Goal: Task Accomplishment & Management: Manage account settings

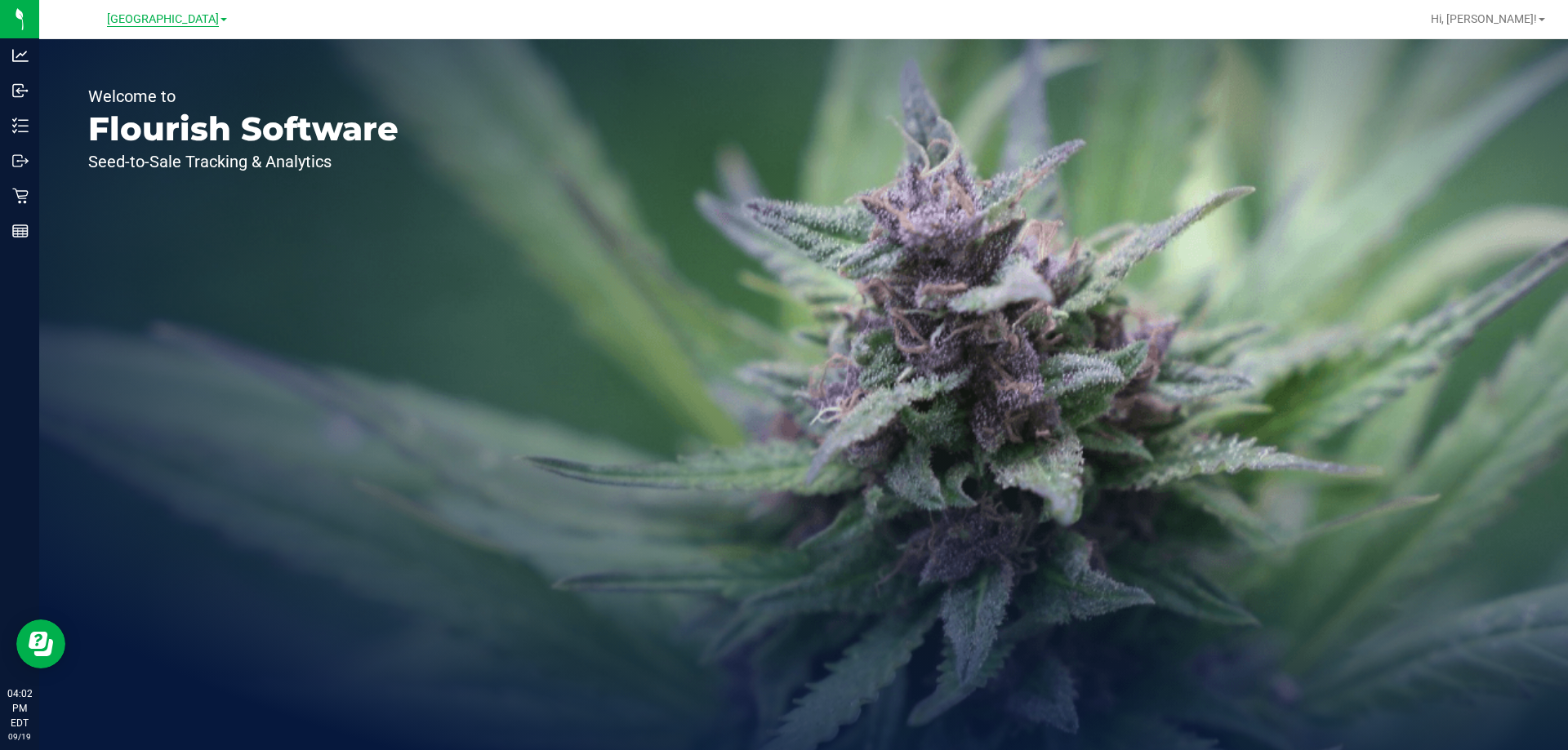
click at [149, 23] on span "[GEOGRAPHIC_DATA]" at bounding box center [162, 20] width 112 height 15
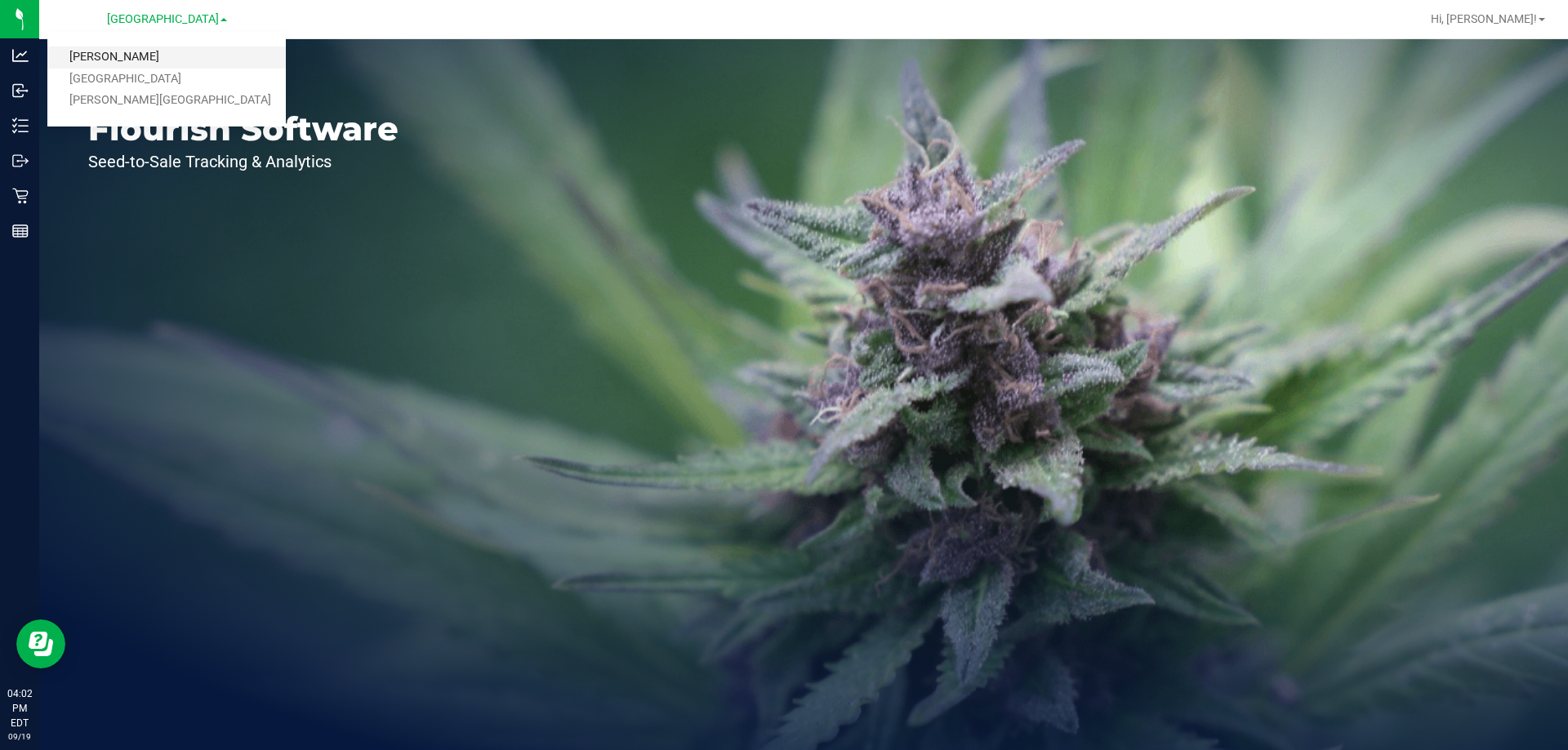
click at [102, 54] on link "[PERSON_NAME]" at bounding box center [166, 57] width 238 height 22
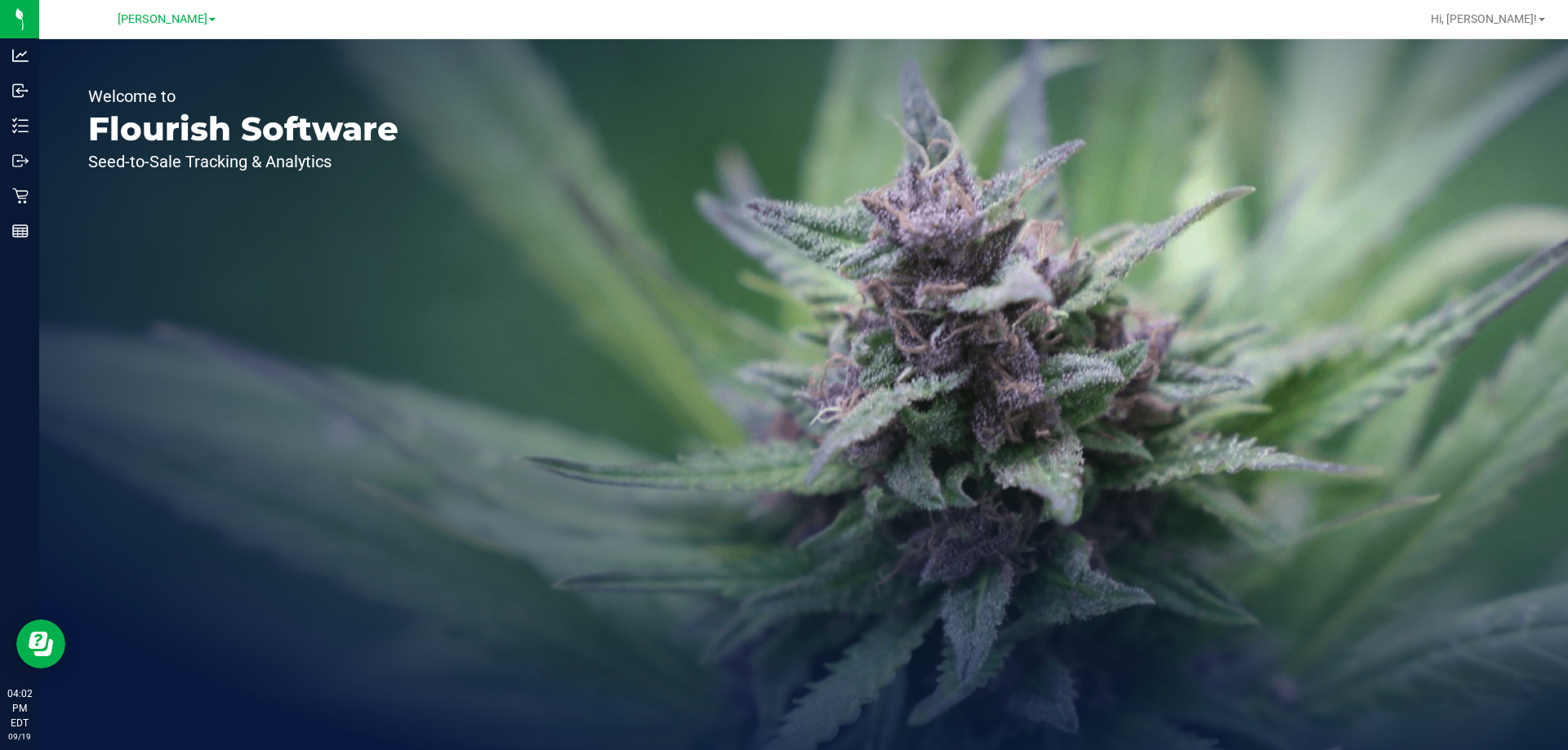
click at [248, 471] on div "Welcome to Flourish Software Seed-to-Sale Tracking & Analytics" at bounding box center [243, 394] width 408 height 711
click at [389, 263] on div "Welcome to Flourish Software Seed-to-Sale Tracking & Analytics" at bounding box center [243, 394] width 408 height 711
click at [390, 266] on div "Welcome to Flourish Software Seed-to-Sale Tracking & Analytics" at bounding box center [243, 394] width 408 height 711
click at [144, 14] on span "[GEOGRAPHIC_DATA]" at bounding box center [162, 20] width 112 height 15
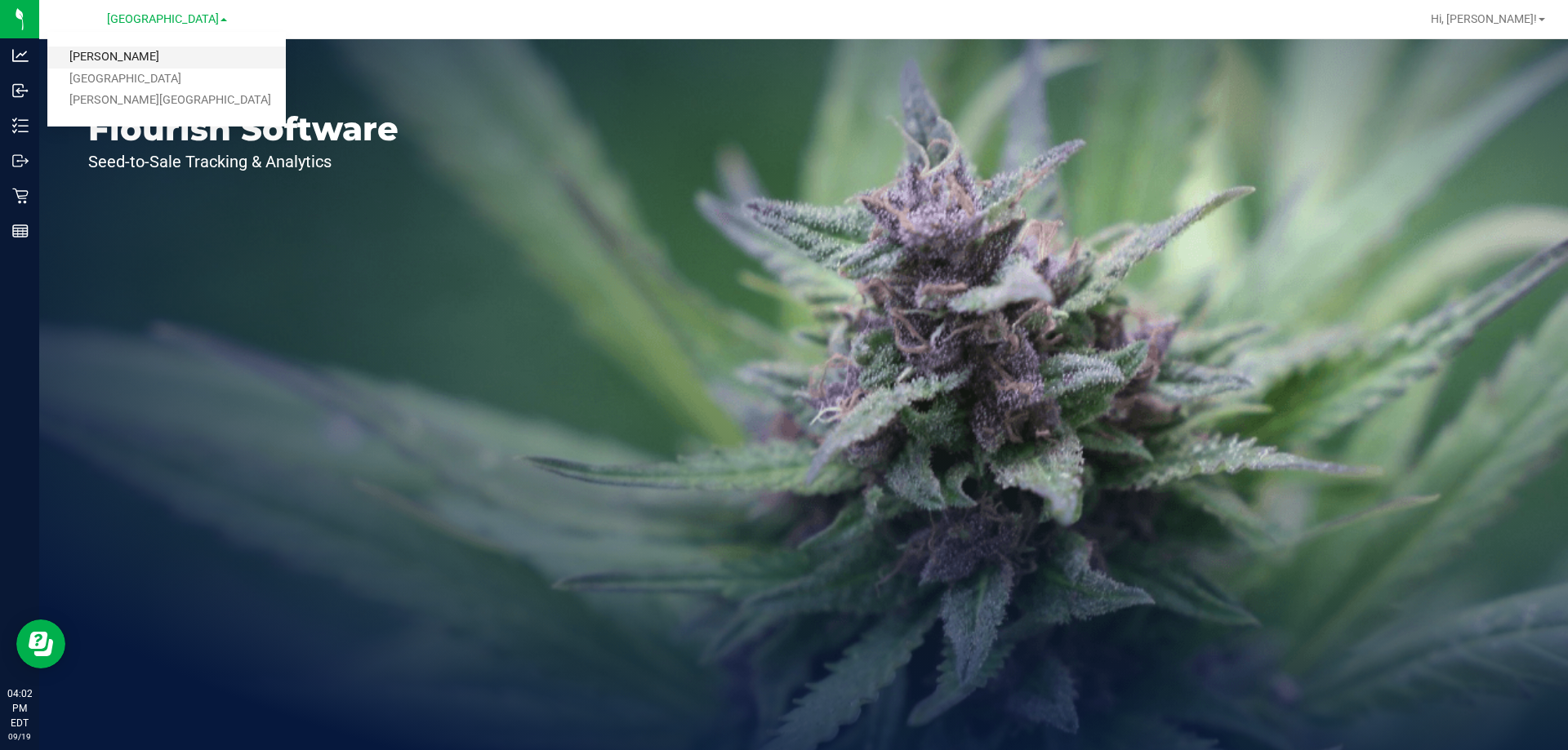
click at [114, 56] on link "[PERSON_NAME]" at bounding box center [166, 57] width 238 height 22
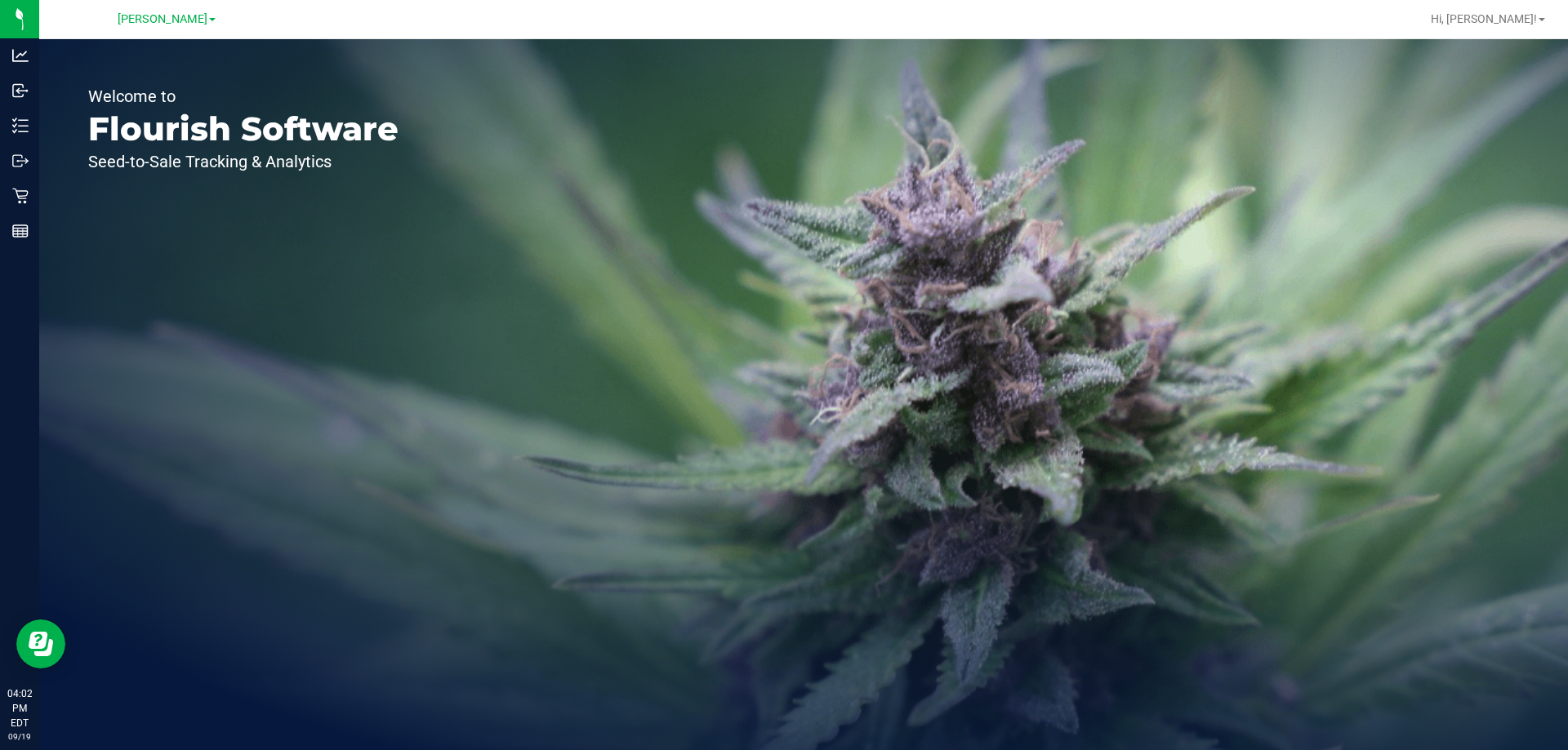
click at [346, 346] on div "Welcome to Flourish Software Seed-to-Sale Tracking & Analytics" at bounding box center [243, 394] width 408 height 711
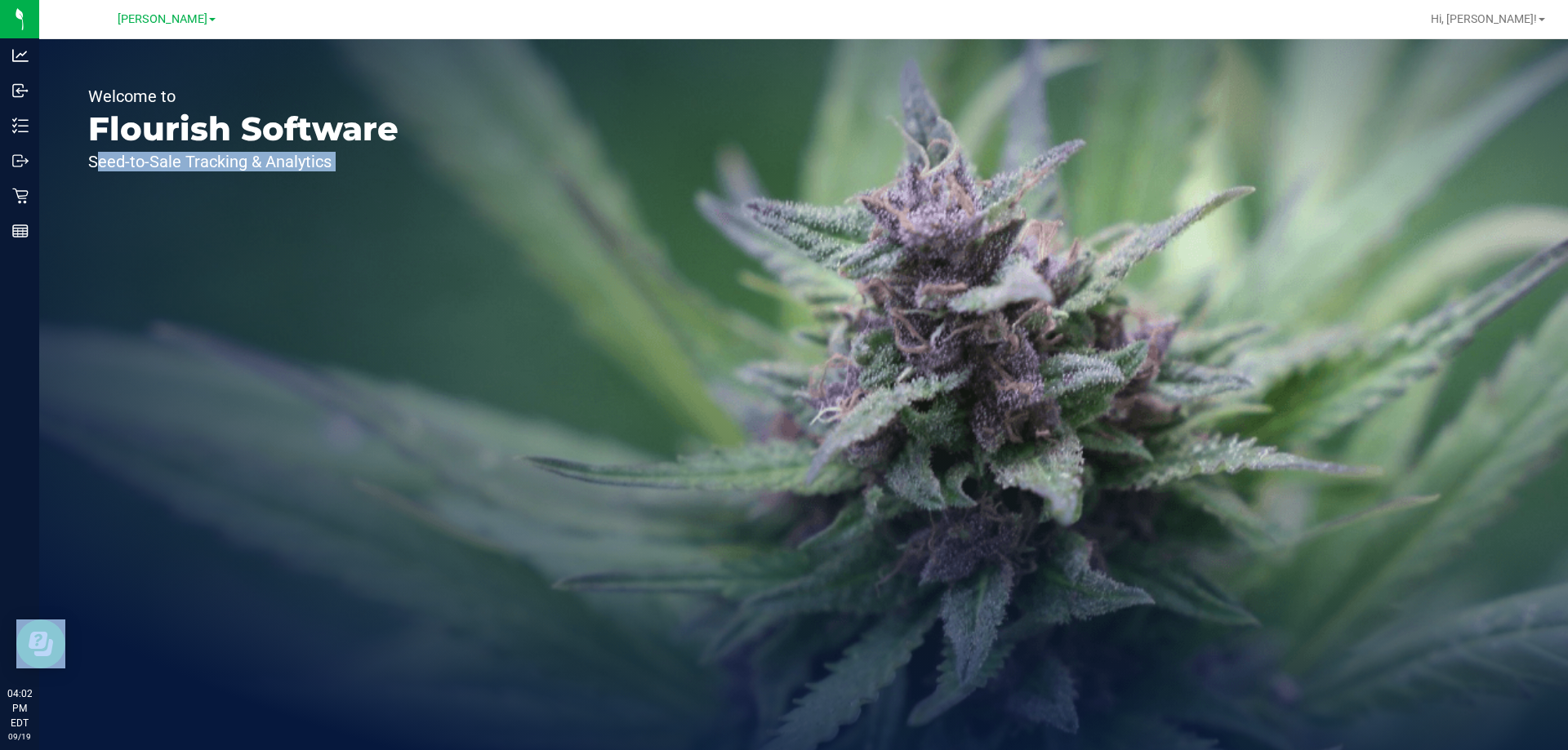
click at [346, 346] on div "Welcome to Flourish Software Seed-to-Sale Tracking & Analytics" at bounding box center [243, 394] width 408 height 711
drag, startPoint x: 346, startPoint y: 346, endPoint x: 239, endPoint y: 251, distance: 143.1
click at [342, 338] on div "Welcome to Flourish Software Seed-to-Sale Tracking & Analytics" at bounding box center [243, 394] width 408 height 711
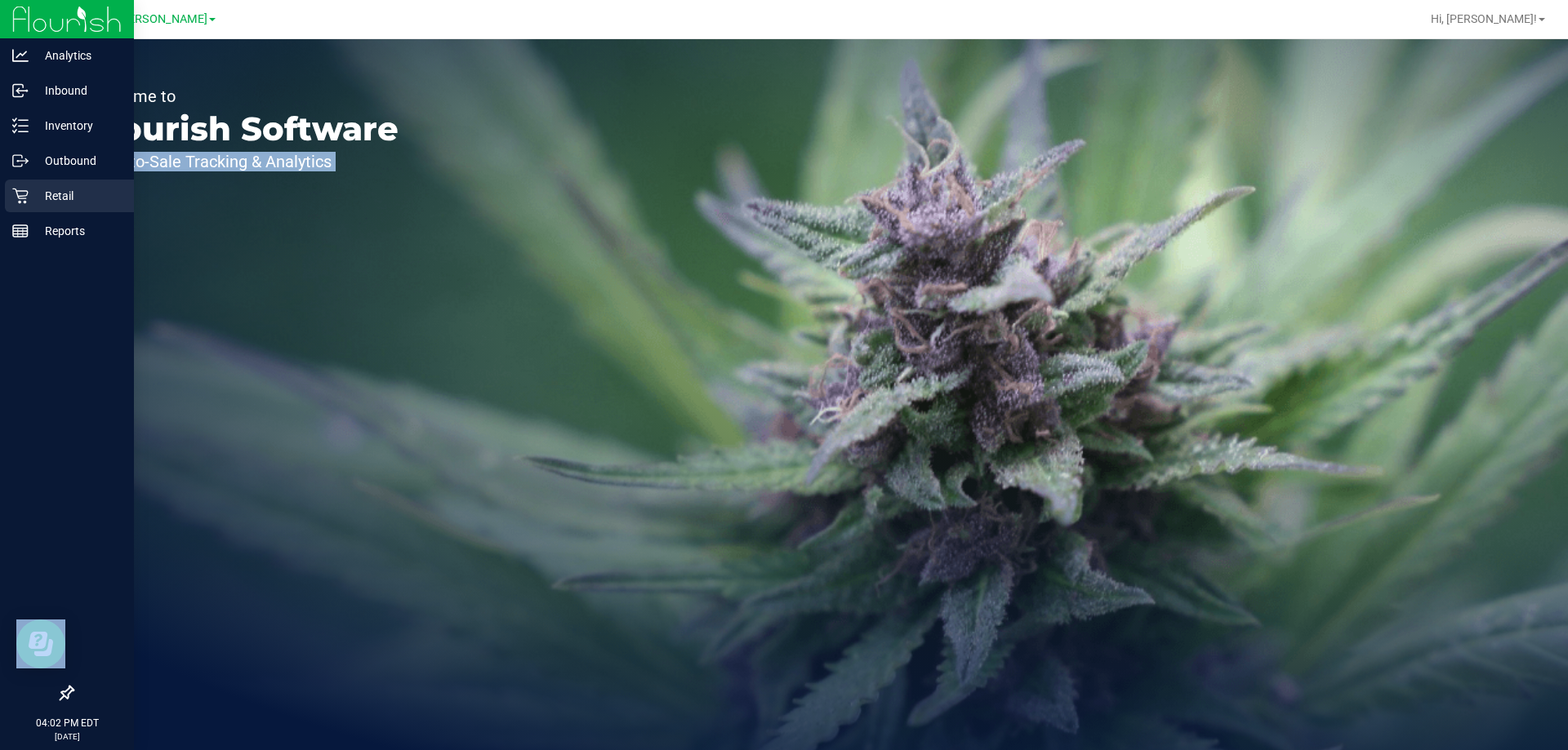
click at [20, 188] on icon at bounding box center [20, 195] width 16 height 16
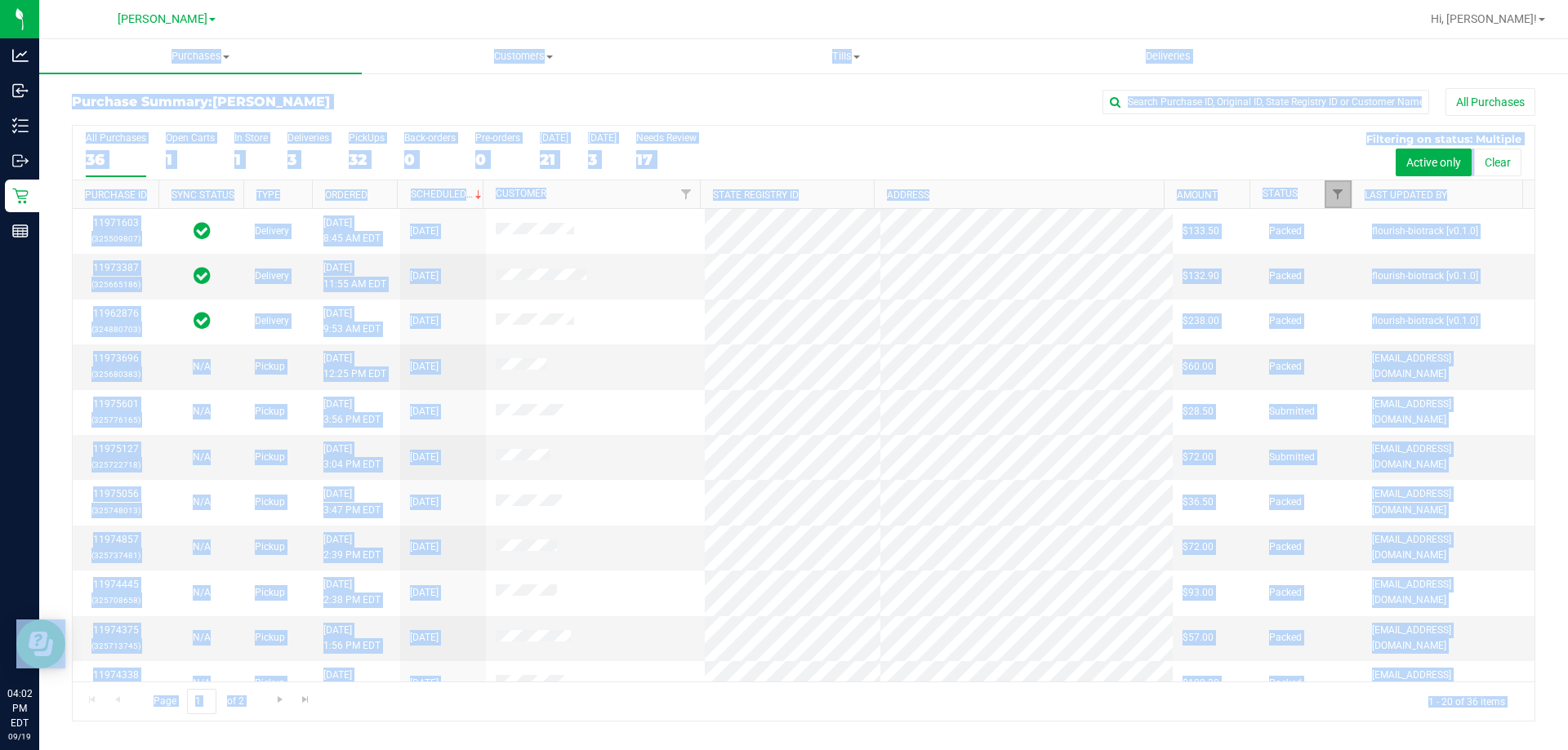
click at [1338, 194] on span "Filter" at bounding box center [1338, 195] width 13 height 13
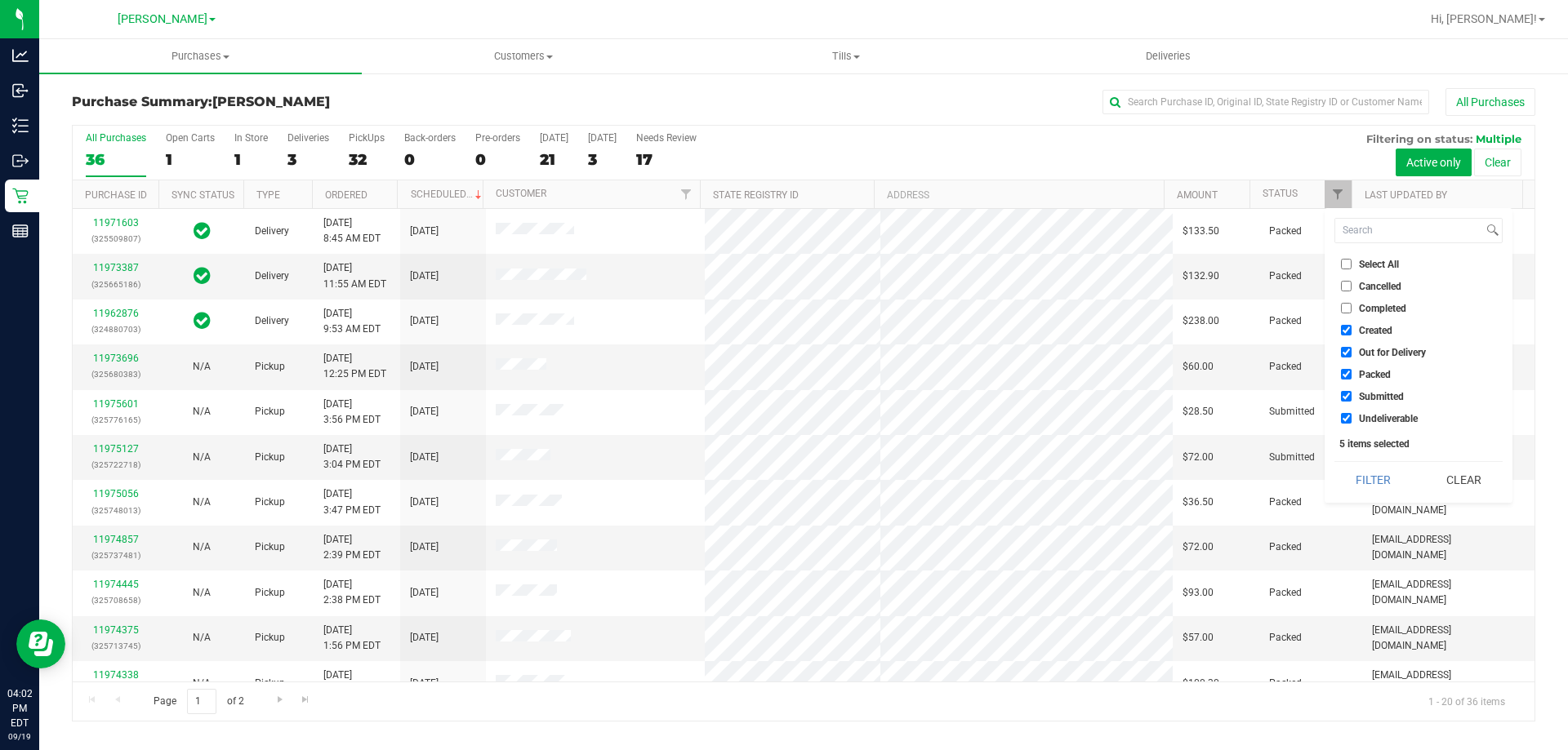
click at [1384, 259] on span "Select All" at bounding box center [1379, 264] width 40 height 10
click at [1351, 259] on input "Select All" at bounding box center [1346, 263] width 11 height 11
checkbox input "true"
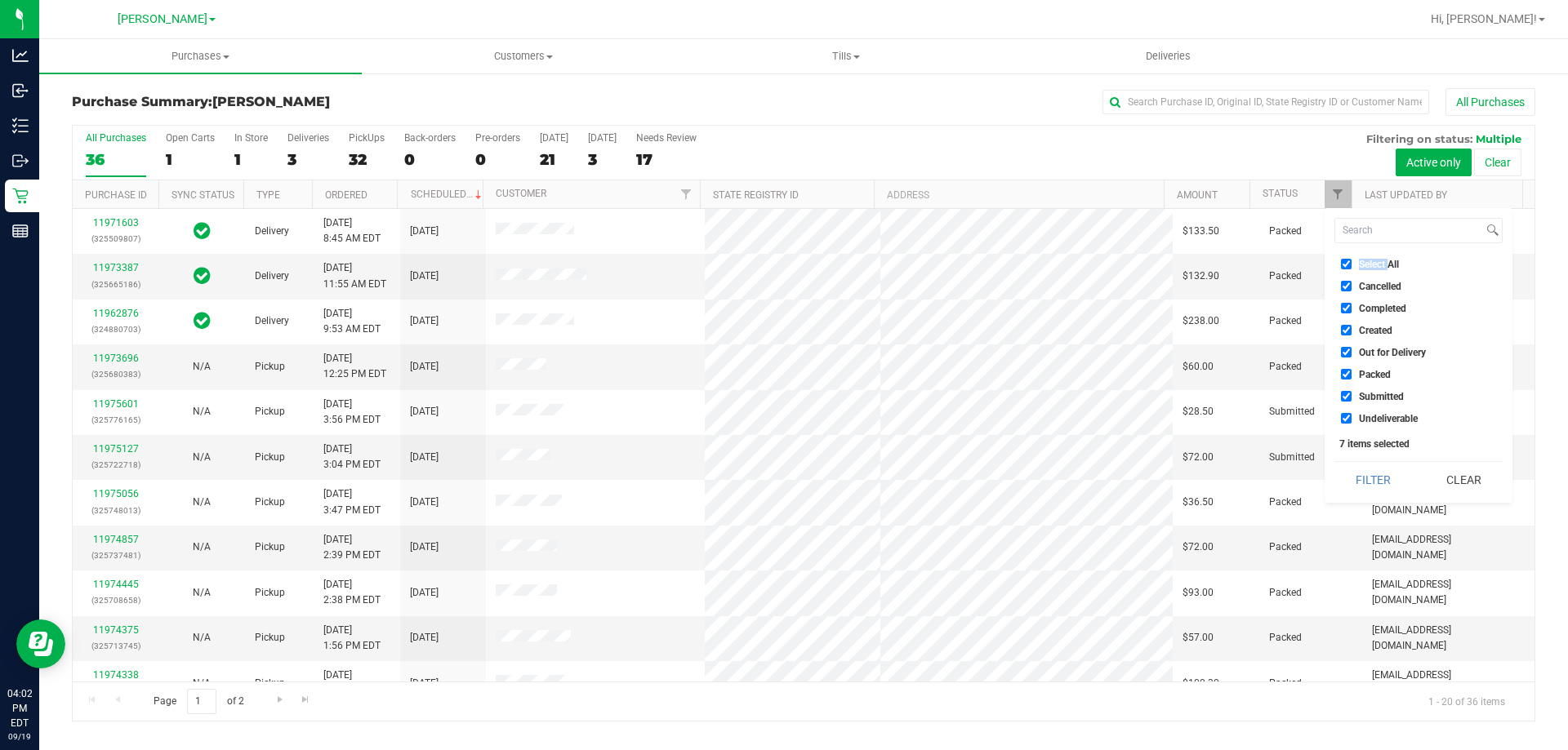
click at [1384, 259] on span "Select All" at bounding box center [1379, 264] width 40 height 10
click at [1351, 259] on input "Select All" at bounding box center [1346, 263] width 11 height 11
checkbox input "false"
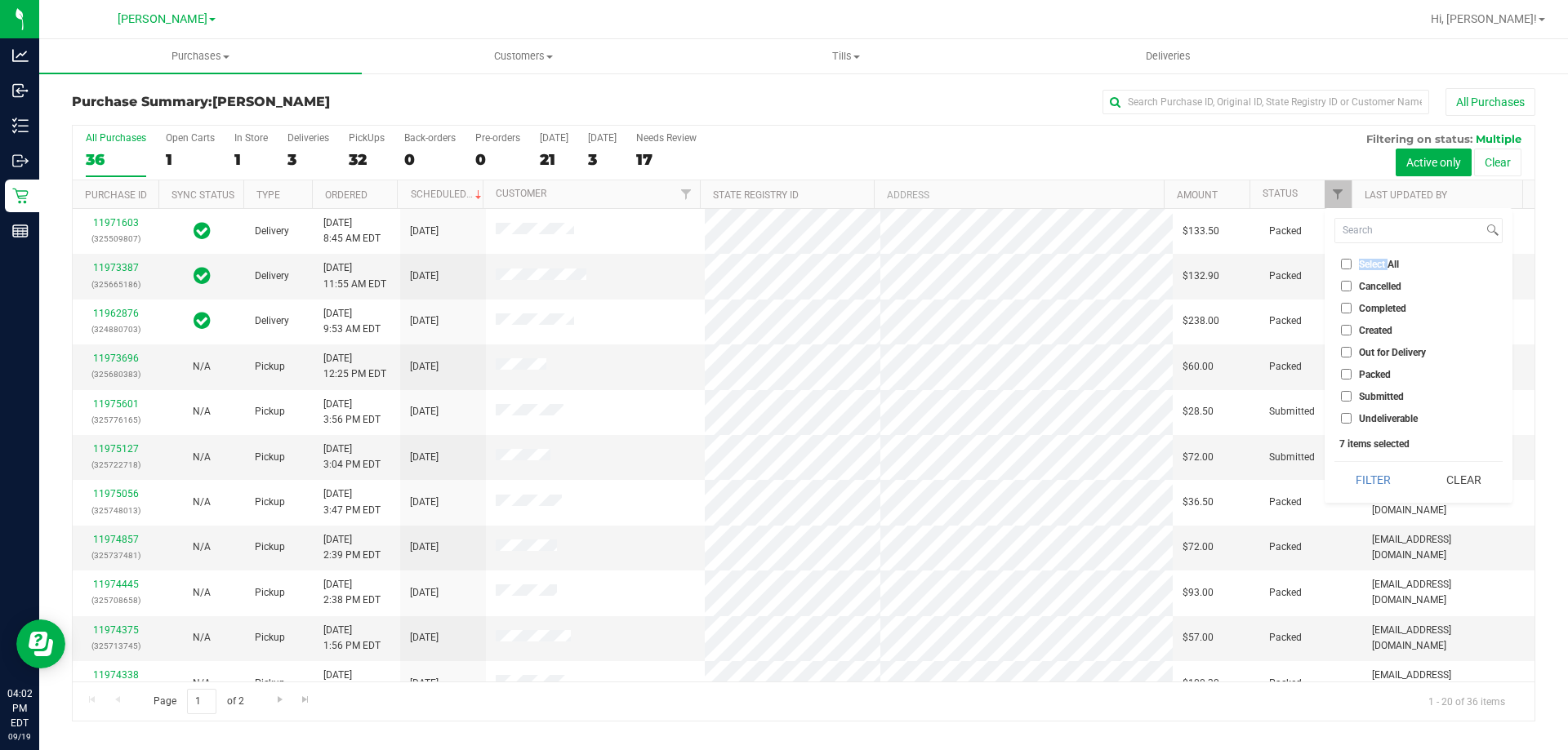
checkbox input "false"
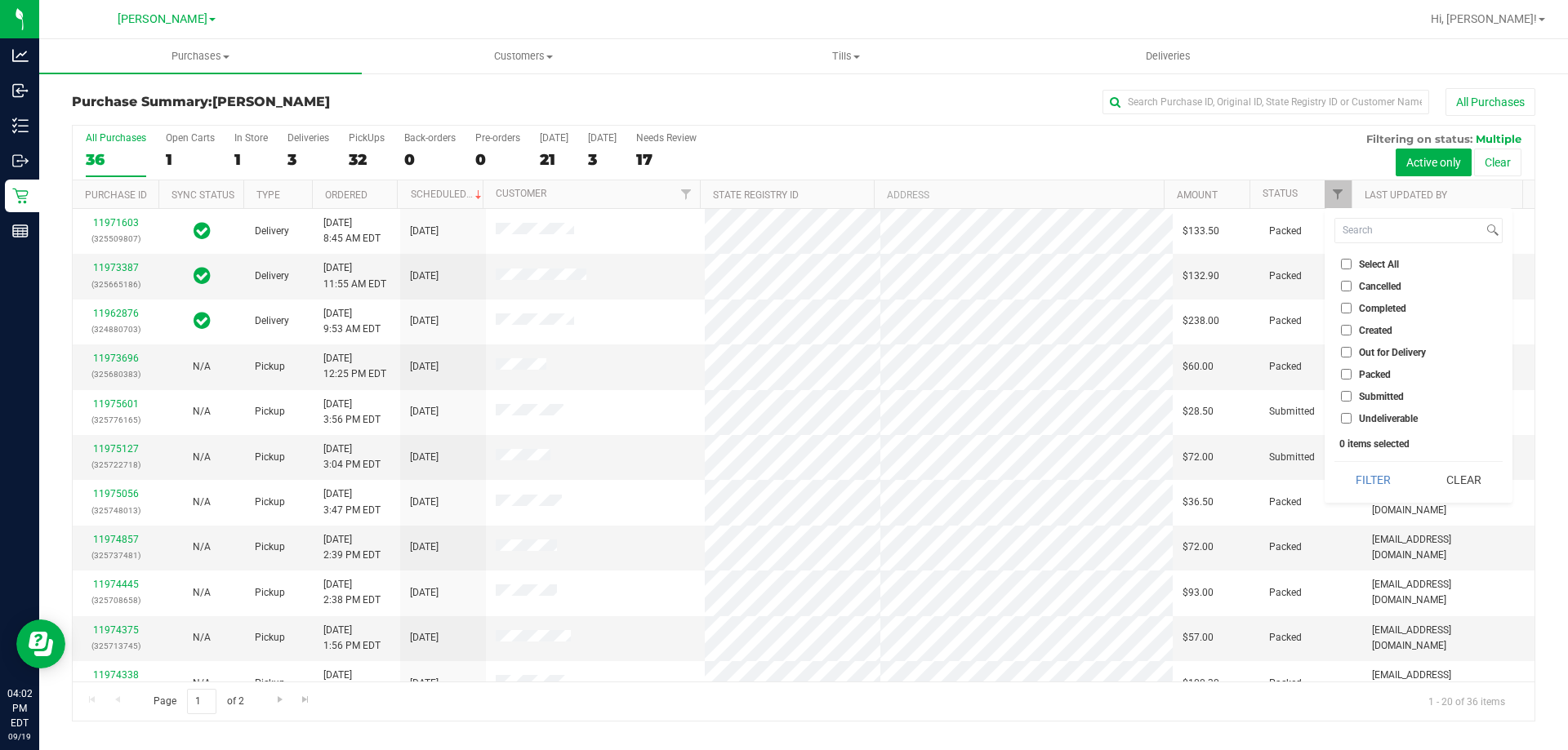
click at [1373, 394] on span "Submitted" at bounding box center [1381, 397] width 44 height 10
click at [1351, 394] on input "Submitted" at bounding box center [1346, 396] width 11 height 11
checkbox input "true"
click at [1381, 490] on button "Filter" at bounding box center [1372, 480] width 78 height 36
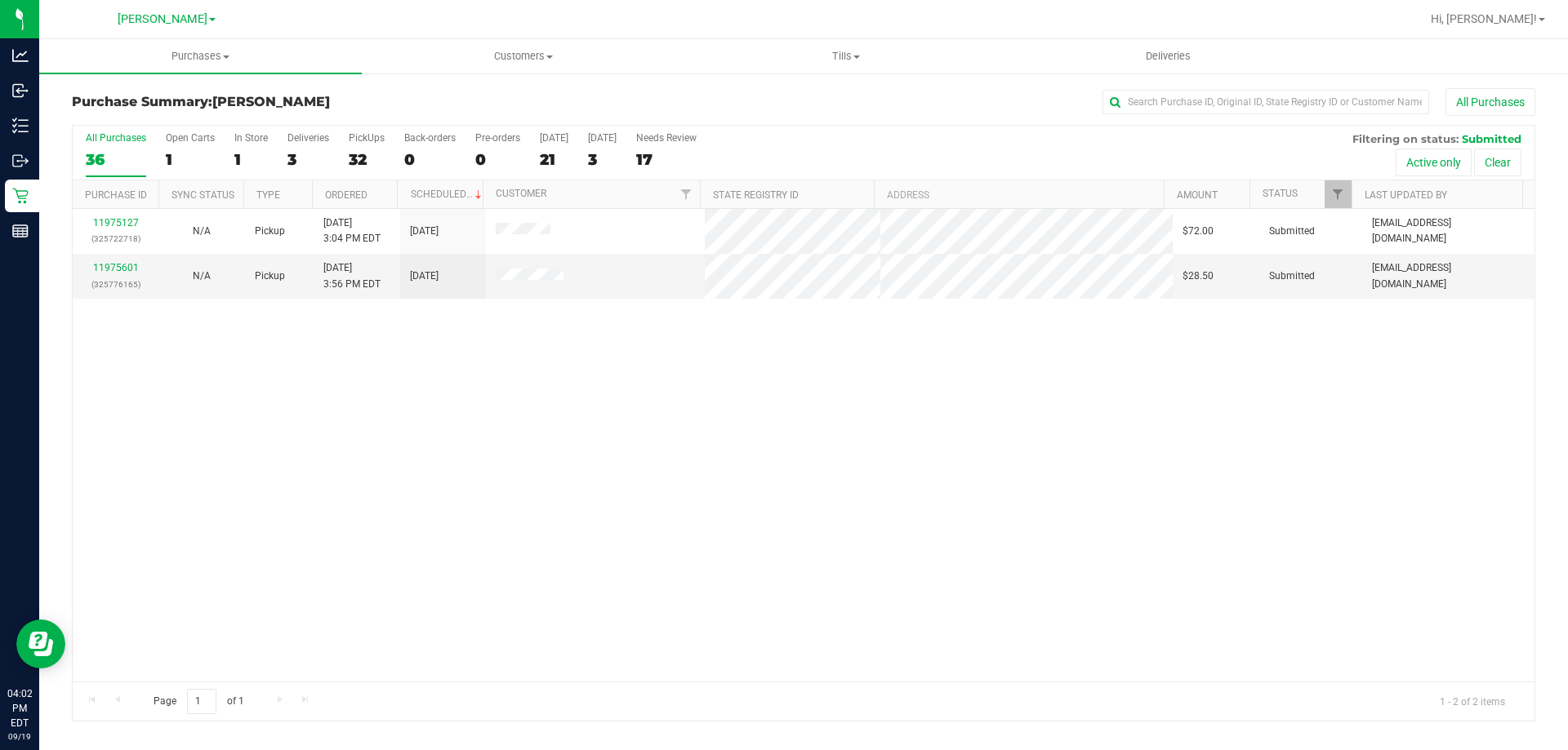
drag, startPoint x: 732, startPoint y: 494, endPoint x: 720, endPoint y: 482, distance: 17.0
click at [732, 492] on div "11975127 (325722718) N/A Pickup [DATE] 3:04 PM EDT 9/19/2025 $72.00 Submitted […" at bounding box center [803, 445] width 1461 height 472
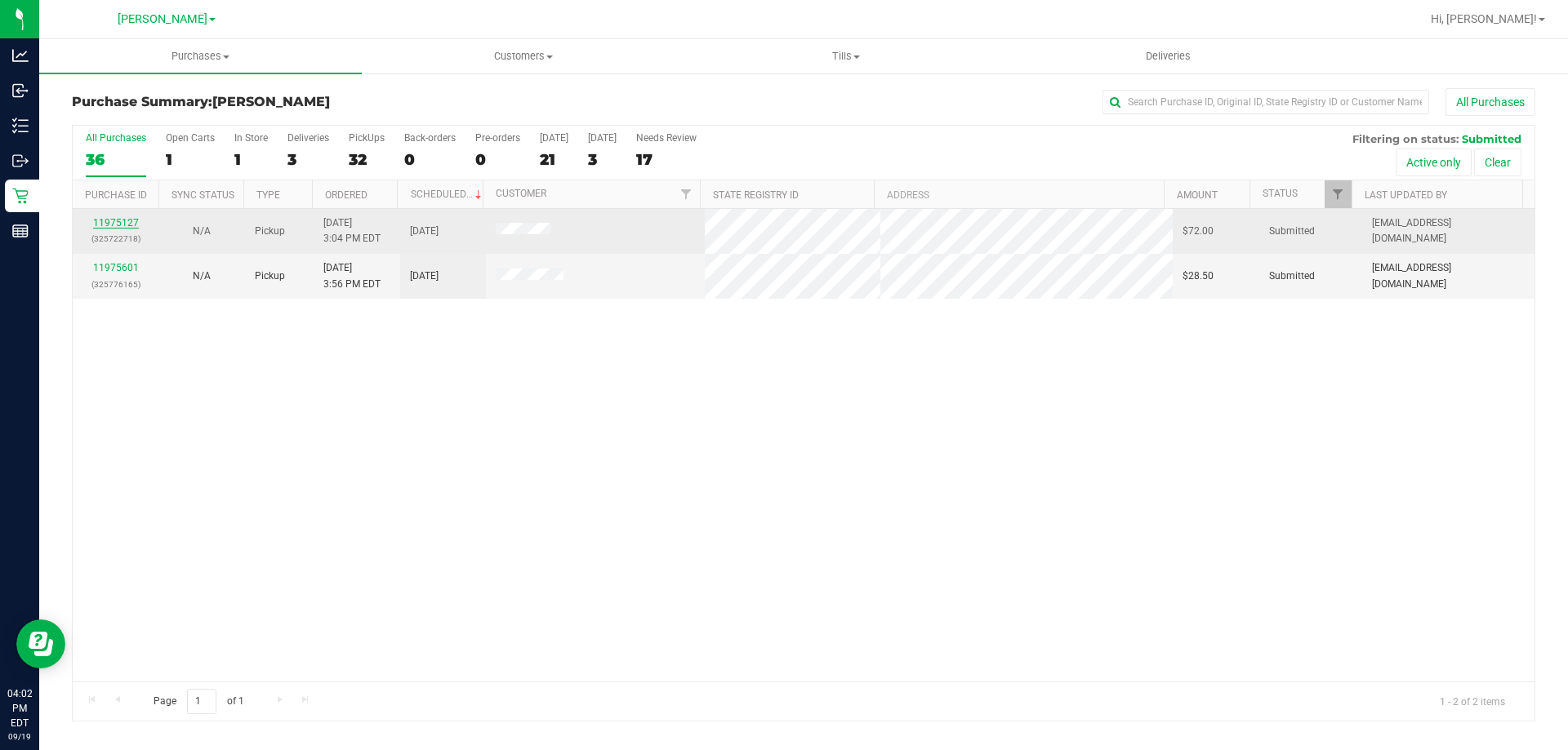
click at [118, 221] on link "11975127" at bounding box center [116, 223] width 45 height 12
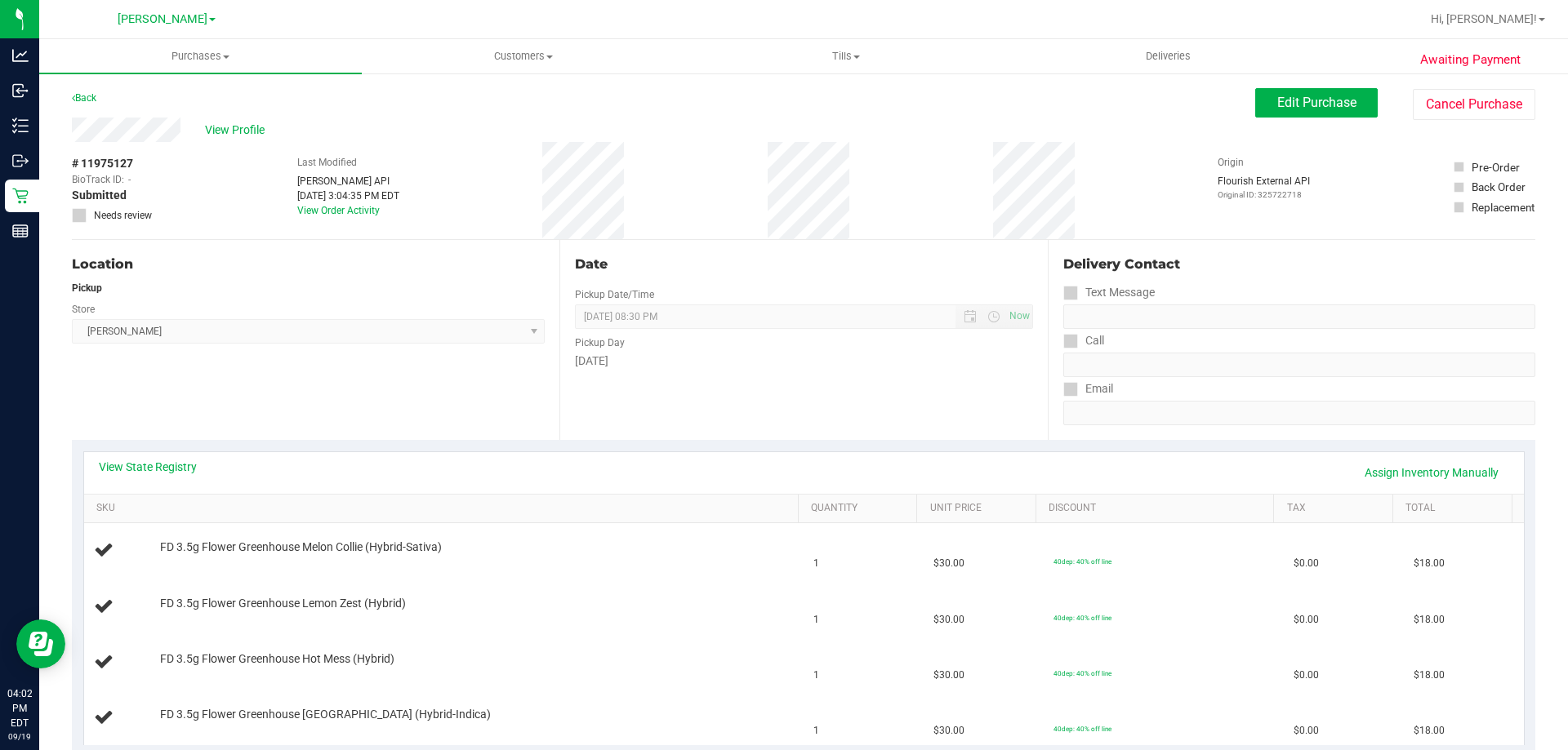
click at [404, 421] on div "Location Pickup Store [PERSON_NAME] Select Store [PERSON_NAME][GEOGRAPHIC_DATA]…" at bounding box center [316, 340] width 488 height 200
click at [174, 461] on link "View State Registry" at bounding box center [148, 466] width 98 height 16
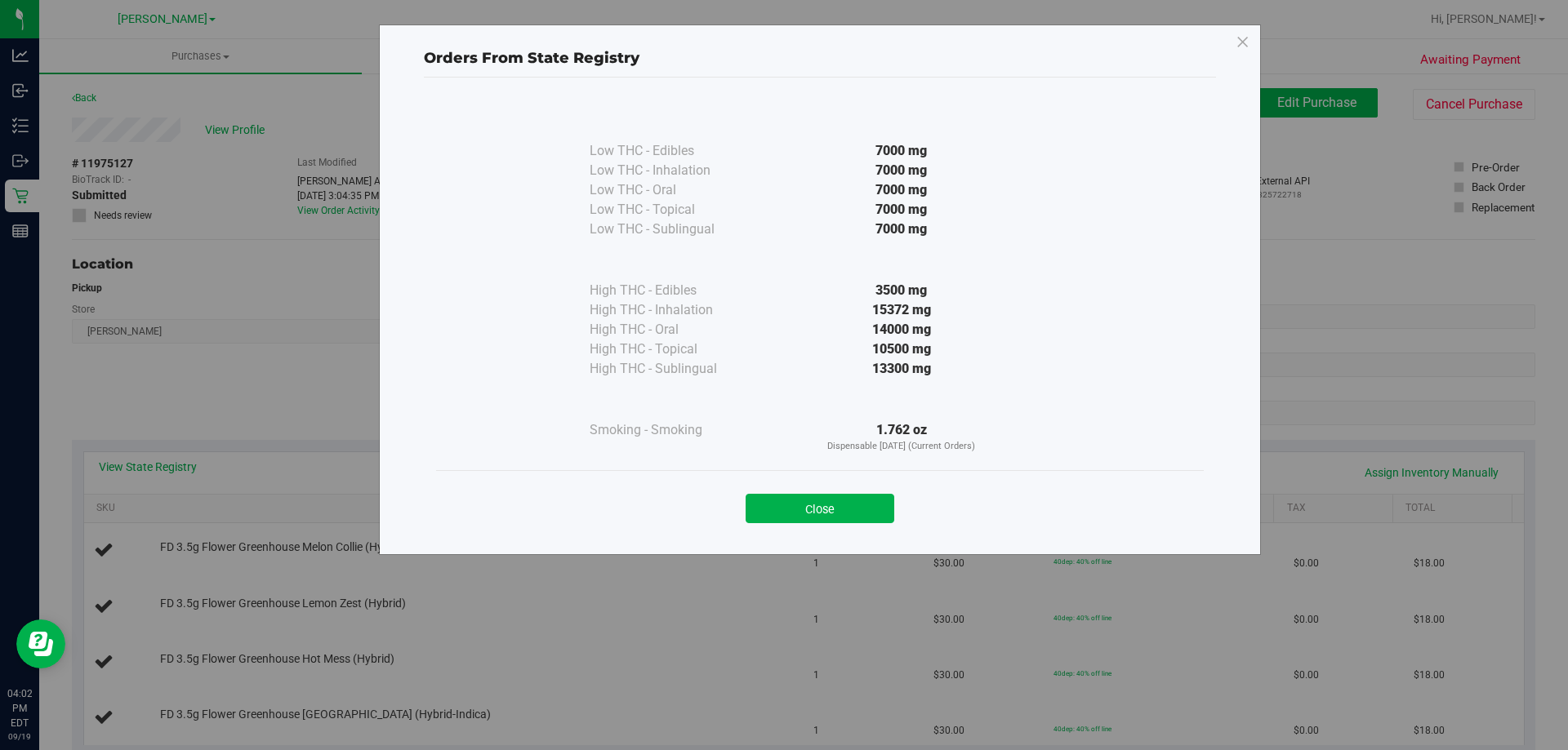
drag, startPoint x: 816, startPoint y: 511, endPoint x: 614, endPoint y: 453, distance: 210.2
click at [813, 508] on button "Close" at bounding box center [819, 508] width 149 height 29
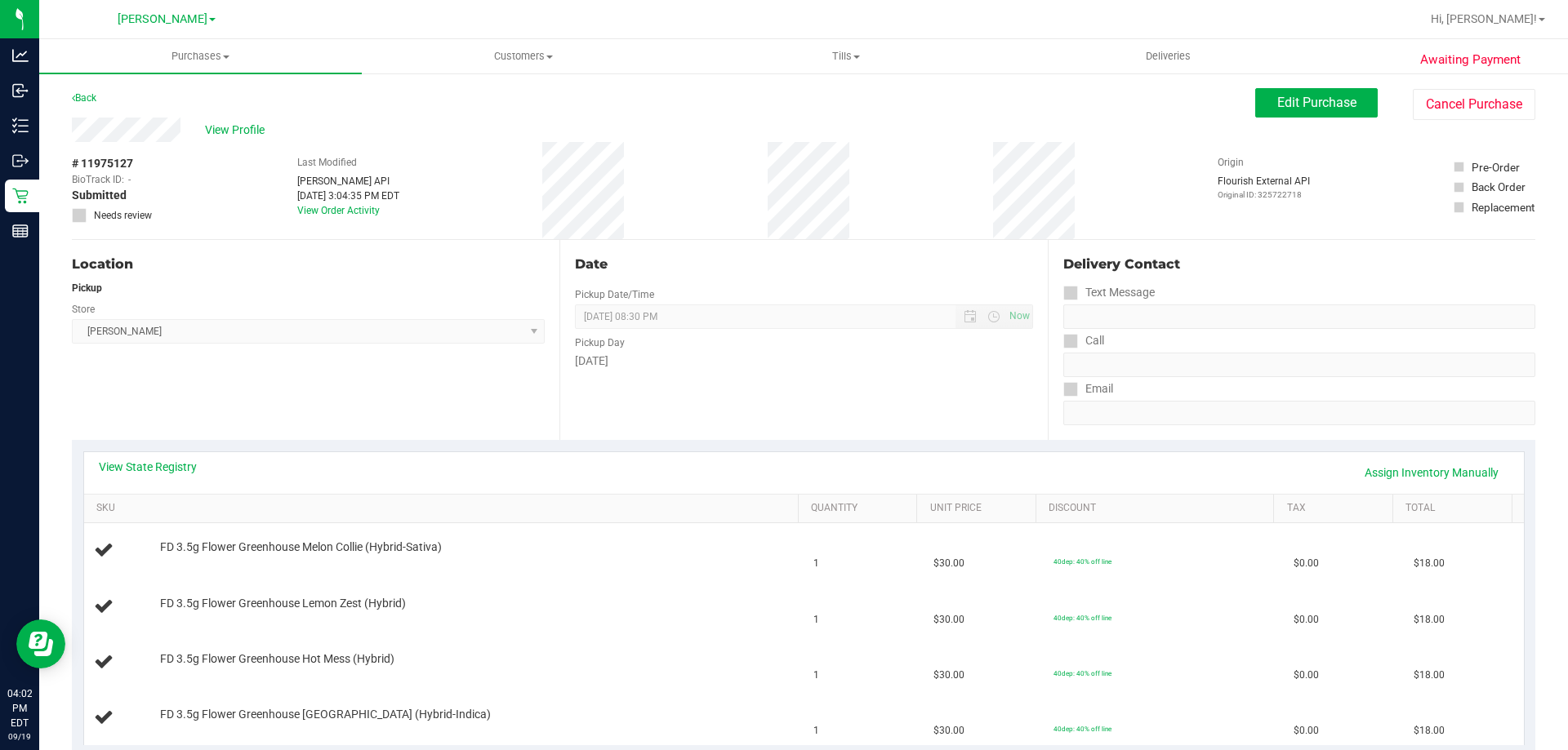
click at [259, 382] on div "Location Pickup Store [PERSON_NAME] Select Store [PERSON_NAME][GEOGRAPHIC_DATA]…" at bounding box center [316, 340] width 488 height 200
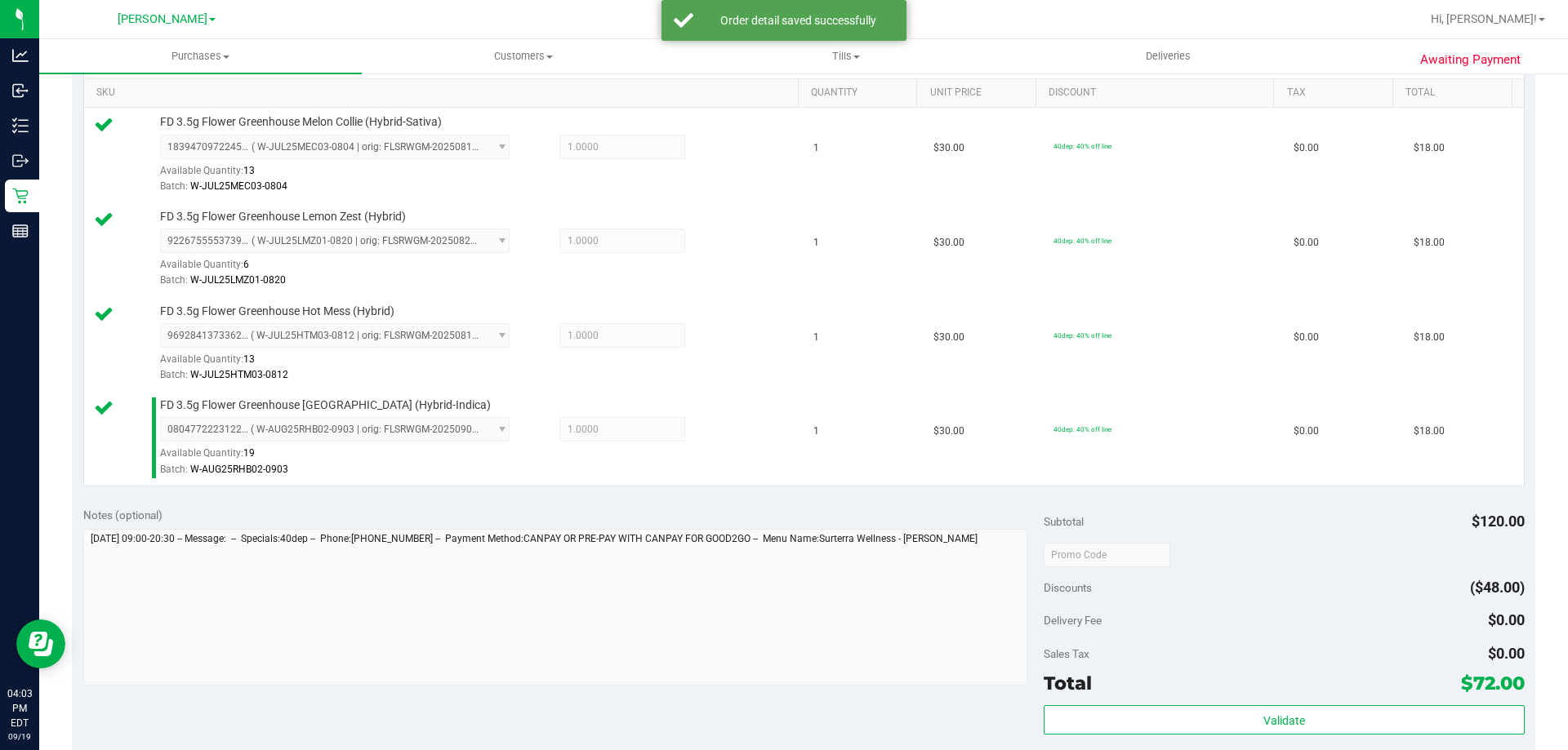
scroll to position [441, 0]
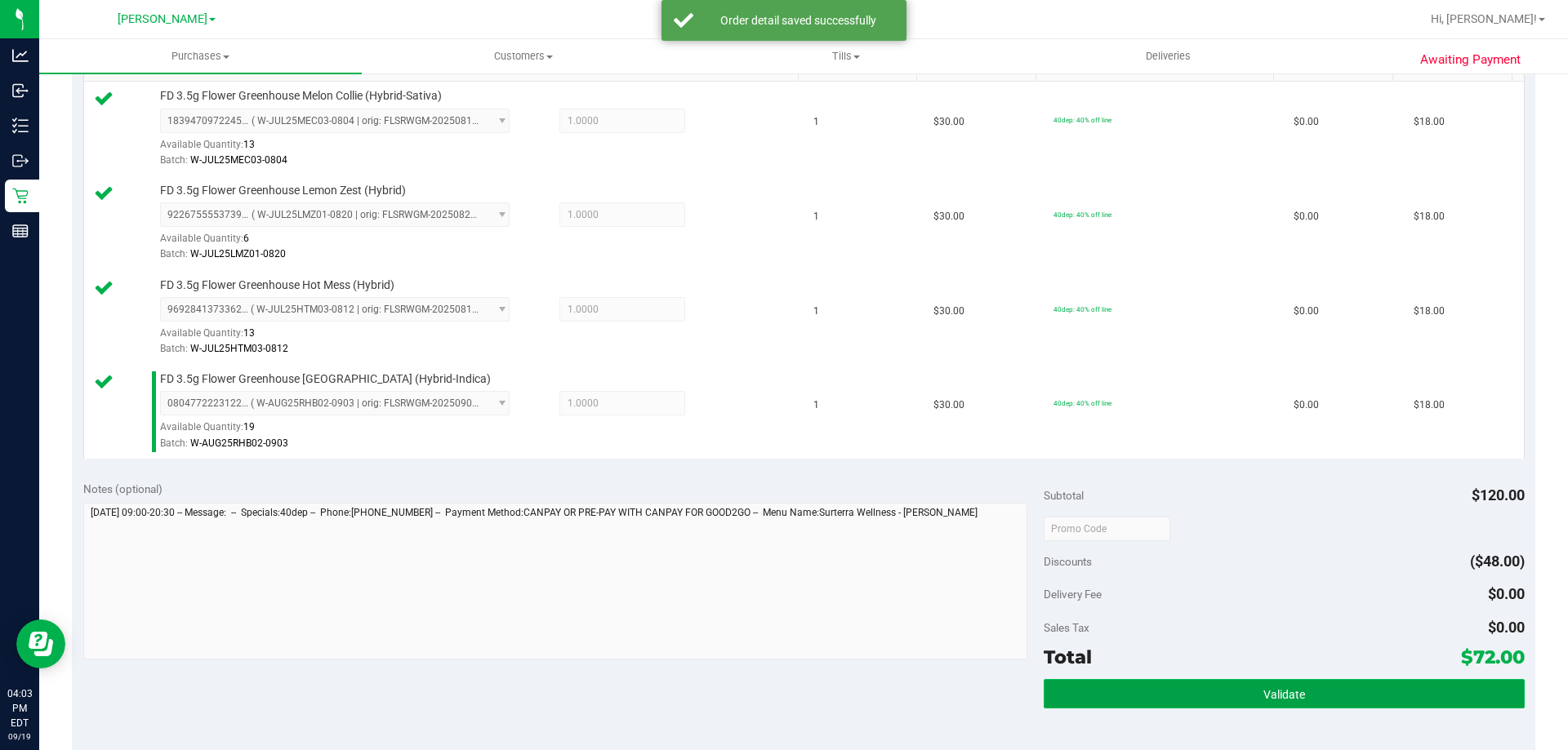
click at [1201, 688] on button "Validate" at bounding box center [1283, 693] width 480 height 29
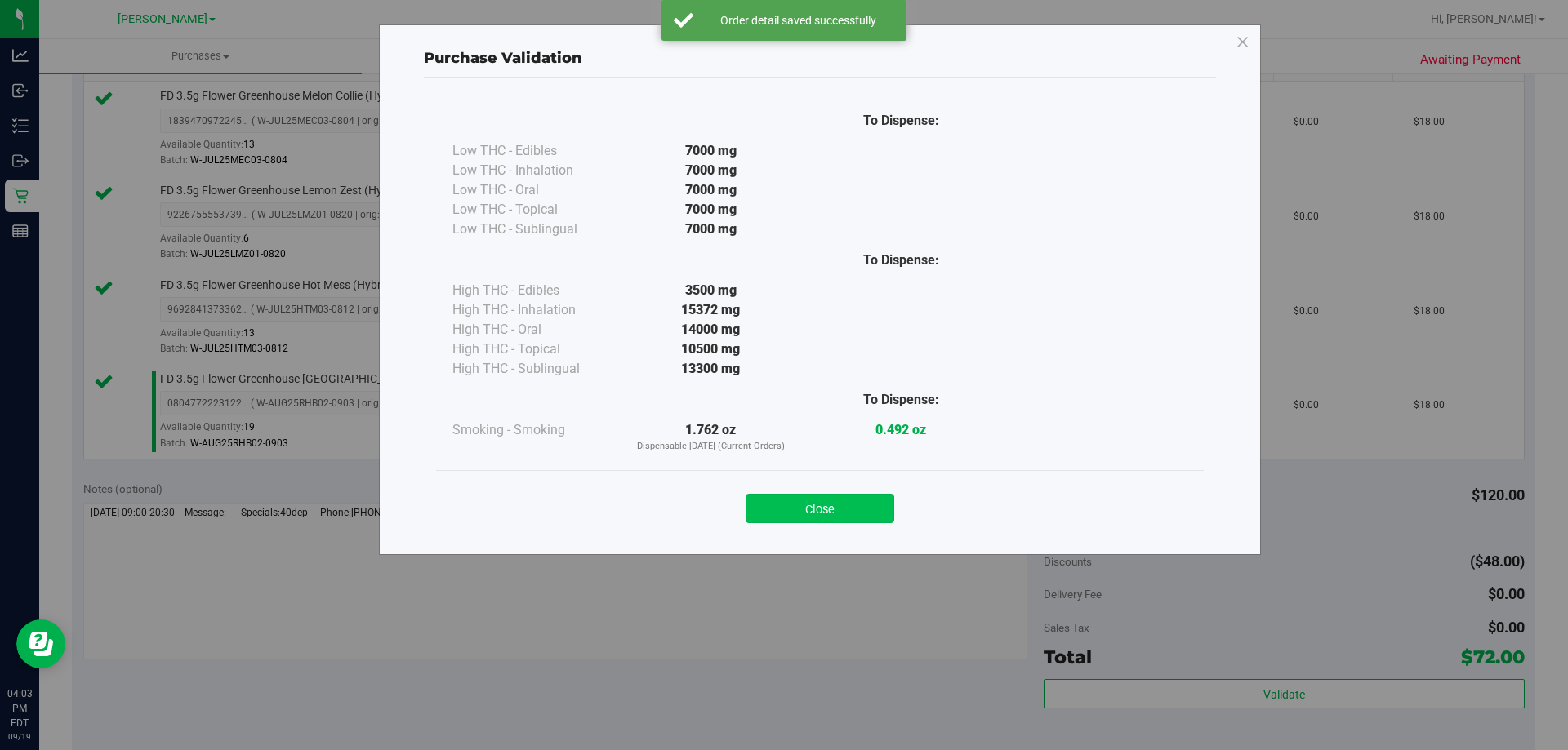
click at [786, 508] on button "Close" at bounding box center [819, 508] width 149 height 29
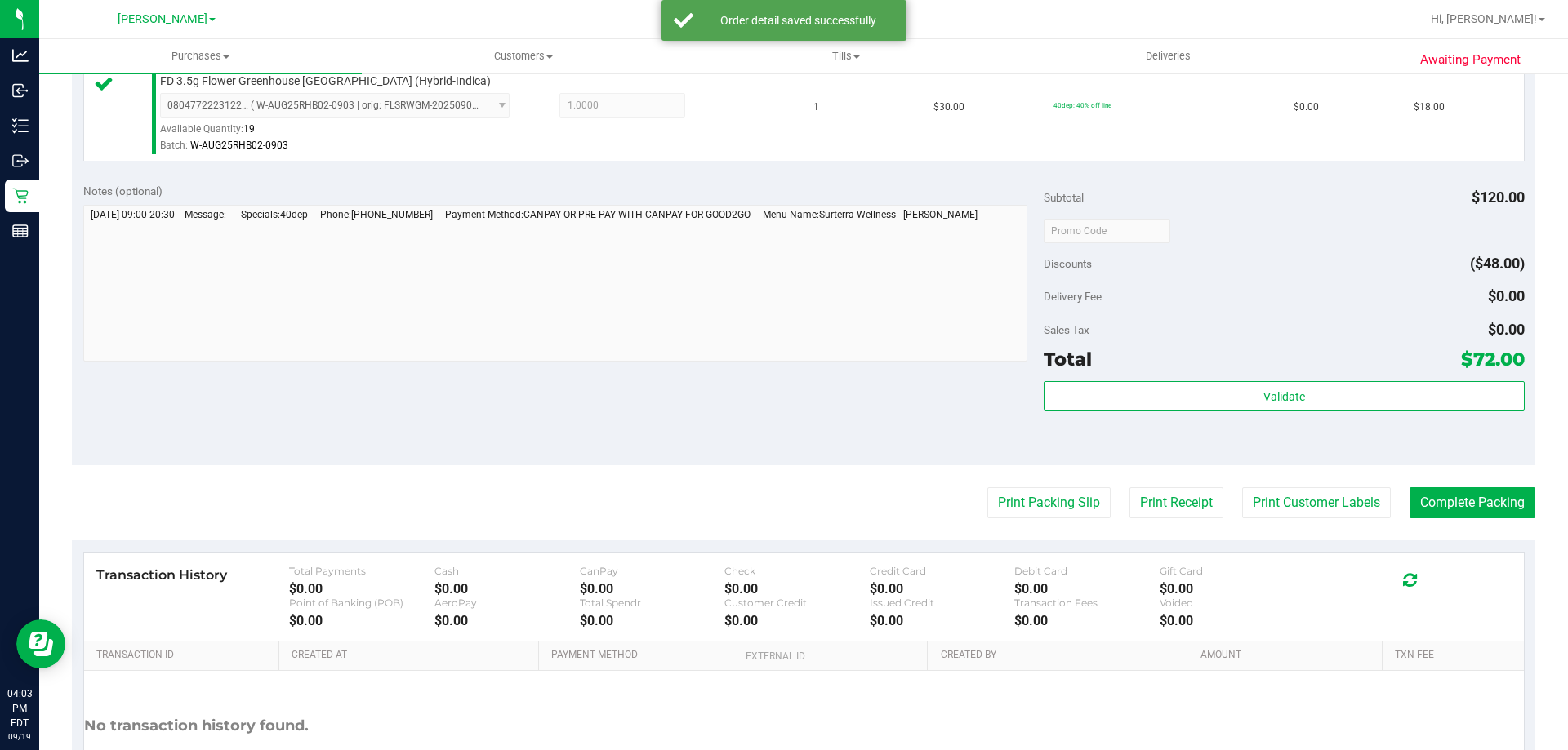
scroll to position [768, 0]
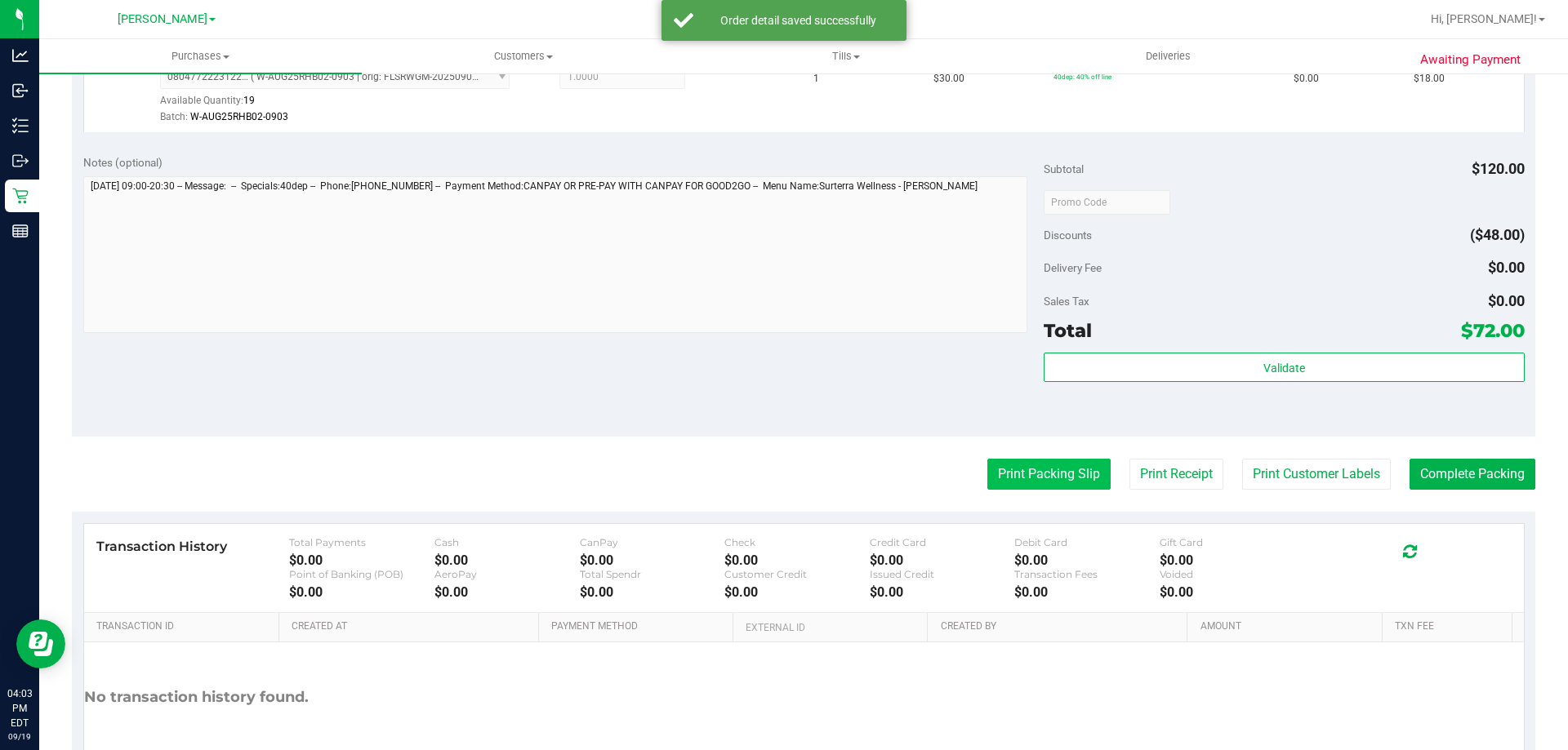
click at [1057, 475] on button "Print Packing Slip" at bounding box center [1048, 474] width 123 height 31
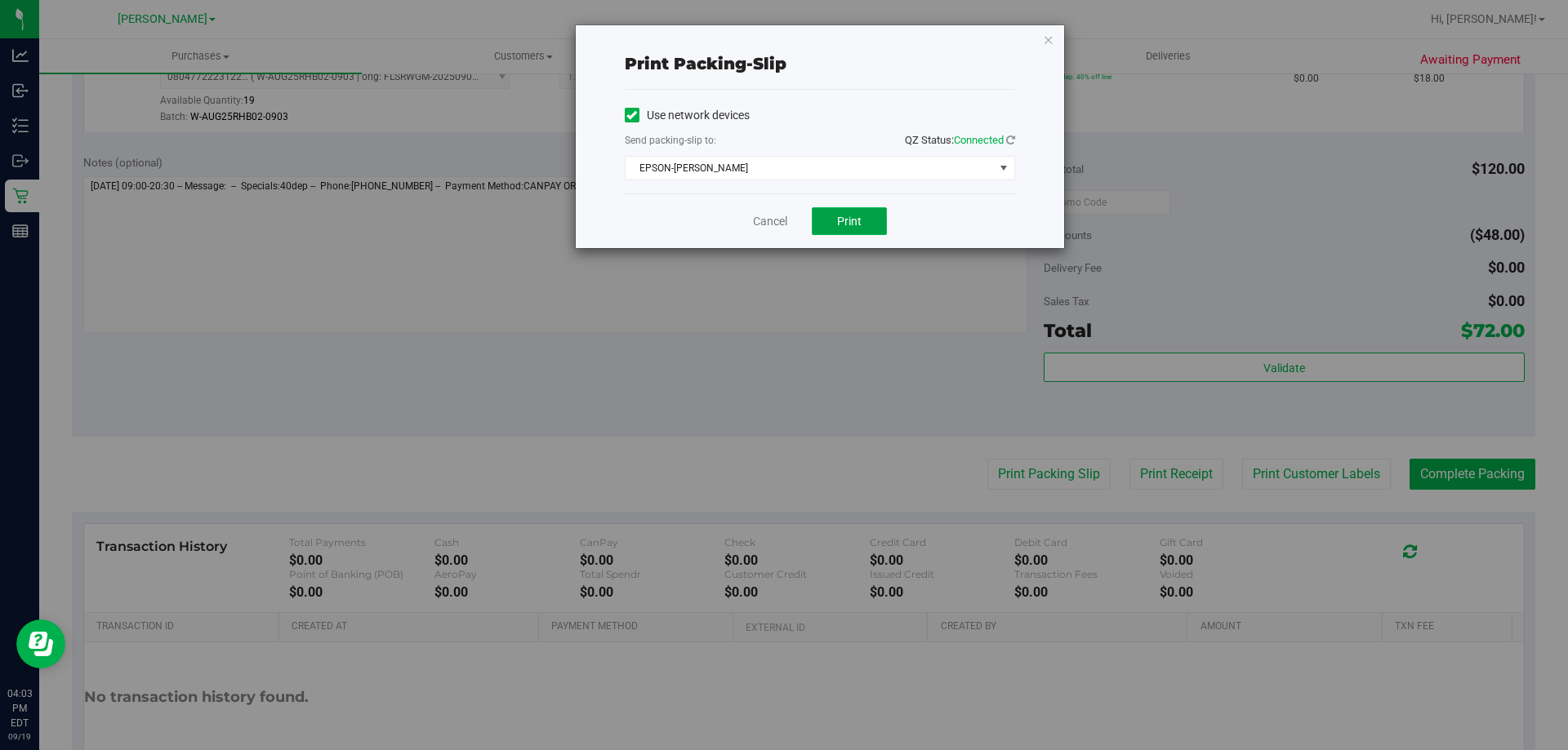
click at [855, 227] on span "Print" at bounding box center [849, 221] width 24 height 13
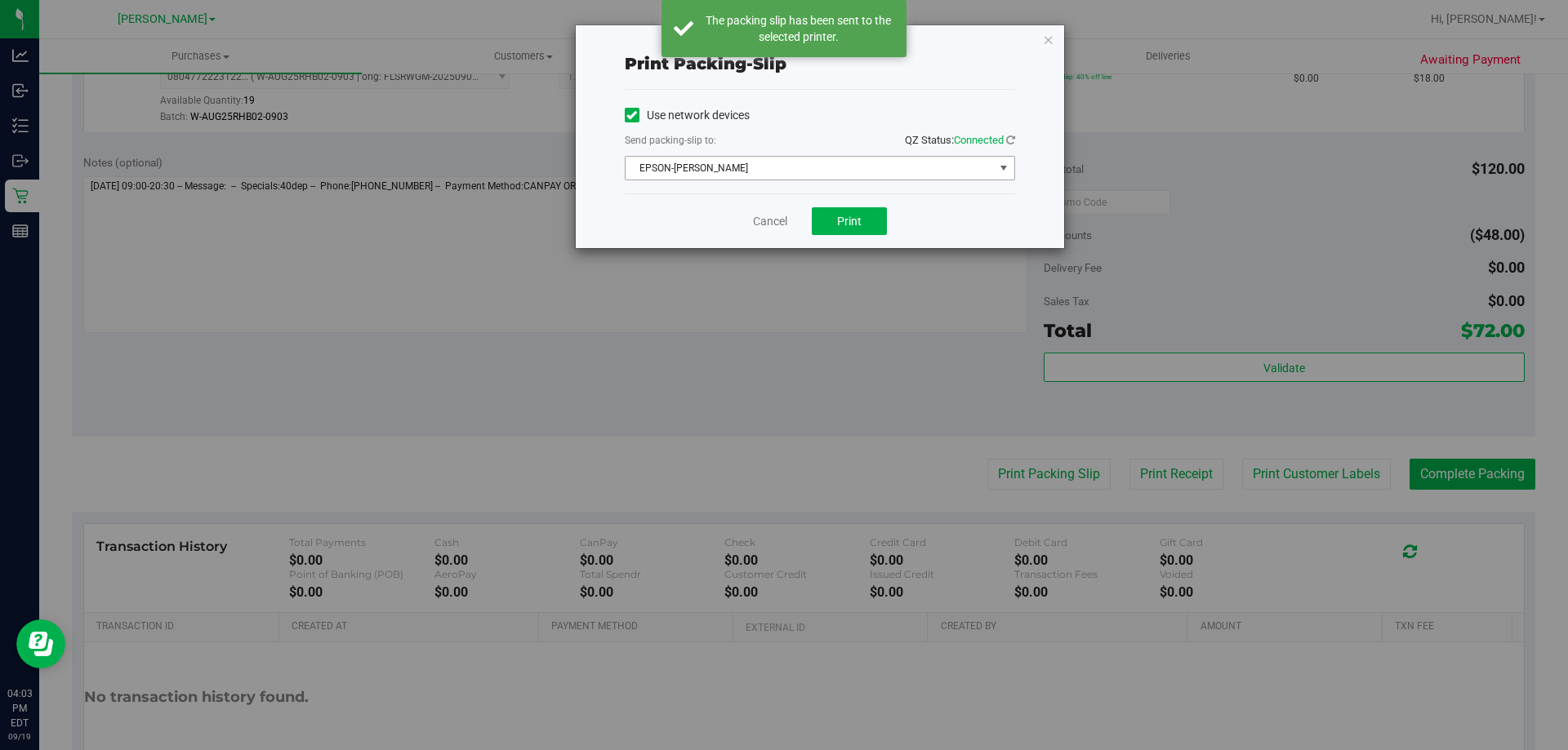
click at [825, 164] on span "EPSON-[PERSON_NAME]" at bounding box center [809, 168] width 368 height 23
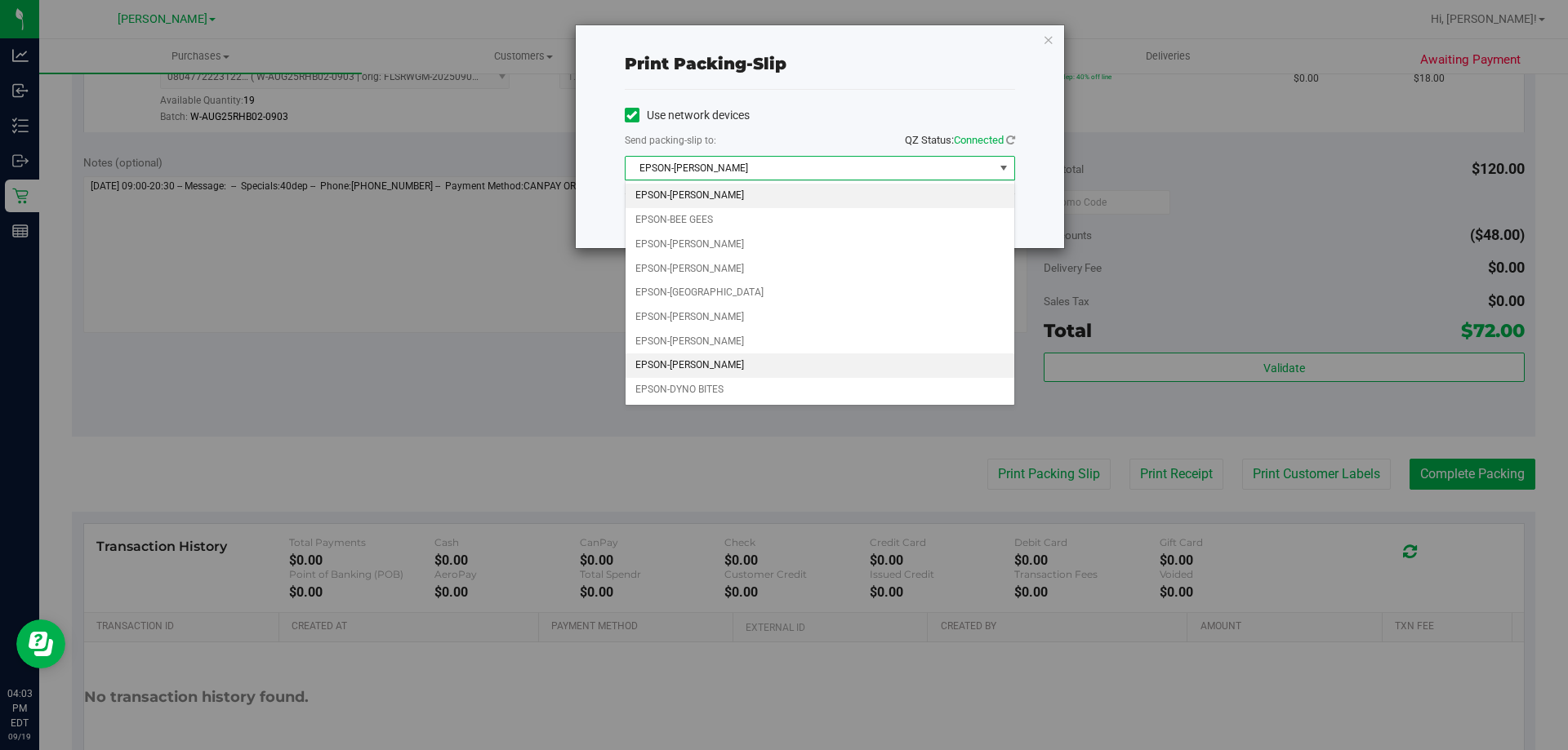
drag, startPoint x: 715, startPoint y: 357, endPoint x: 770, endPoint y: 296, distance: 82.1
click at [715, 358] on li "EPSON-[PERSON_NAME]" at bounding box center [819, 365] width 389 height 24
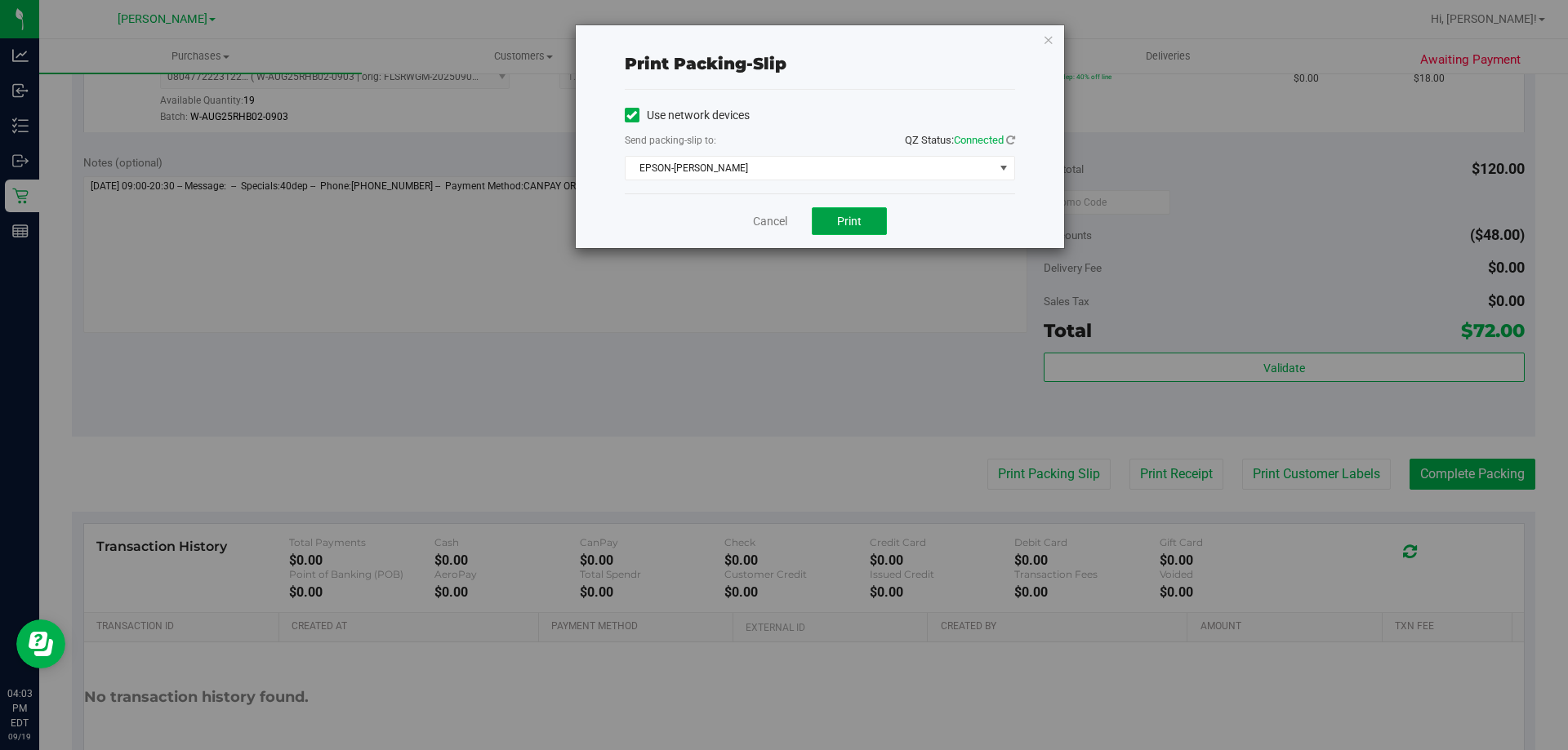
click at [857, 216] on span "Print" at bounding box center [849, 221] width 24 height 13
click at [583, 415] on div "Print packing-slip Use network devices Send packing-slip to: QZ Status: Connect…" at bounding box center [790, 375] width 1580 height 750
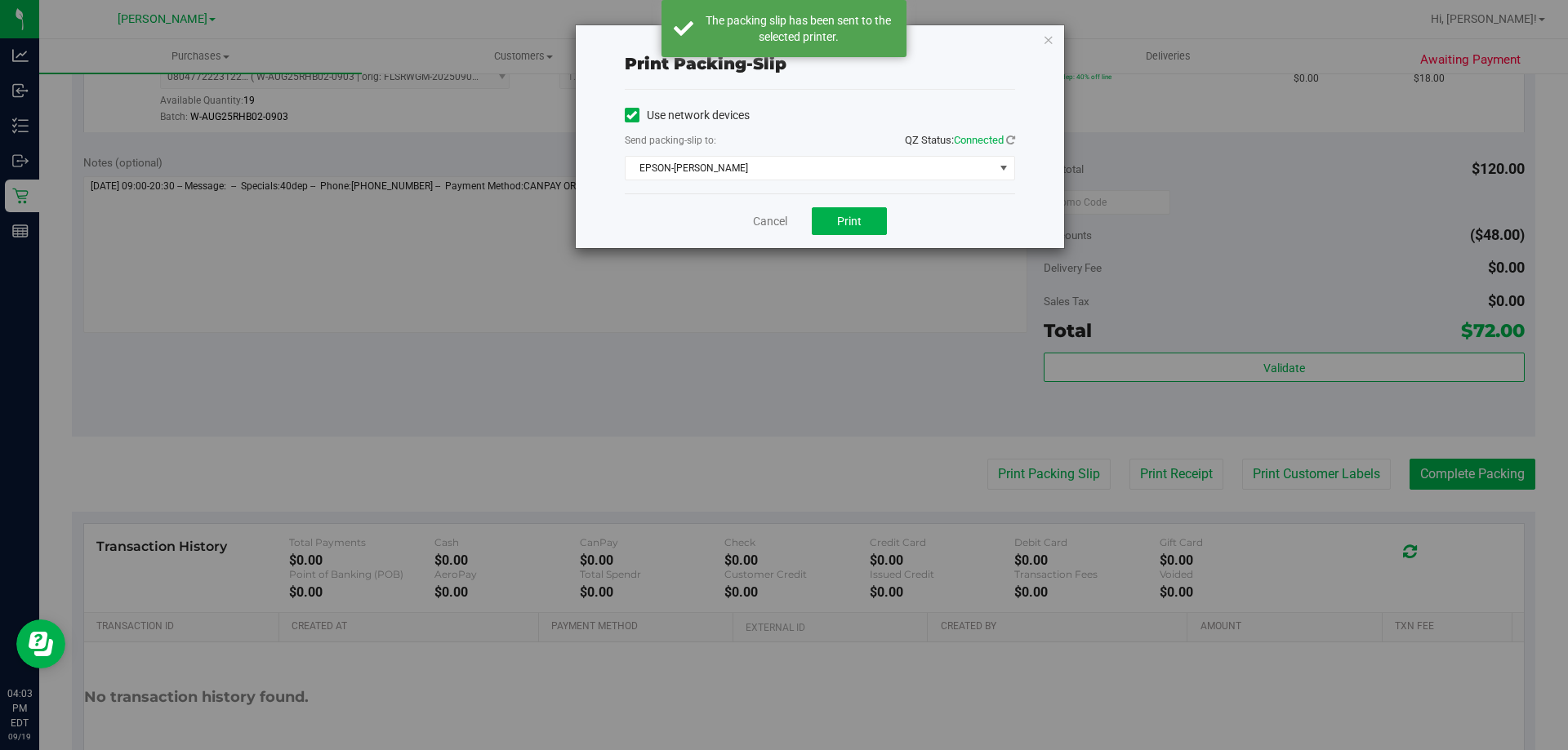
click at [761, 318] on div "Print packing-slip Use network devices Send packing-slip to: QZ Status: Connect…" at bounding box center [790, 375] width 1580 height 750
click at [763, 223] on link "Cancel" at bounding box center [770, 221] width 34 height 17
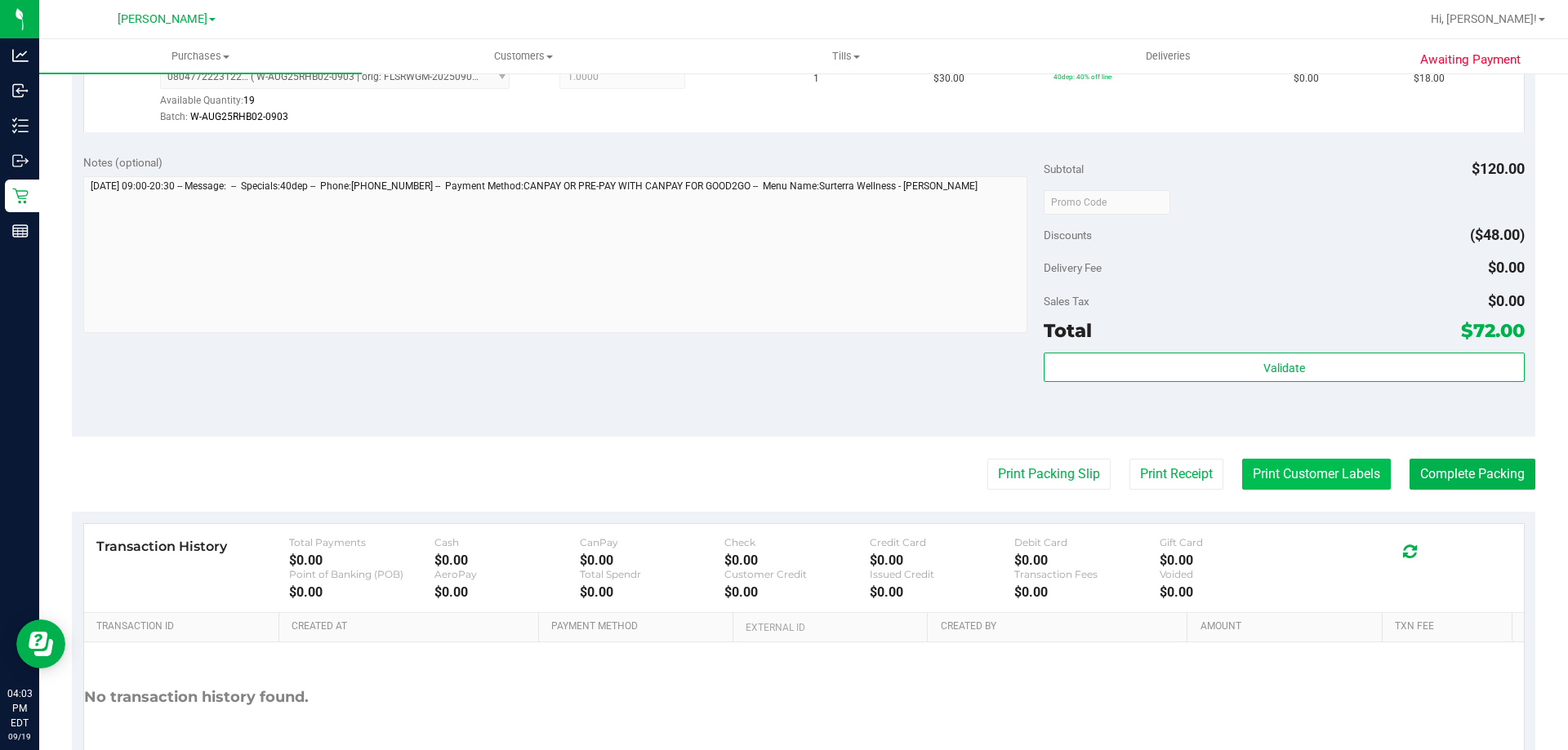
click at [1266, 470] on button "Print Customer Labels" at bounding box center [1316, 474] width 149 height 31
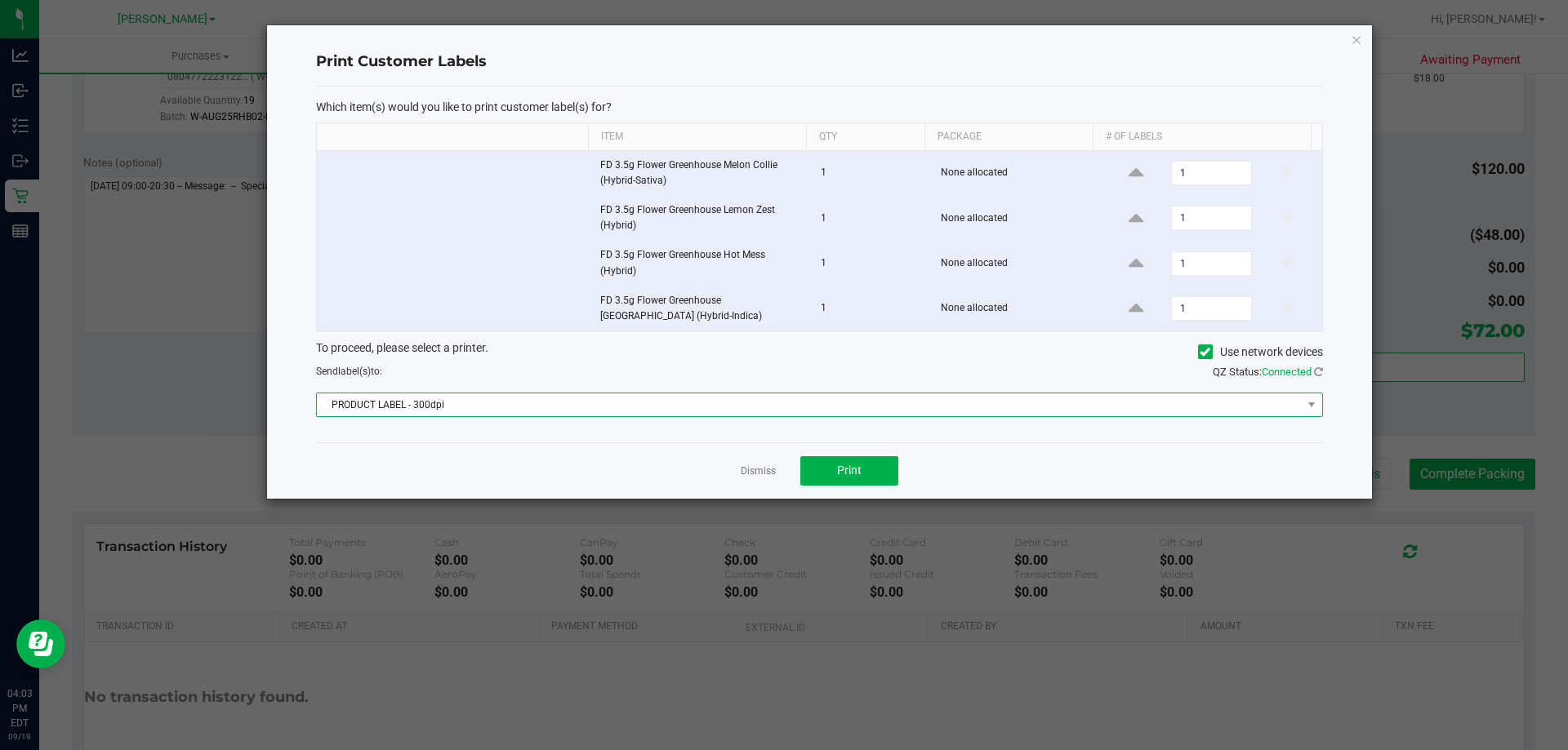
click at [470, 403] on span "PRODUCT LABEL - 300dpi" at bounding box center [808, 404] width 985 height 23
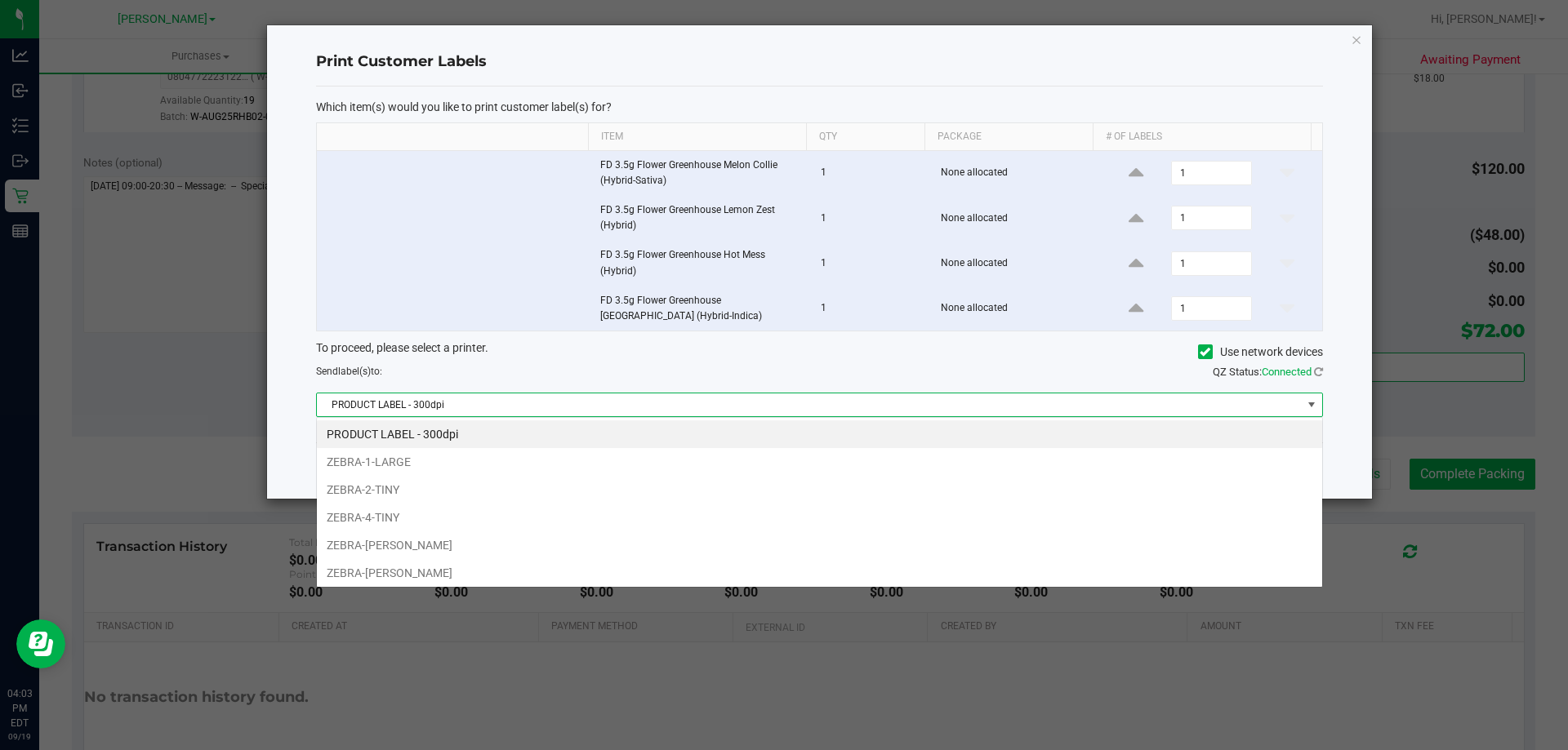
scroll to position [24, 1006]
click at [1358, 40] on icon "button" at bounding box center [1356, 39] width 12 height 19
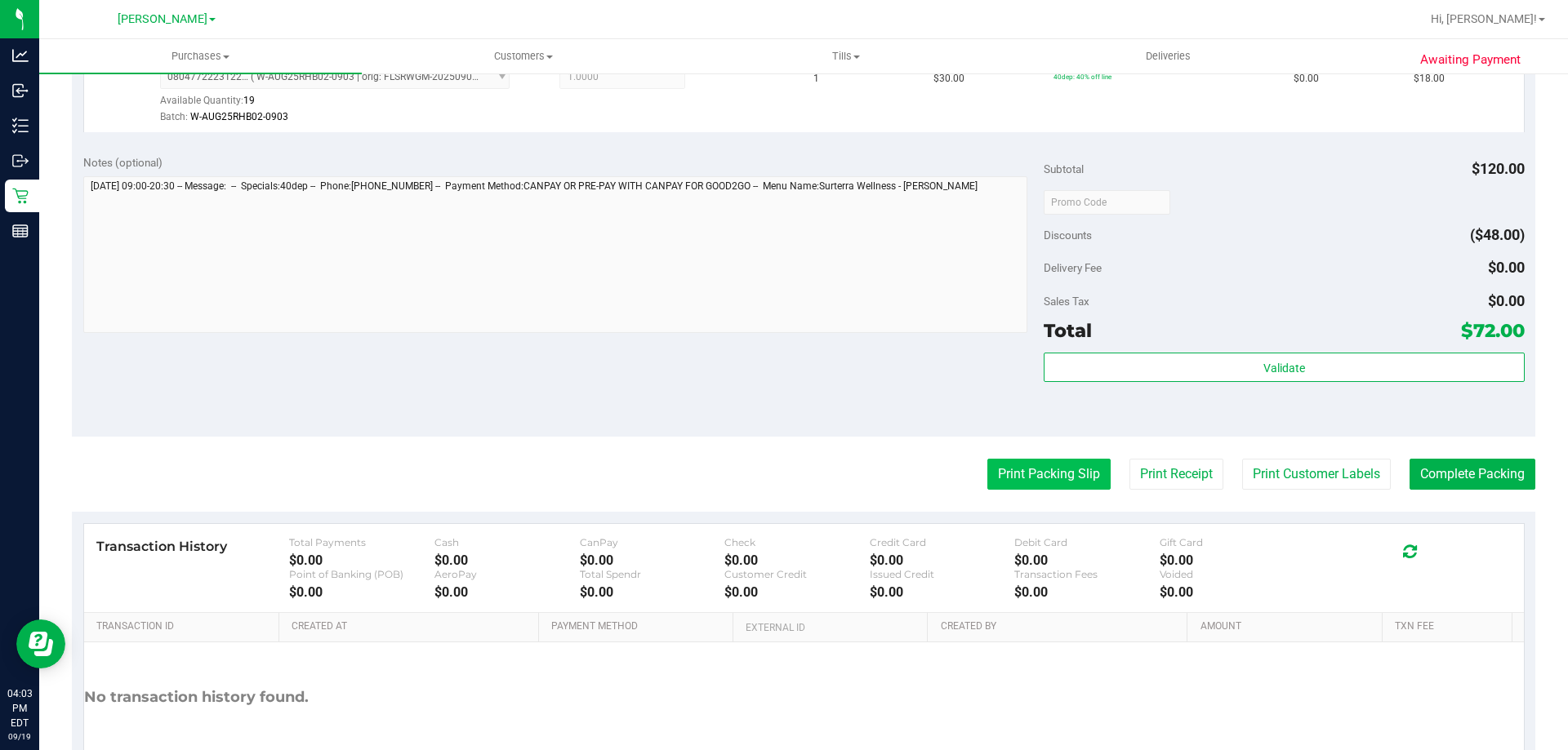
click at [1013, 465] on button "Print Packing Slip" at bounding box center [1048, 474] width 123 height 31
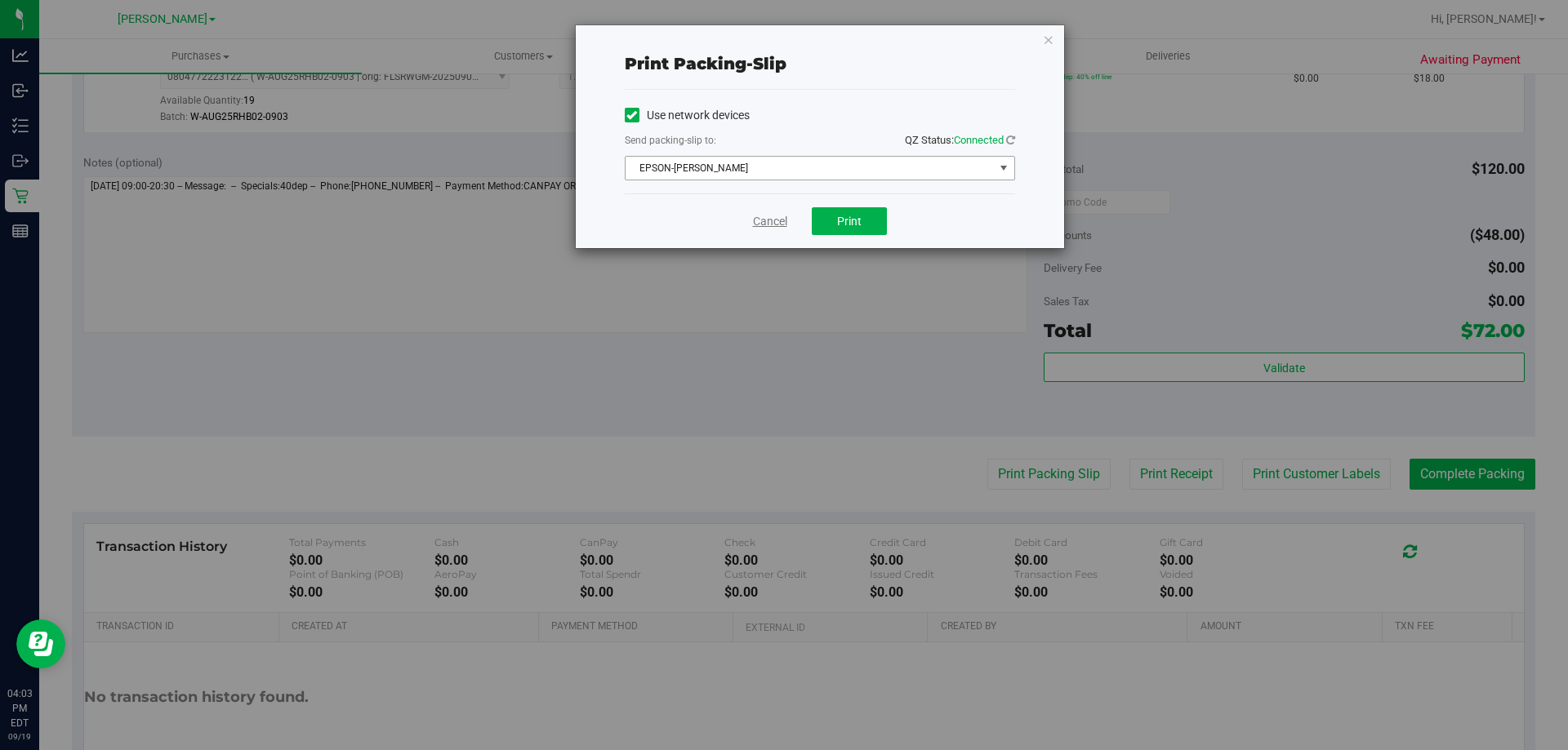
click at [758, 227] on link "Cancel" at bounding box center [770, 221] width 34 height 17
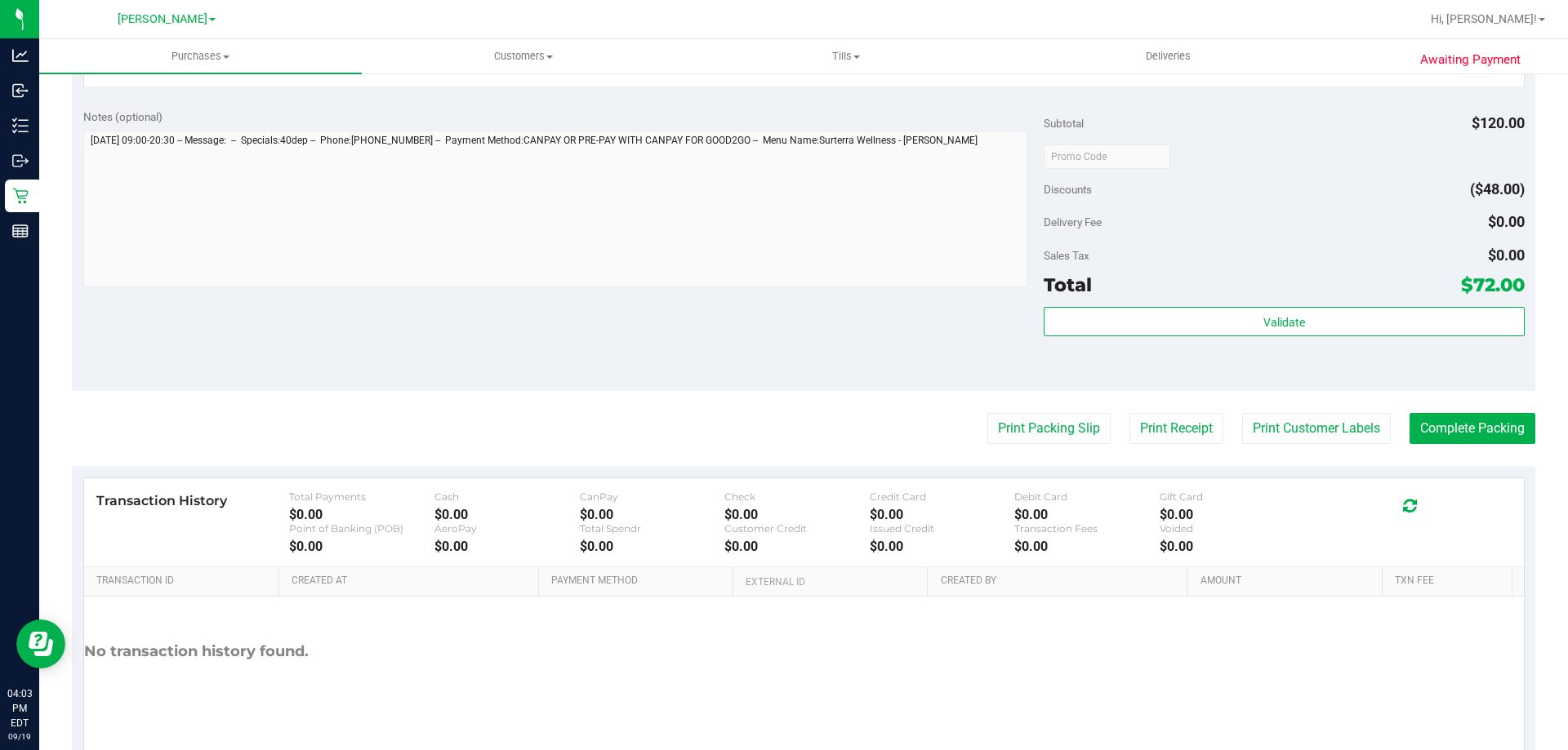
scroll to position [867, 0]
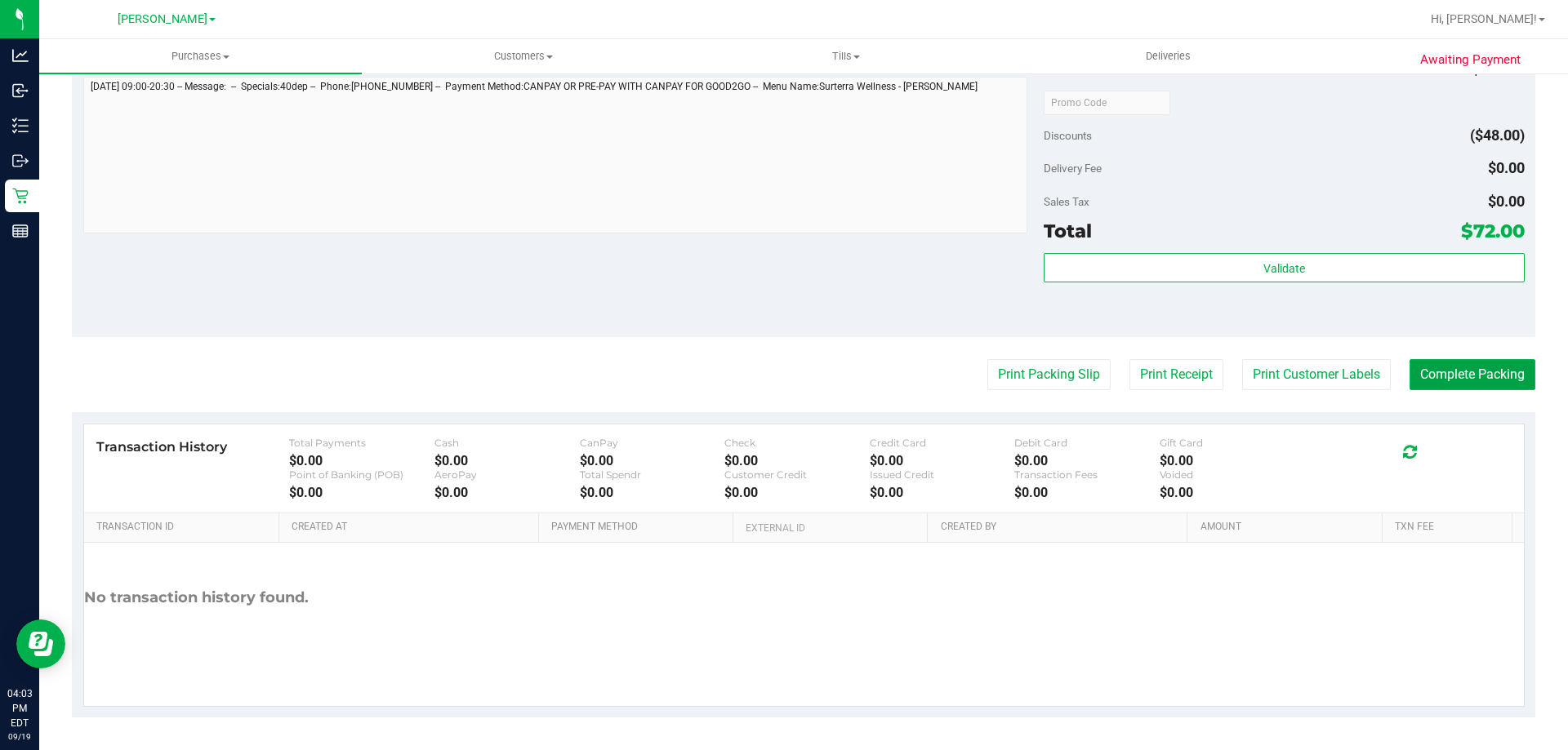
click at [1477, 378] on button "Complete Packing" at bounding box center [1472, 374] width 126 height 31
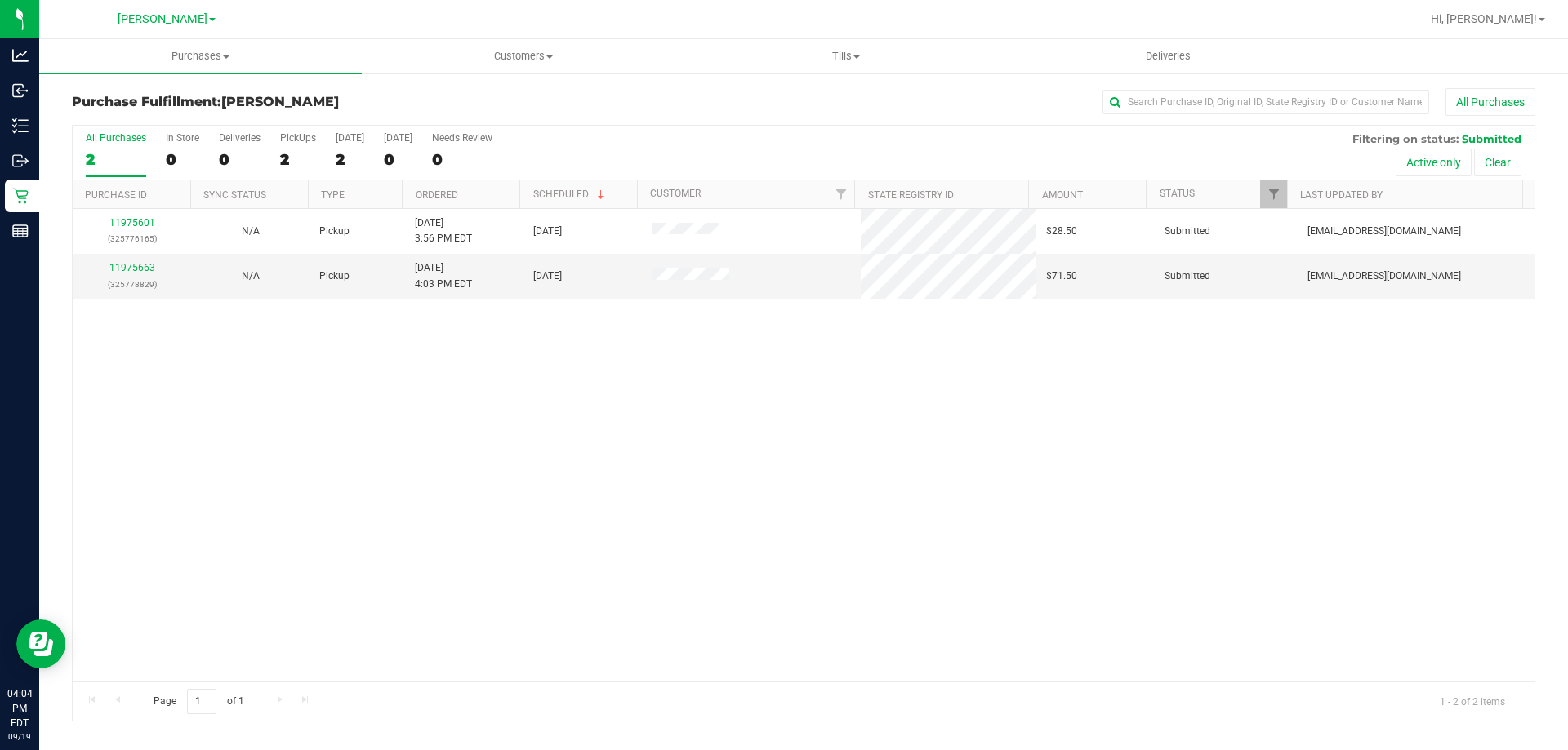
click at [832, 515] on div "11975601 (325776165) N/A Pickup [DATE] 3:56 PM EDT 9/19/2025 $28.50 Submitted […" at bounding box center [803, 445] width 1461 height 472
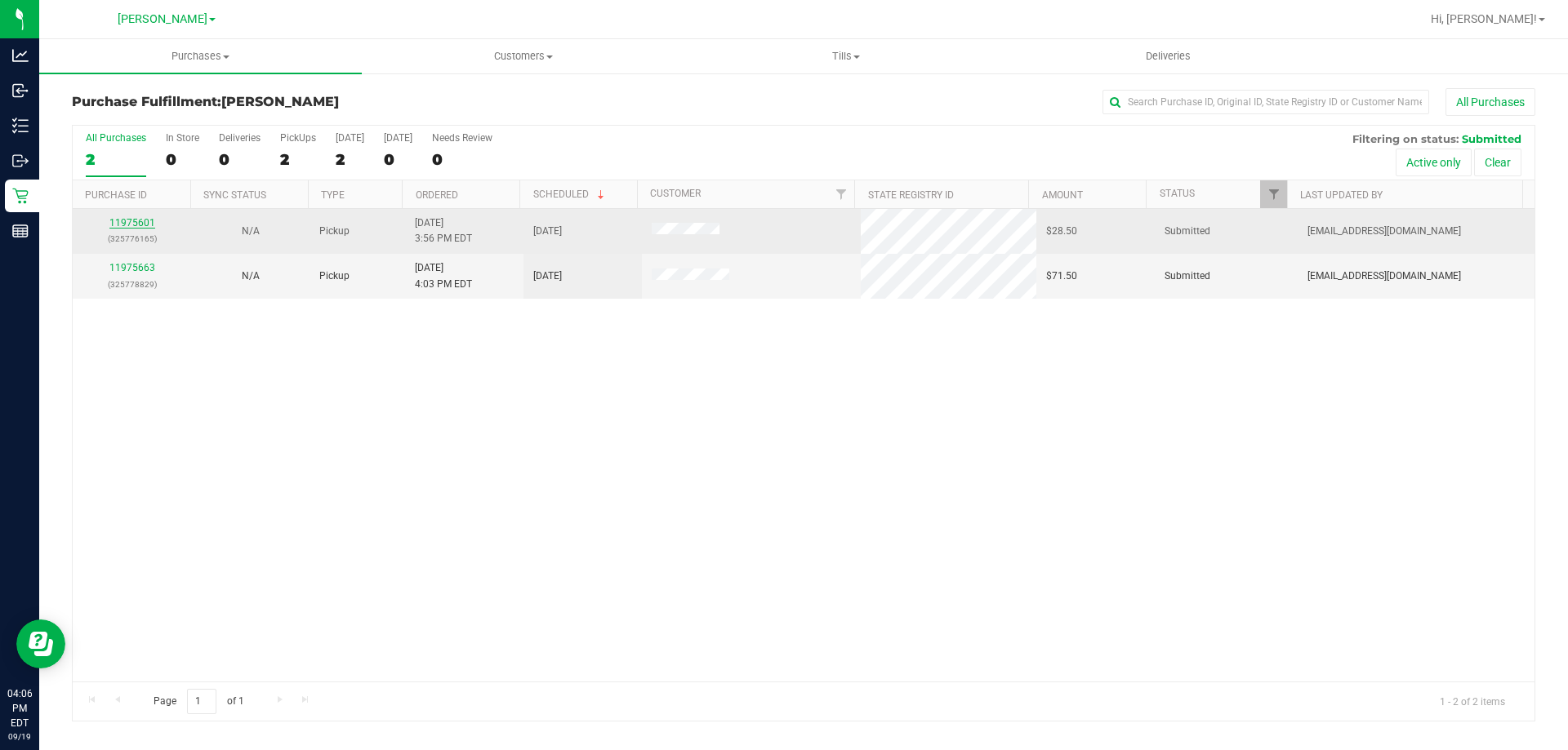
click at [143, 224] on link "11975601" at bounding box center [132, 223] width 45 height 12
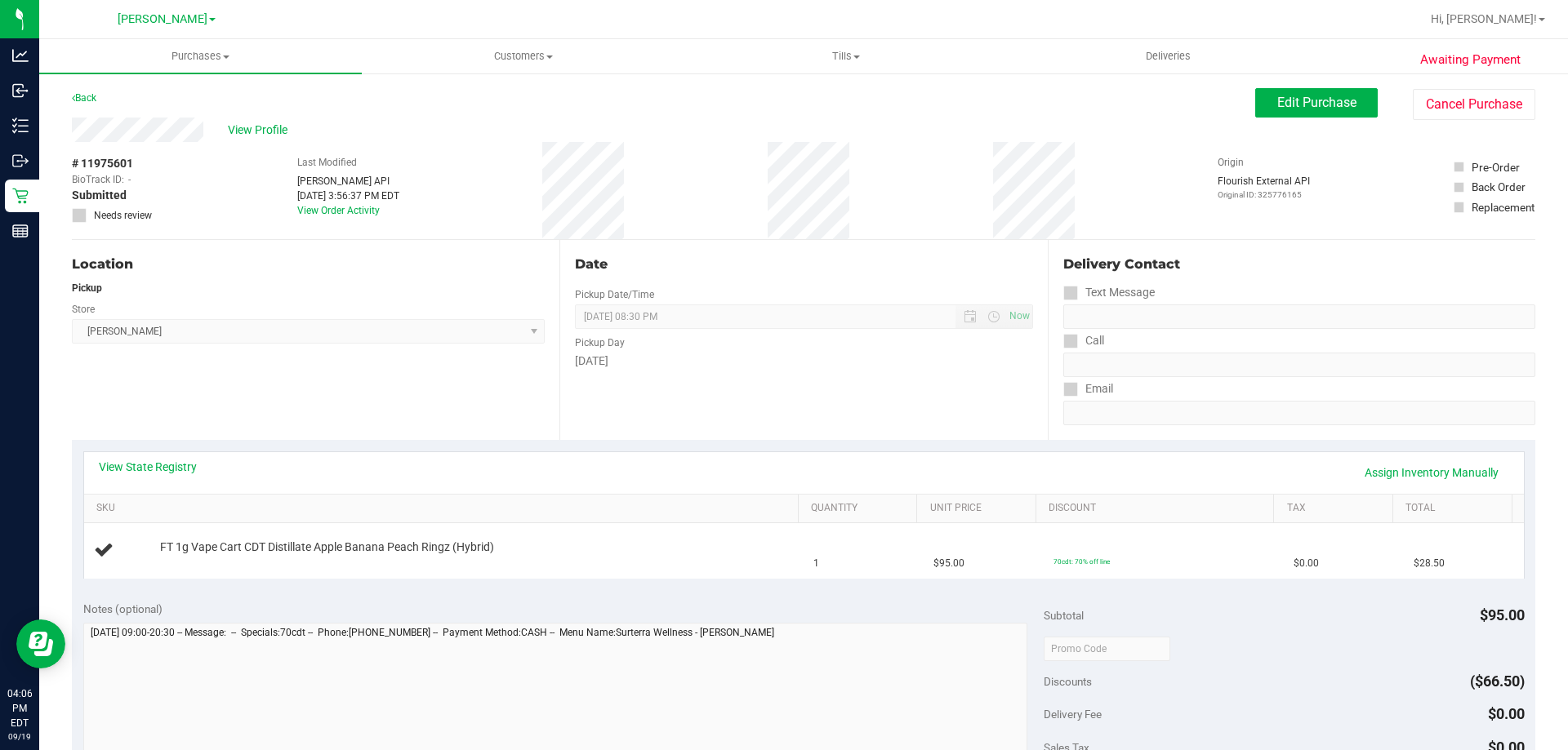
click at [266, 399] on div "Location Pickup Store [PERSON_NAME] Select Store [PERSON_NAME][GEOGRAPHIC_DATA]…" at bounding box center [316, 340] width 488 height 200
click at [134, 459] on link "View State Registry" at bounding box center [148, 466] width 98 height 16
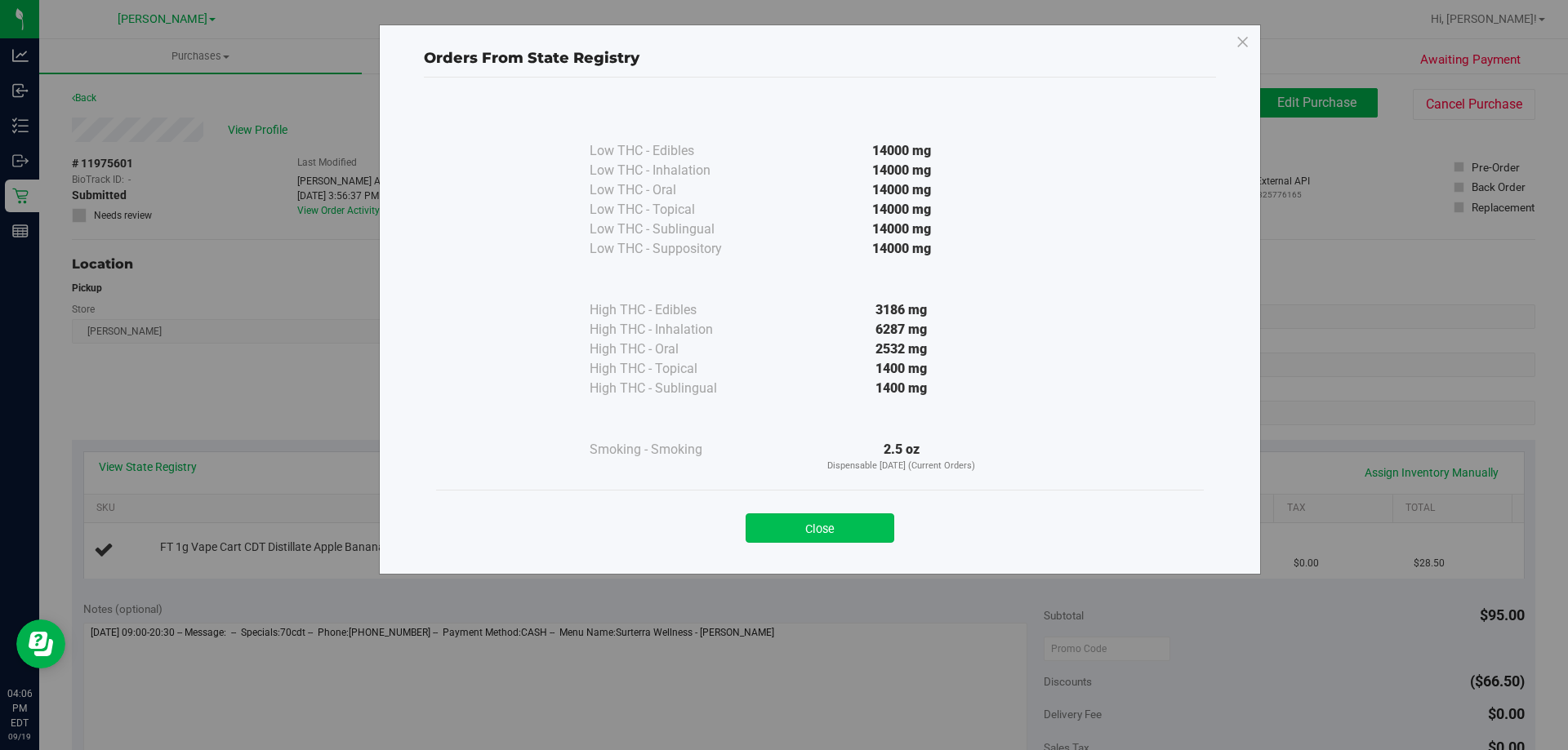
click at [772, 529] on button "Close" at bounding box center [819, 528] width 149 height 29
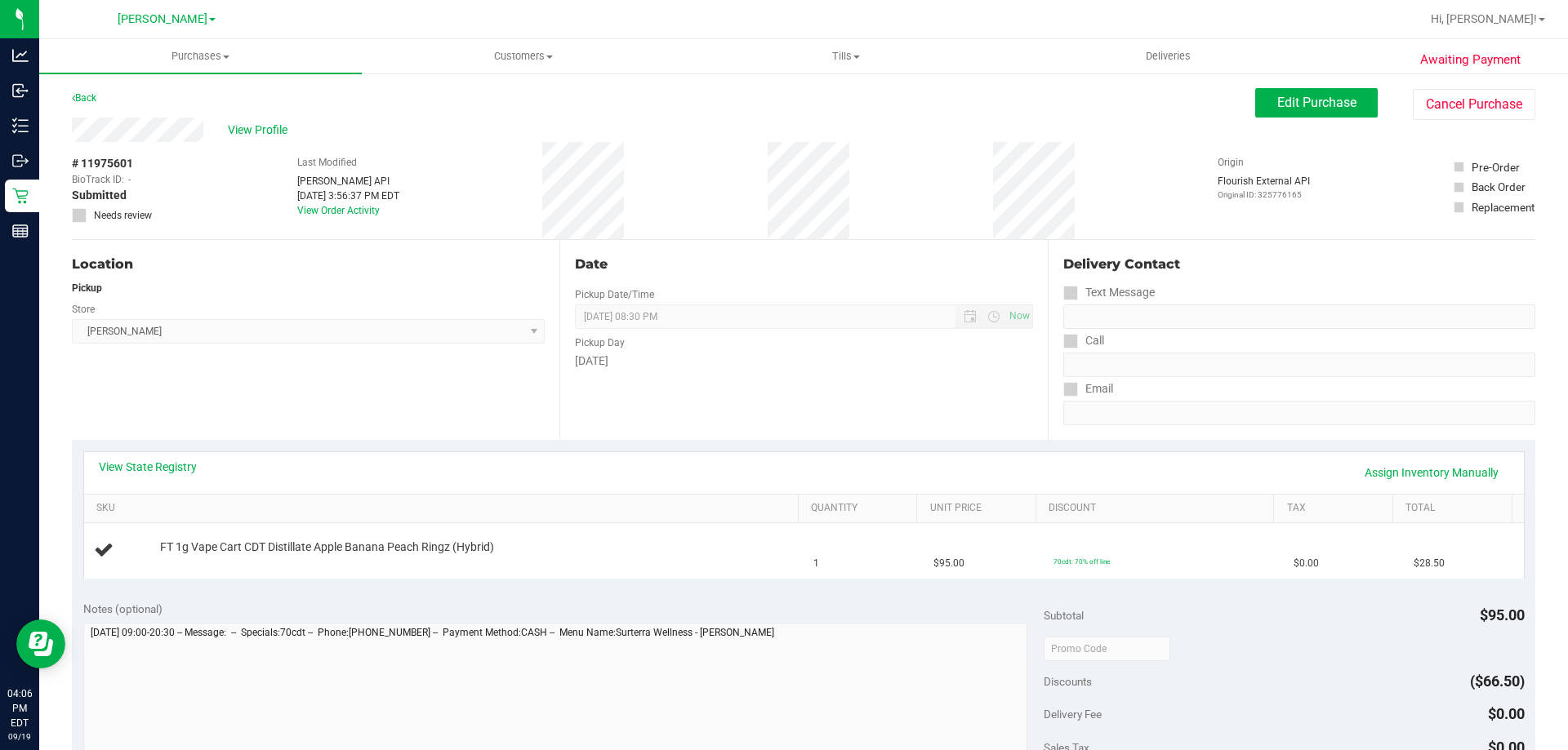
drag, startPoint x: 352, startPoint y: 423, endPoint x: 250, endPoint y: 320, distance: 145.0
click at [348, 420] on div "Location Pickup Store [PERSON_NAME] Select Store [PERSON_NAME][GEOGRAPHIC_DATA]…" at bounding box center [316, 340] width 488 height 200
click at [86, 96] on link "Back" at bounding box center [84, 98] width 24 height 12
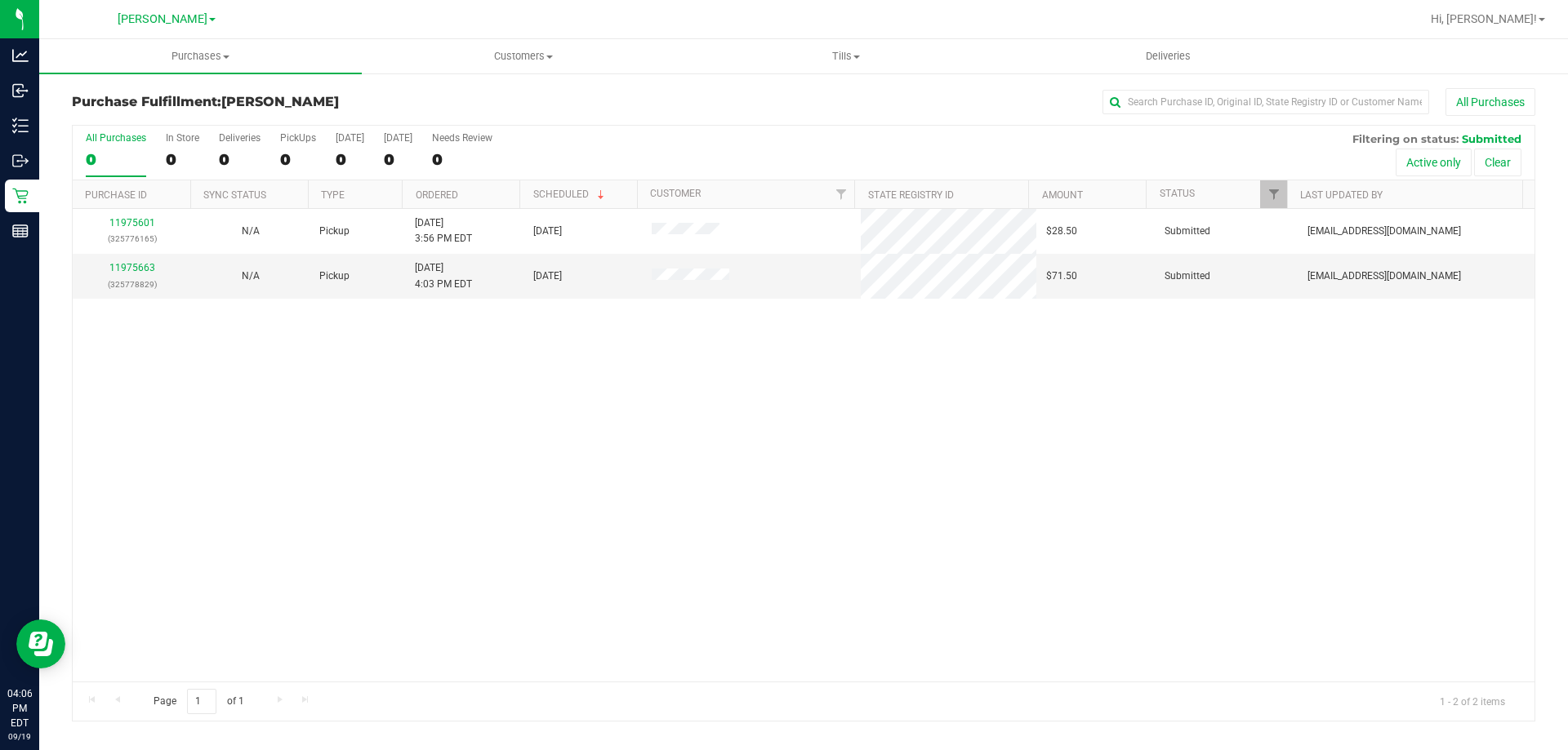
click at [671, 555] on div "11975601 (325776165) N/A Pickup [DATE] 3:56 PM EDT 9/19/2025 $28.50 Submitted […" at bounding box center [803, 445] width 1461 height 472
click at [656, 539] on div "11975601 (325776165) N/A Pickup [DATE] 3:56 PM EDT 9/19/2025 $28.50 Submitted […" at bounding box center [803, 445] width 1461 height 472
click at [516, 51] on span "Customers" at bounding box center [523, 56] width 321 height 15
click at [457, 92] on span "All customers" at bounding box center [421, 98] width 118 height 14
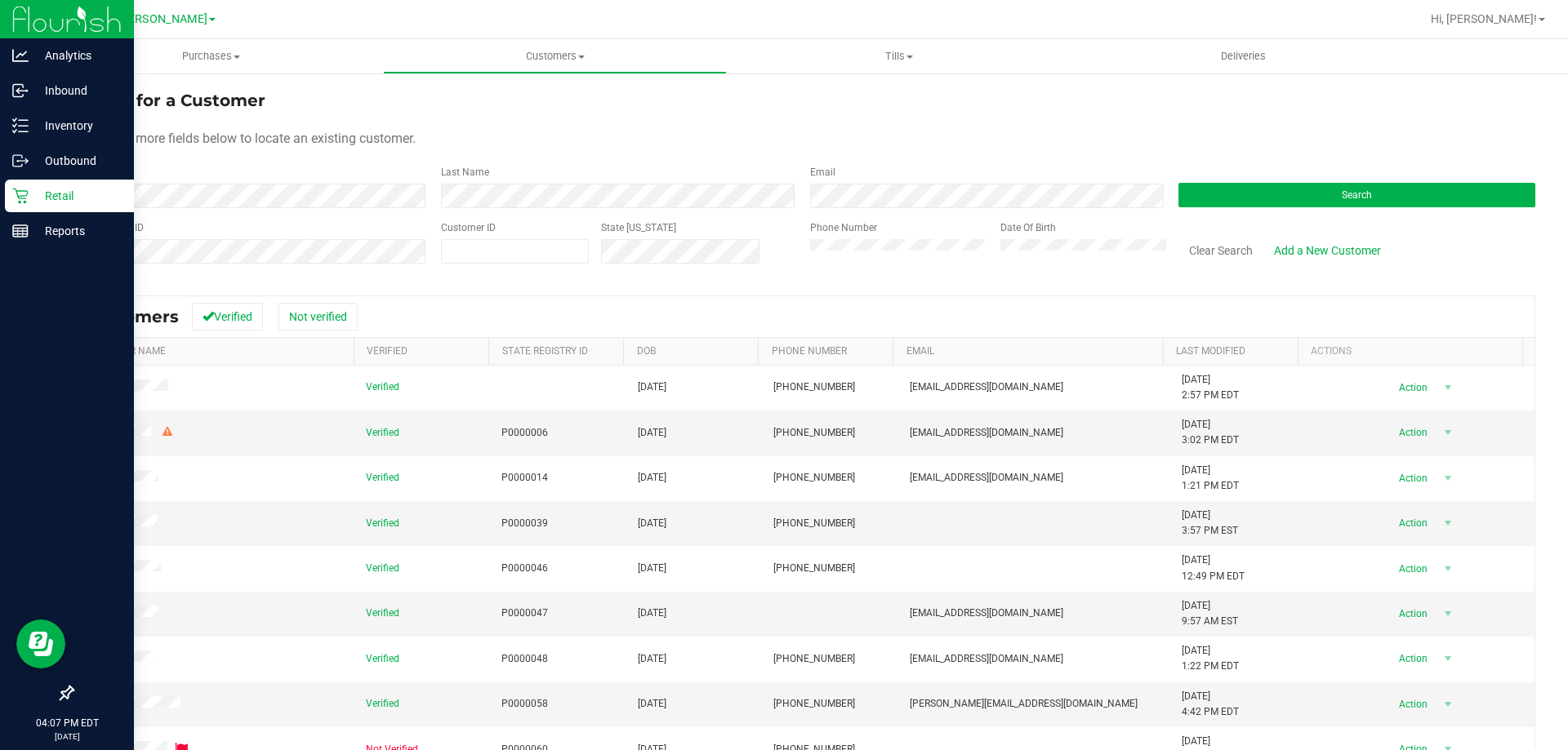
click at [29, 195] on p "Retail" at bounding box center [77, 195] width 98 height 19
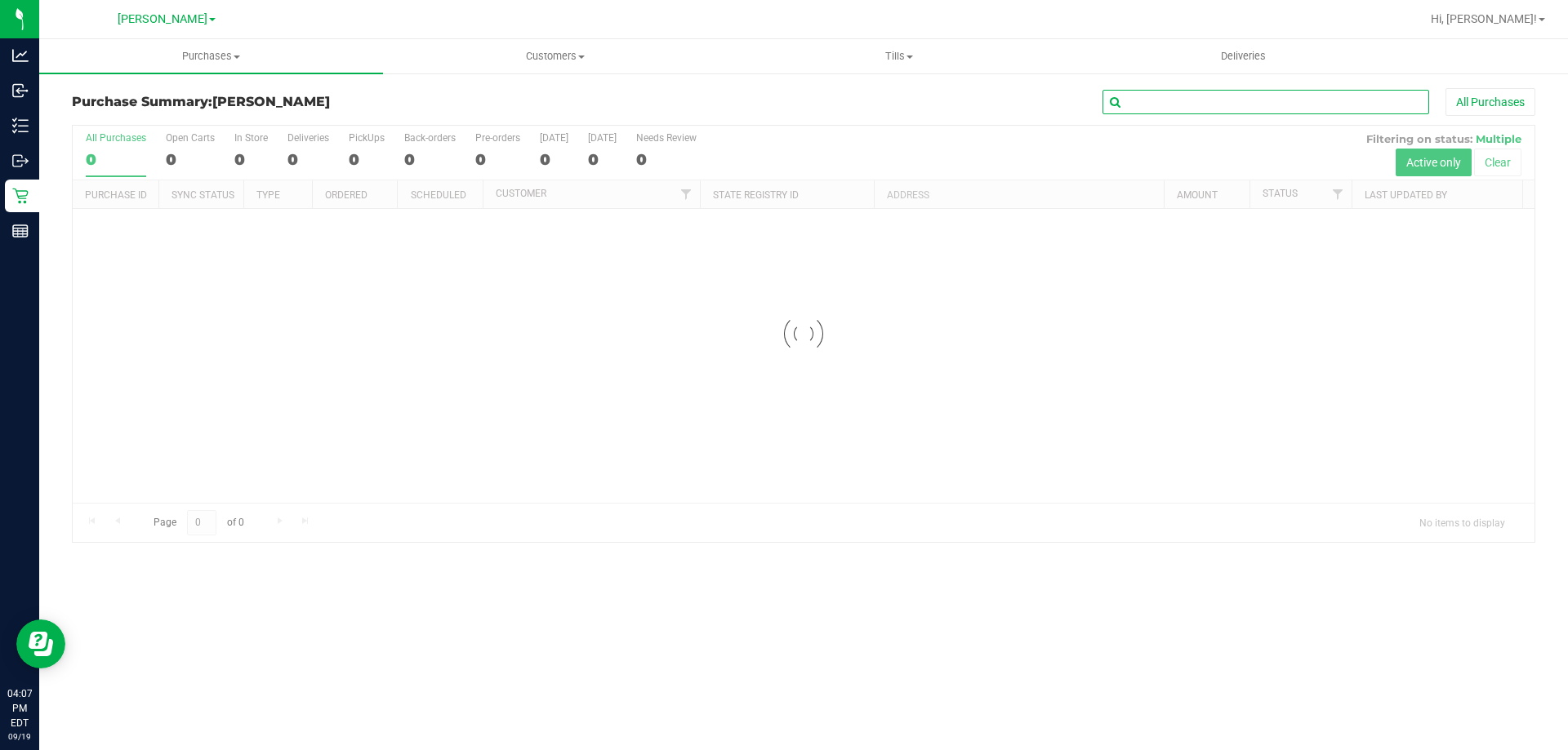
click at [1228, 102] on input "text" at bounding box center [1265, 102] width 327 height 24
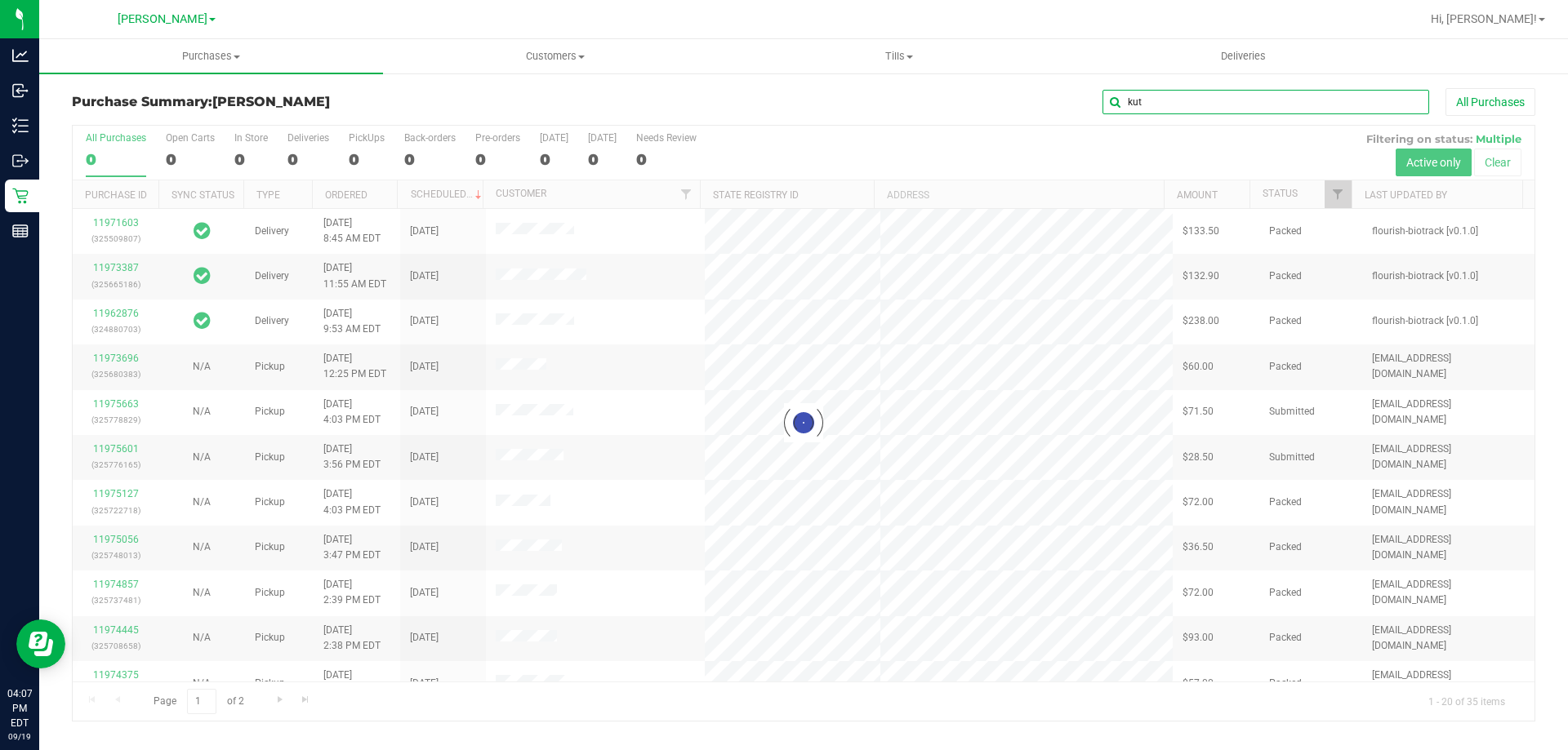
type input "kut"
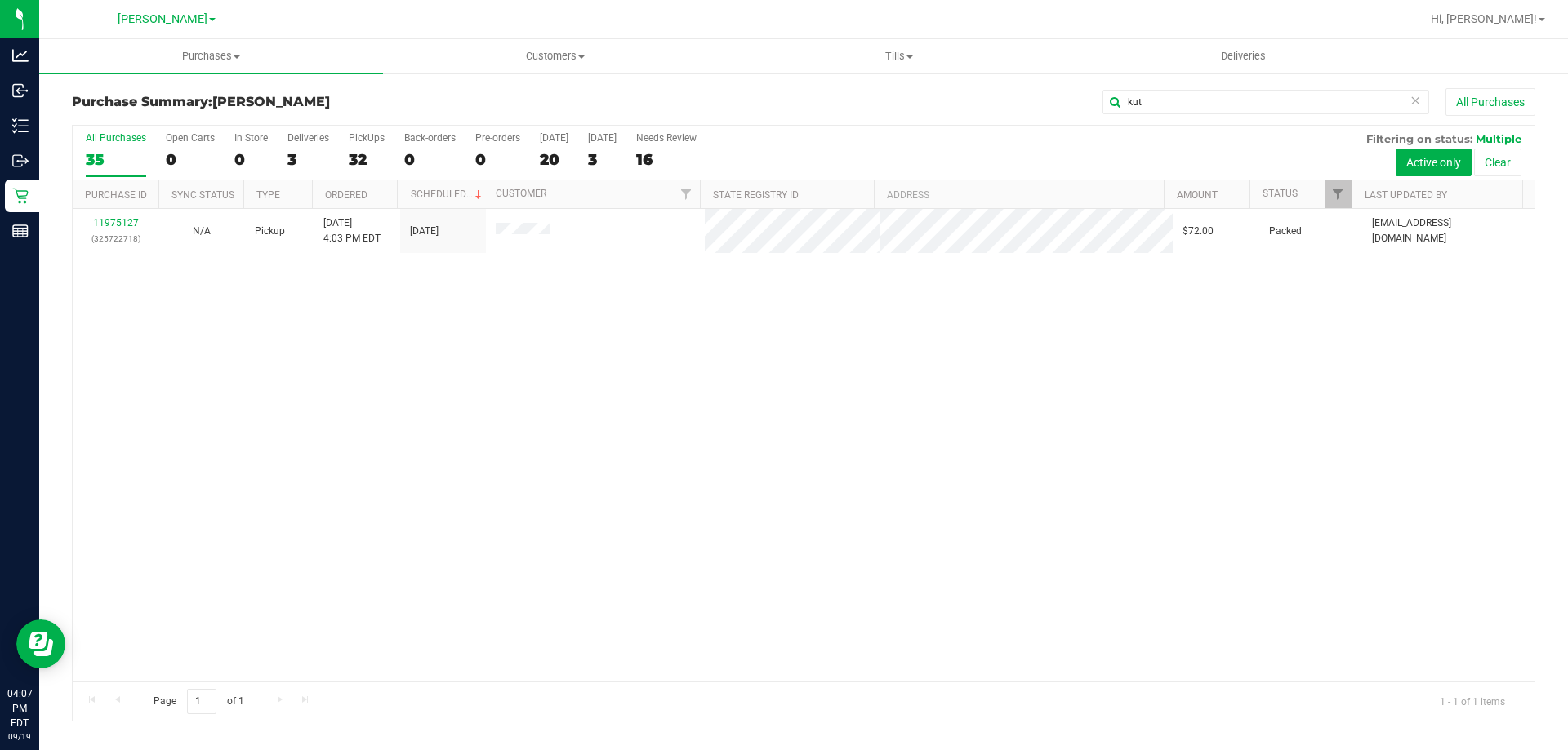
click at [495, 343] on div "11975127 (325722718) N/A Pickup [DATE] 4:03 PM EDT 9/19/2025 $72.00 Packed [EMA…" at bounding box center [803, 445] width 1461 height 472
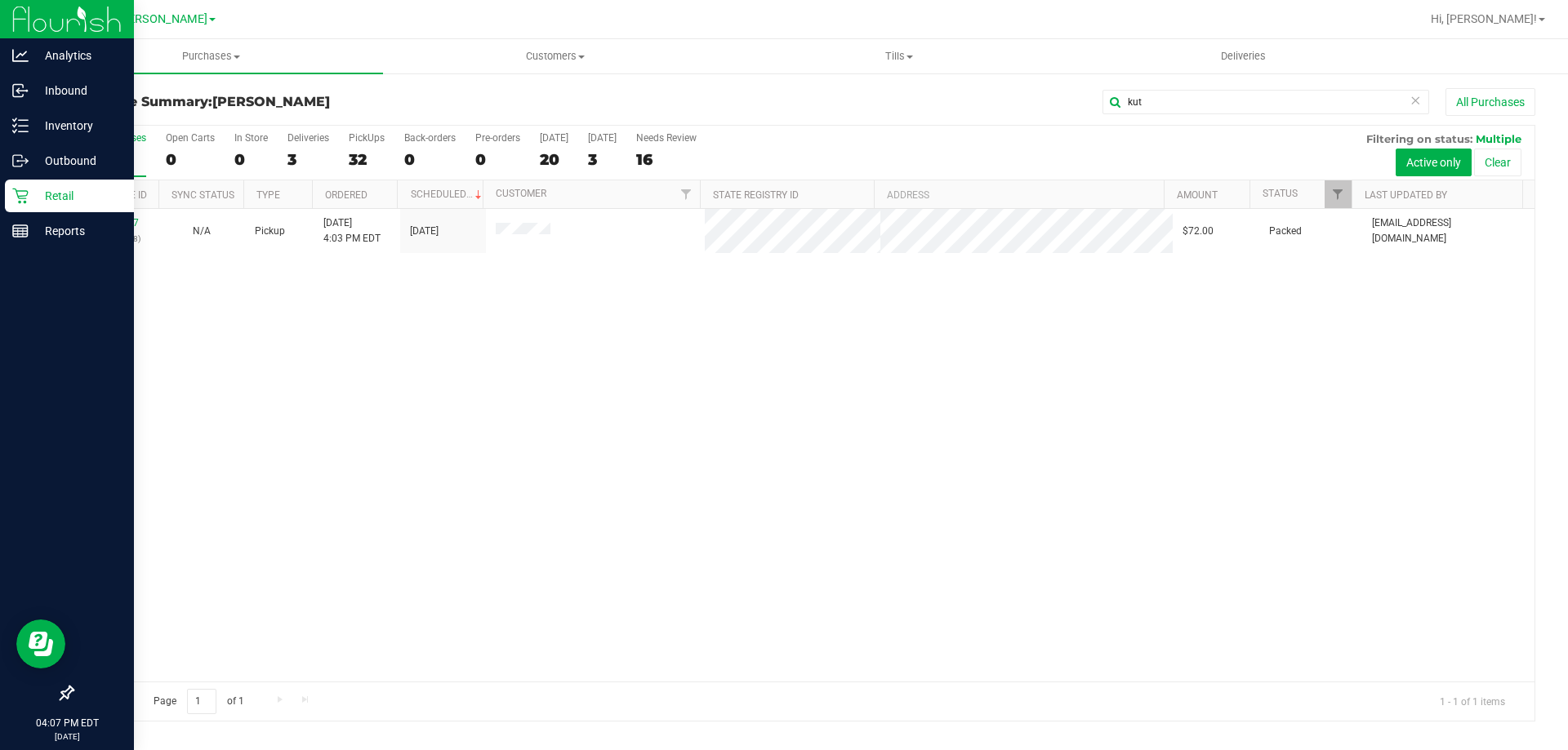
click at [29, 194] on p "Retail" at bounding box center [77, 195] width 98 height 19
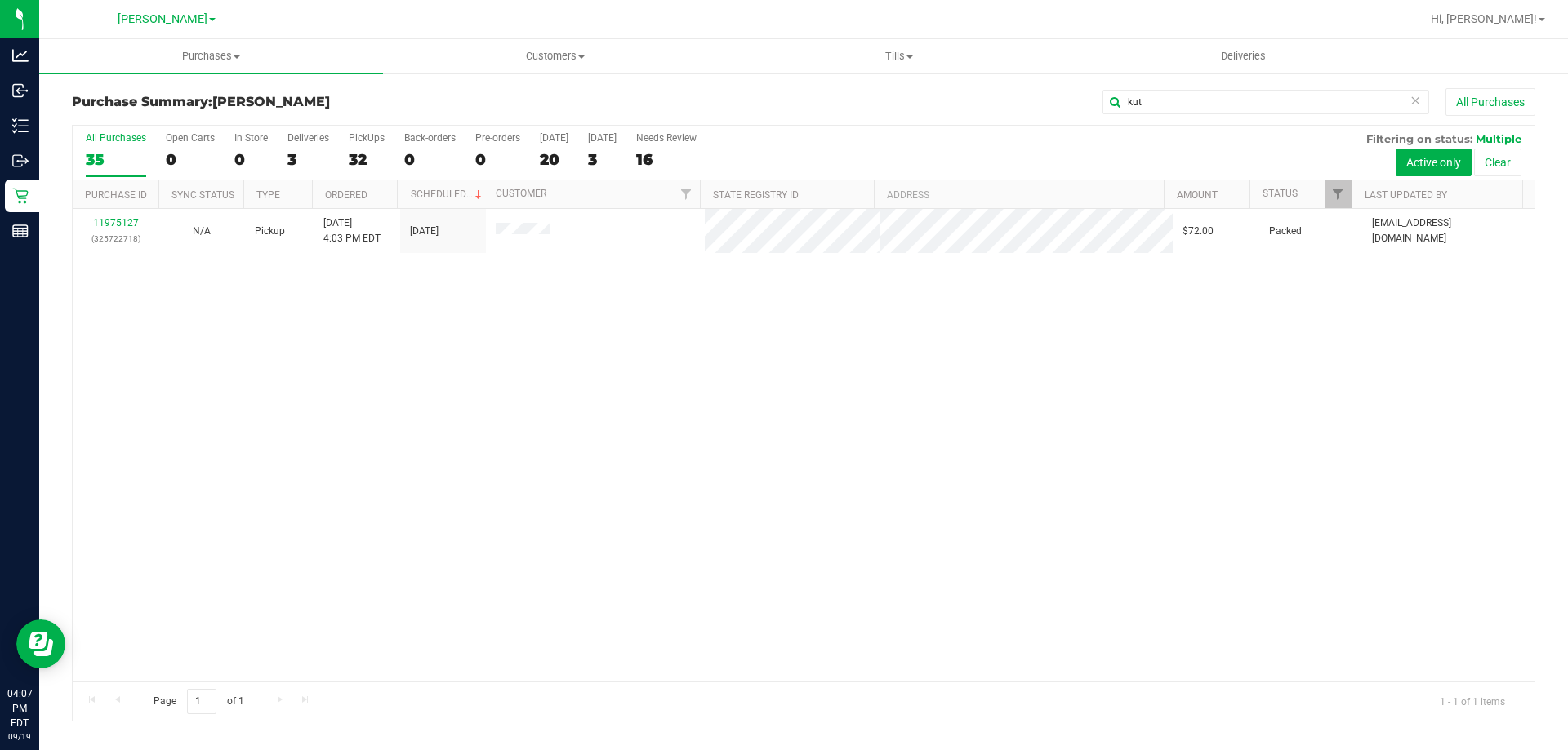
click at [306, 421] on div "11975127 (325722718) N/A Pickup [DATE] 4:03 PM EDT 9/19/2025 $72.00 Packed [EMA…" at bounding box center [803, 445] width 1461 height 472
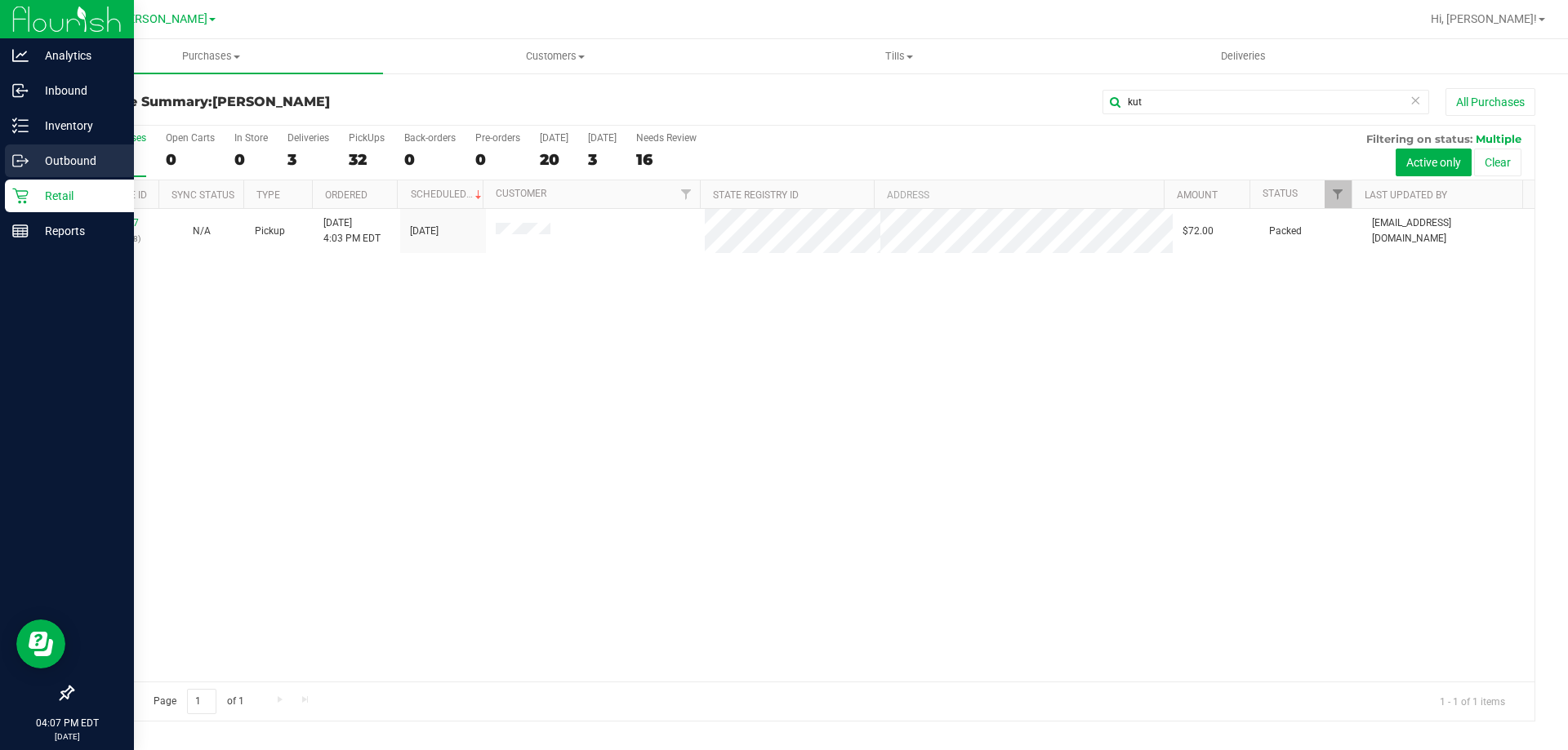
click at [40, 156] on p "Outbound" at bounding box center [77, 160] width 98 height 19
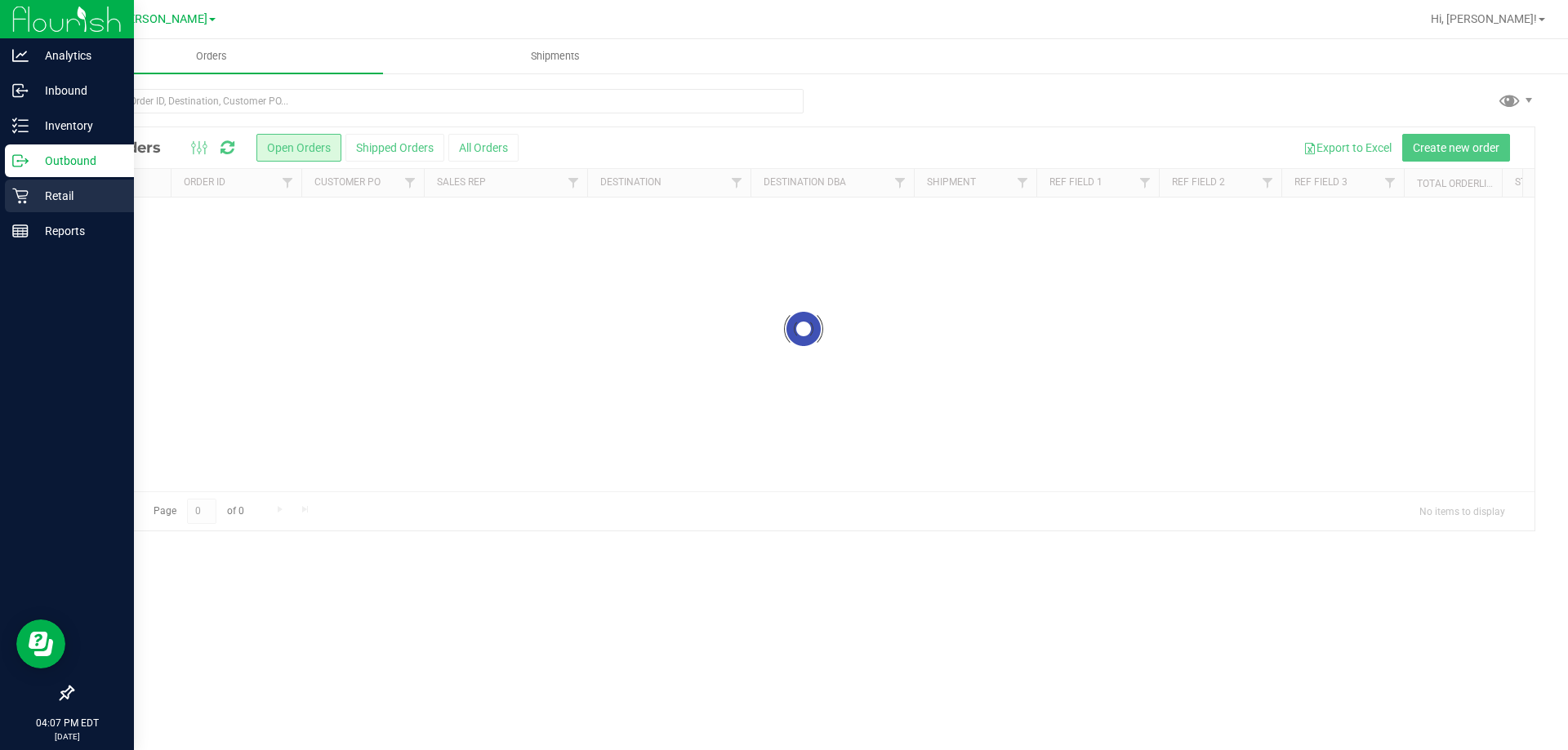
click at [33, 199] on p "Retail" at bounding box center [77, 195] width 98 height 19
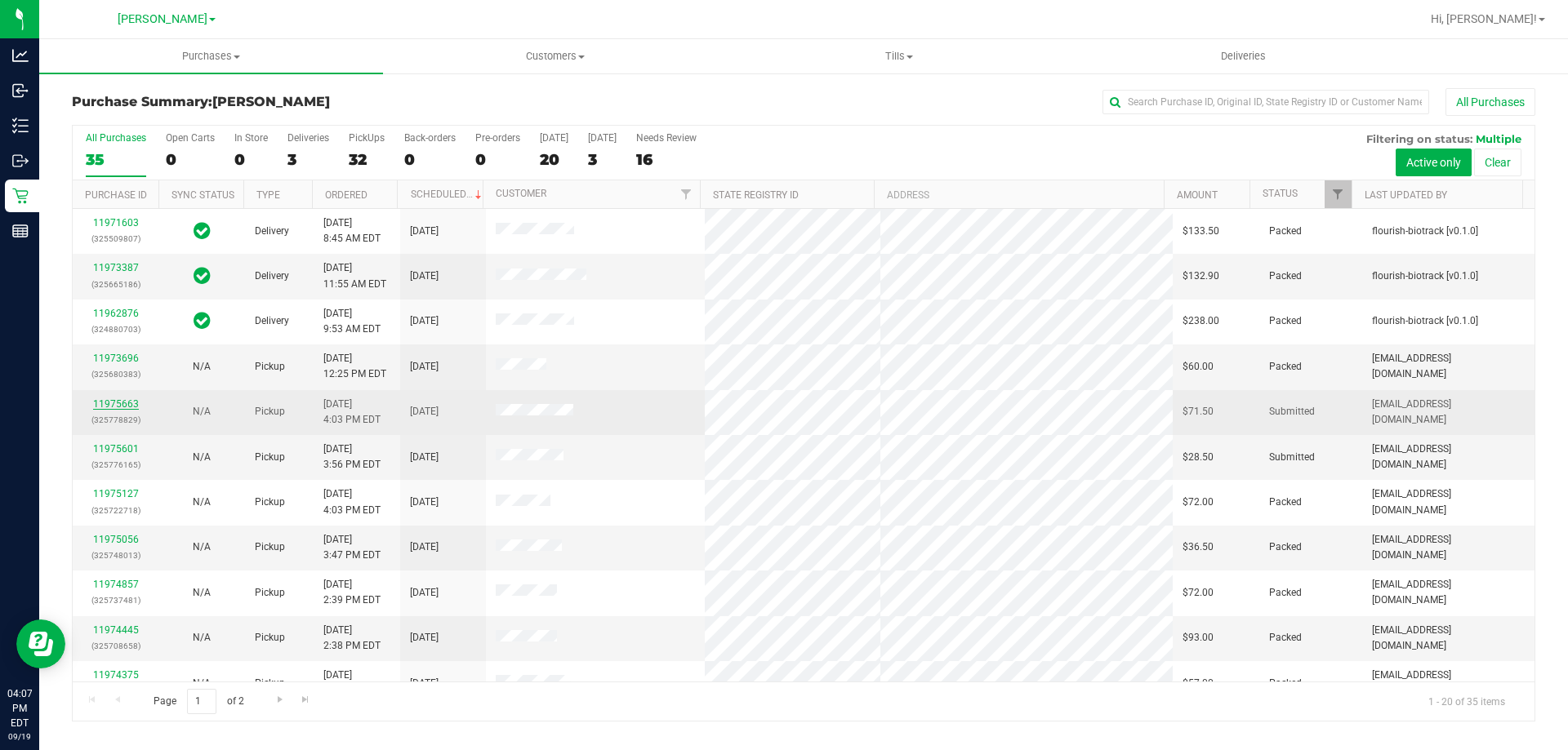
click at [102, 405] on link "11975663" at bounding box center [116, 404] width 45 height 12
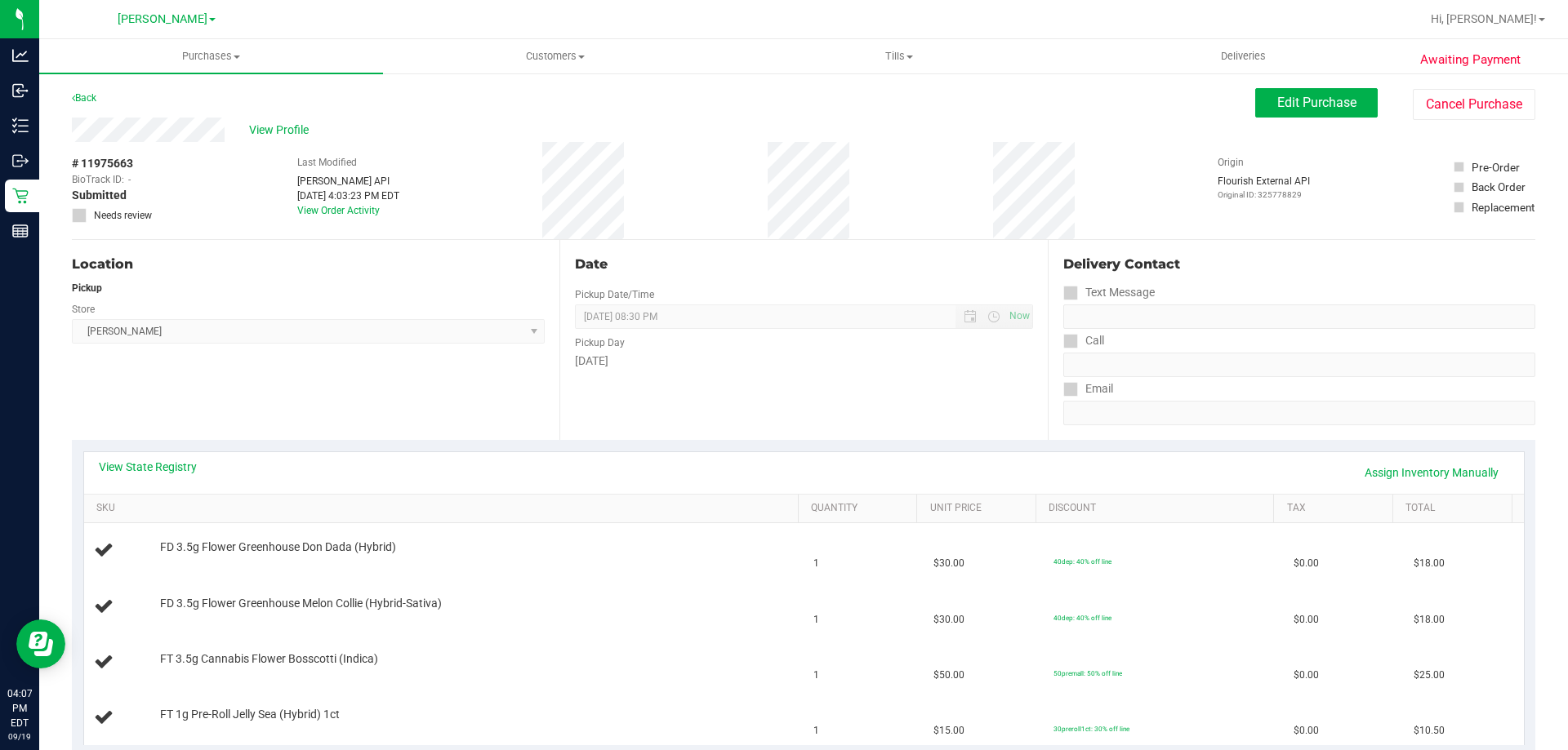
click at [265, 414] on div "Location Pickup Store [PERSON_NAME] Select Store [PERSON_NAME][GEOGRAPHIC_DATA]…" at bounding box center [316, 340] width 488 height 200
click at [175, 462] on link "View State Registry" at bounding box center [148, 466] width 98 height 16
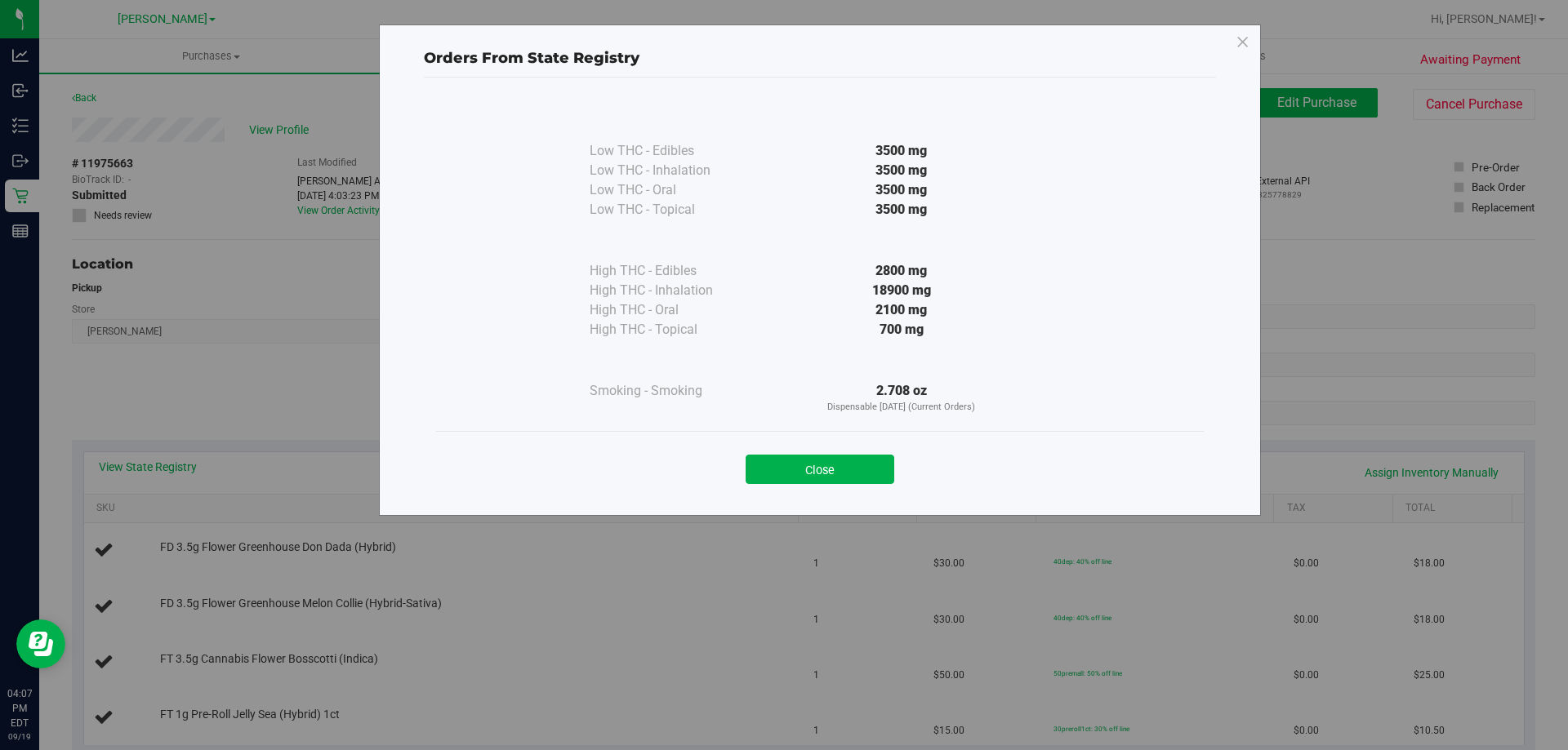
drag, startPoint x: 866, startPoint y: 473, endPoint x: 785, endPoint y: 481, distance: 81.4
click at [865, 473] on button "Close" at bounding box center [819, 469] width 149 height 29
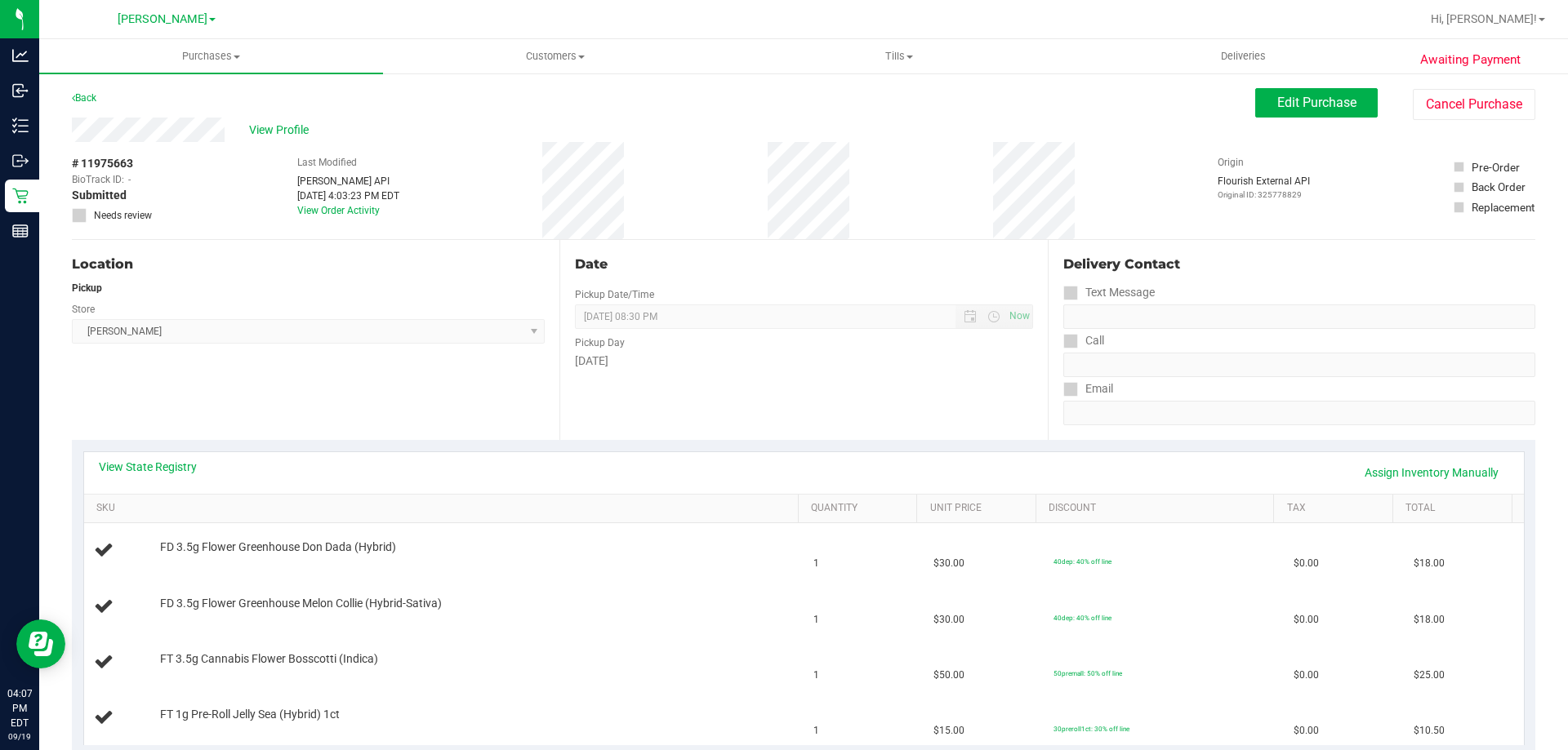
click at [371, 434] on div "Location Pickup Store [PERSON_NAME] Select Store [PERSON_NAME][GEOGRAPHIC_DATA]…" at bounding box center [316, 340] width 488 height 200
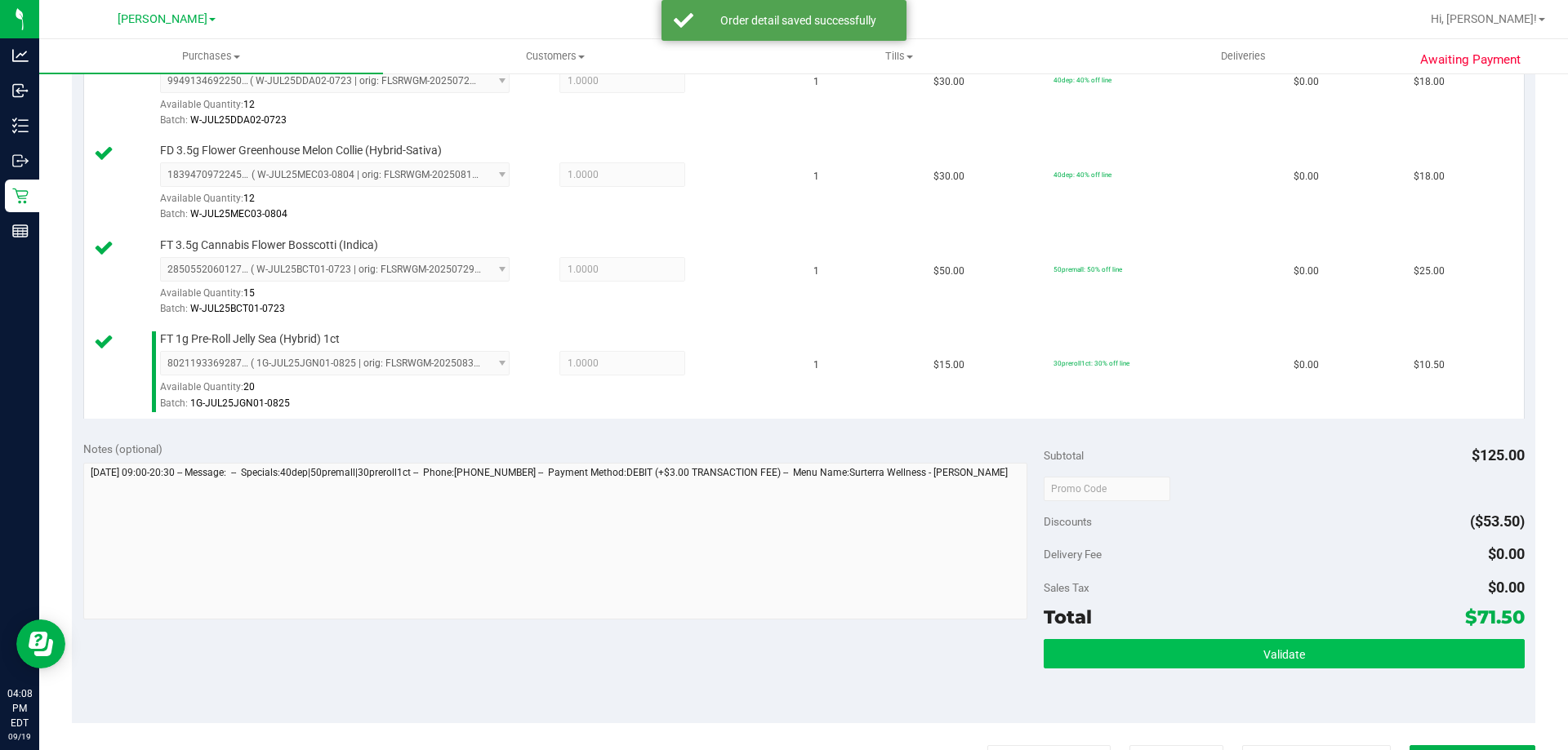
scroll to position [508, 0]
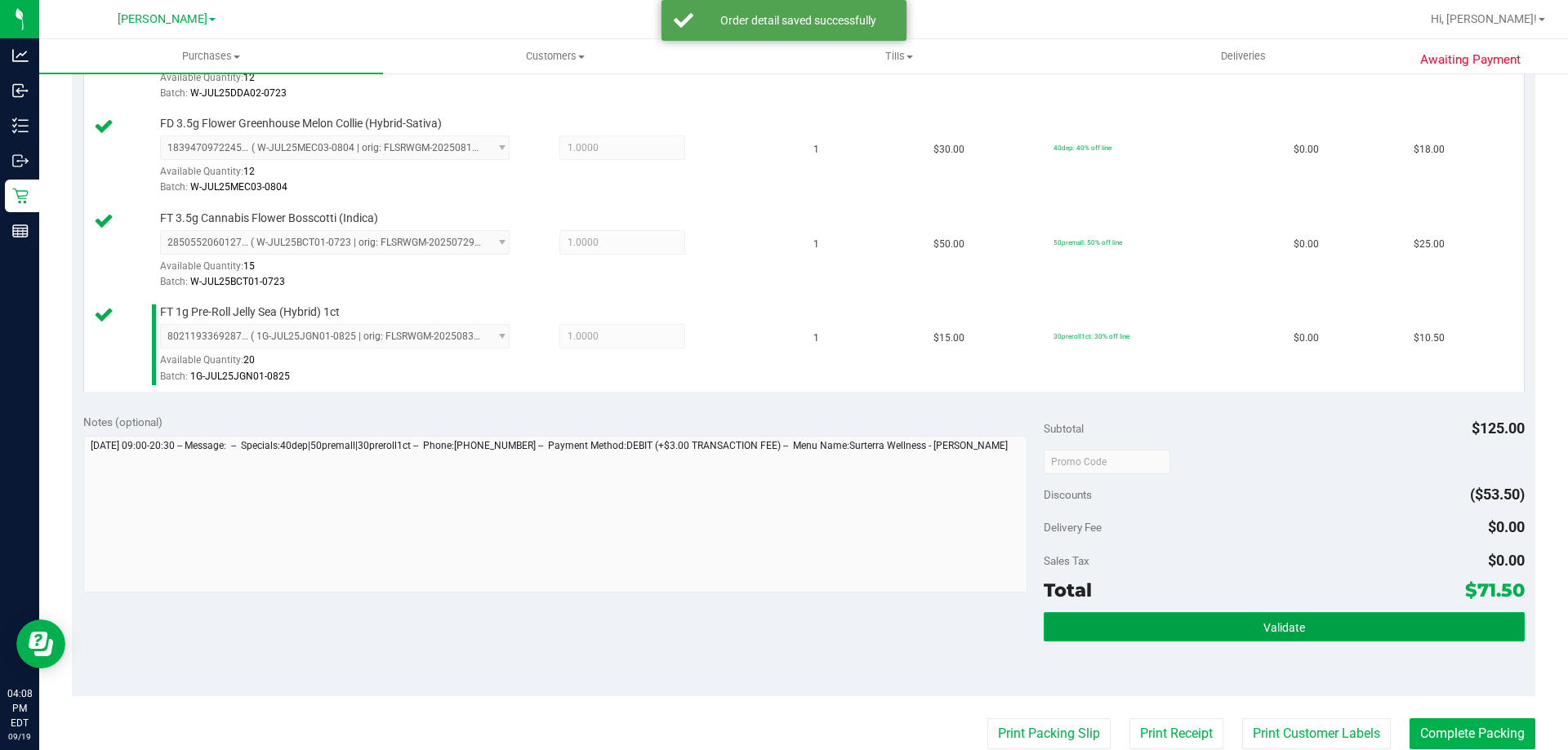
click at [1169, 632] on button "Validate" at bounding box center [1283, 627] width 480 height 29
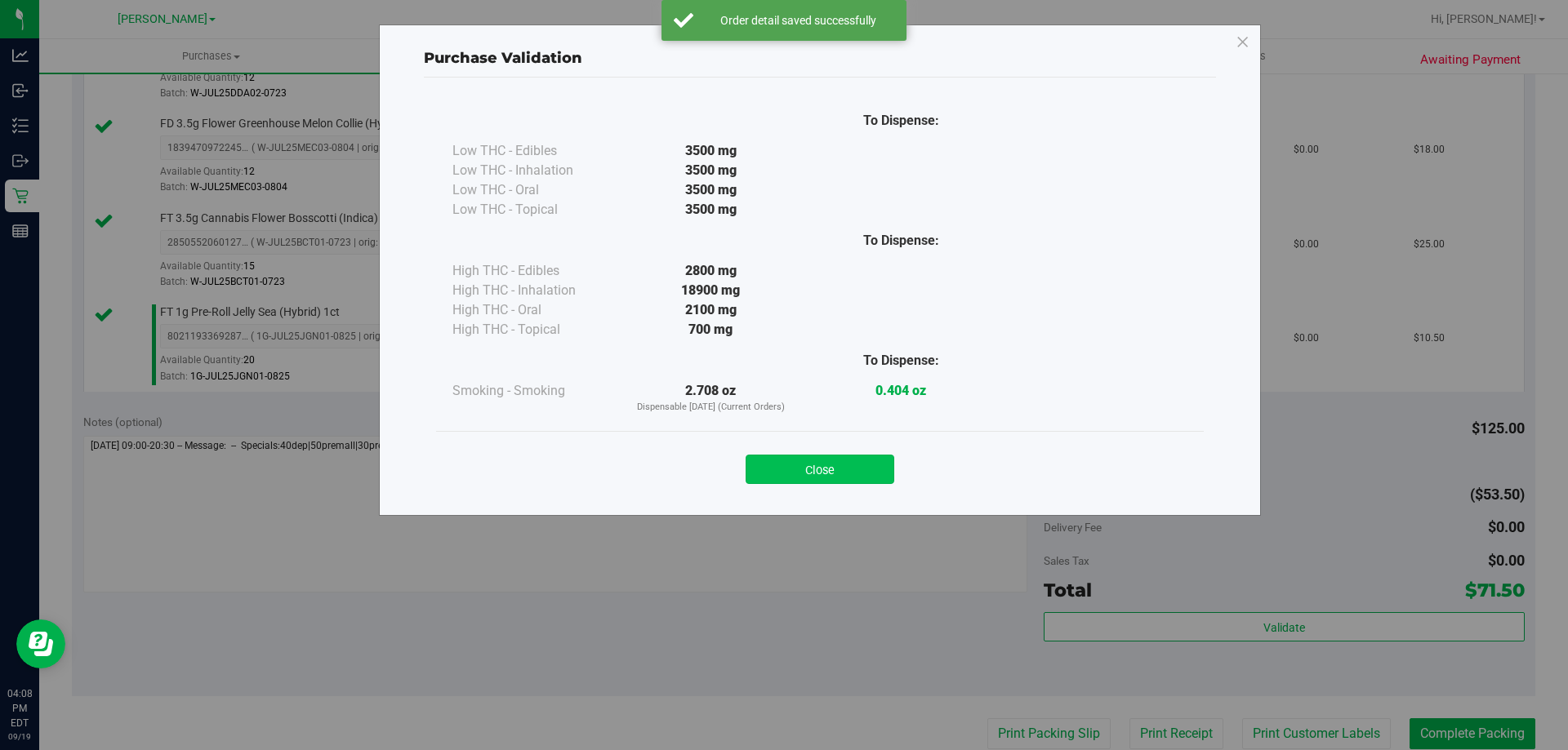
click at [817, 470] on button "Close" at bounding box center [819, 469] width 149 height 29
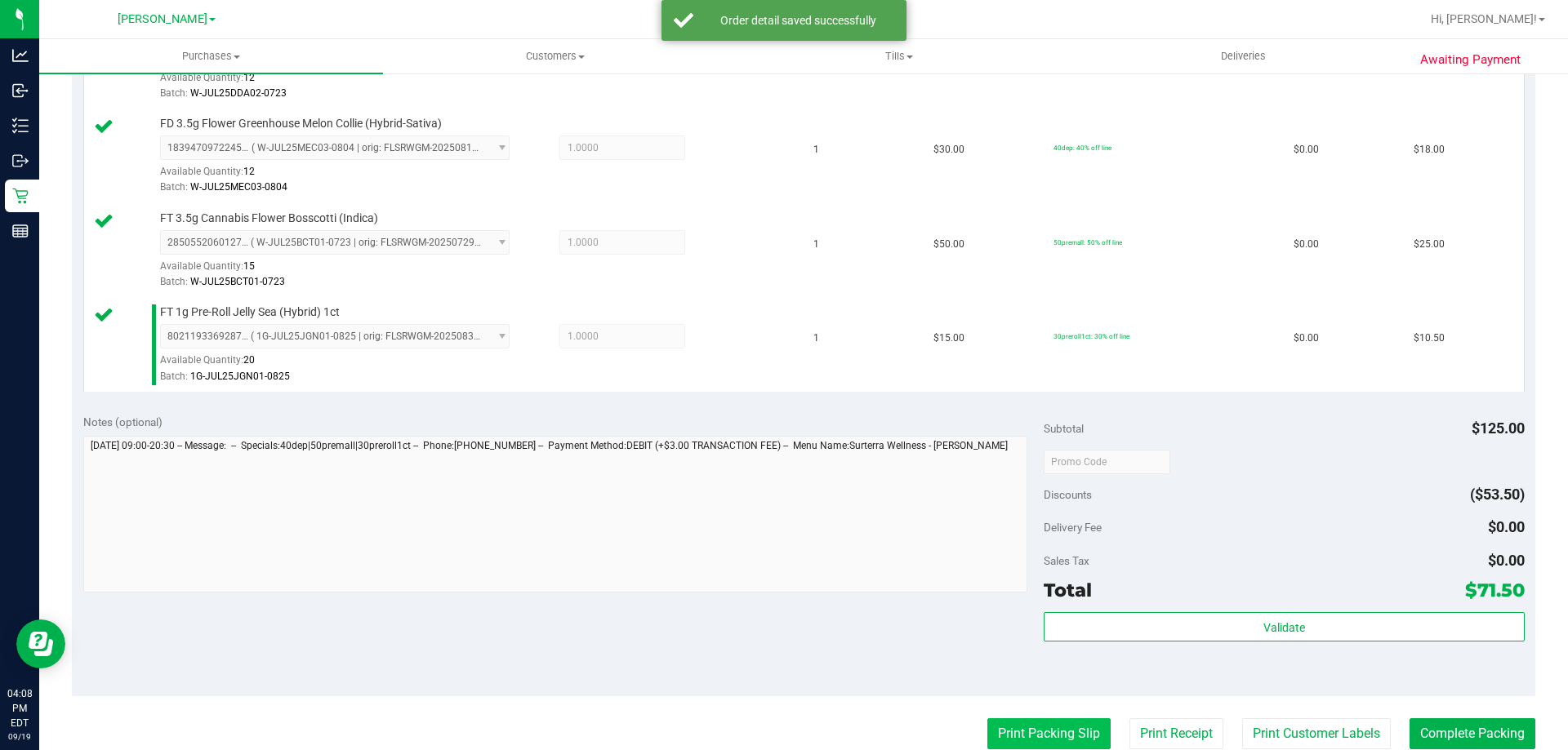
click at [1058, 737] on button "Print Packing Slip" at bounding box center [1048, 733] width 123 height 31
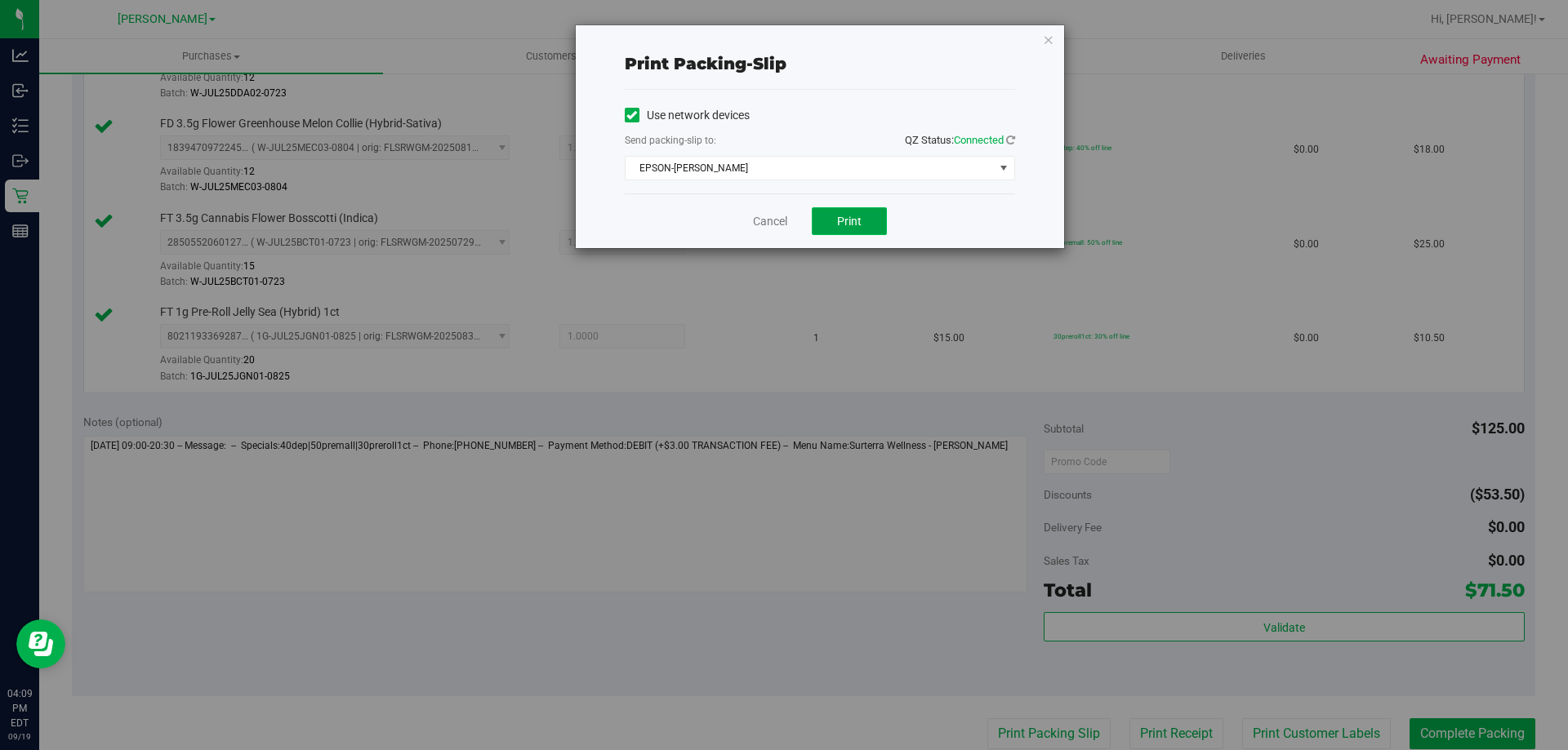
click at [865, 221] on button "Print" at bounding box center [849, 221] width 75 height 28
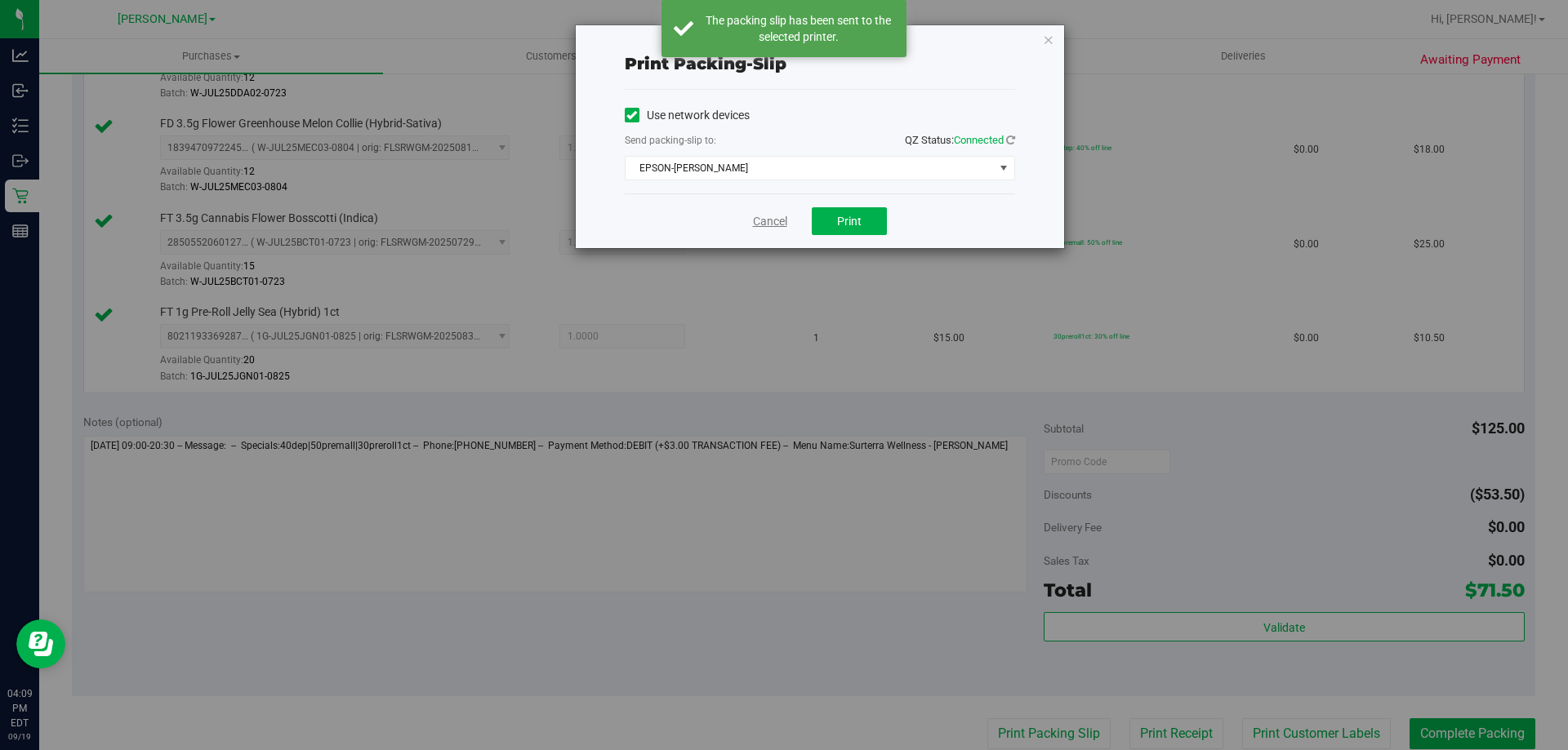
click at [766, 218] on link "Cancel" at bounding box center [770, 221] width 34 height 17
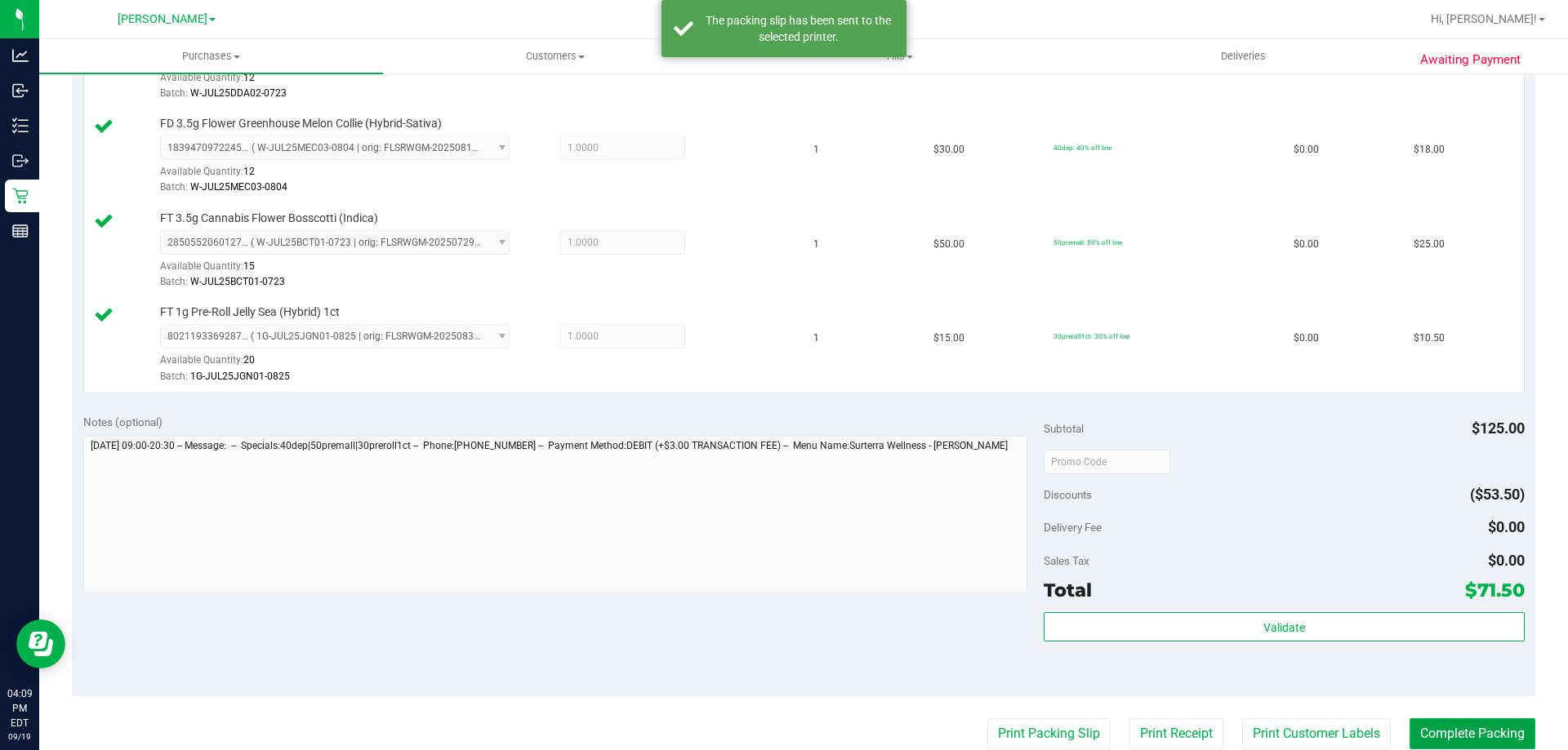
click at [1414, 734] on button "Complete Packing" at bounding box center [1472, 733] width 126 height 31
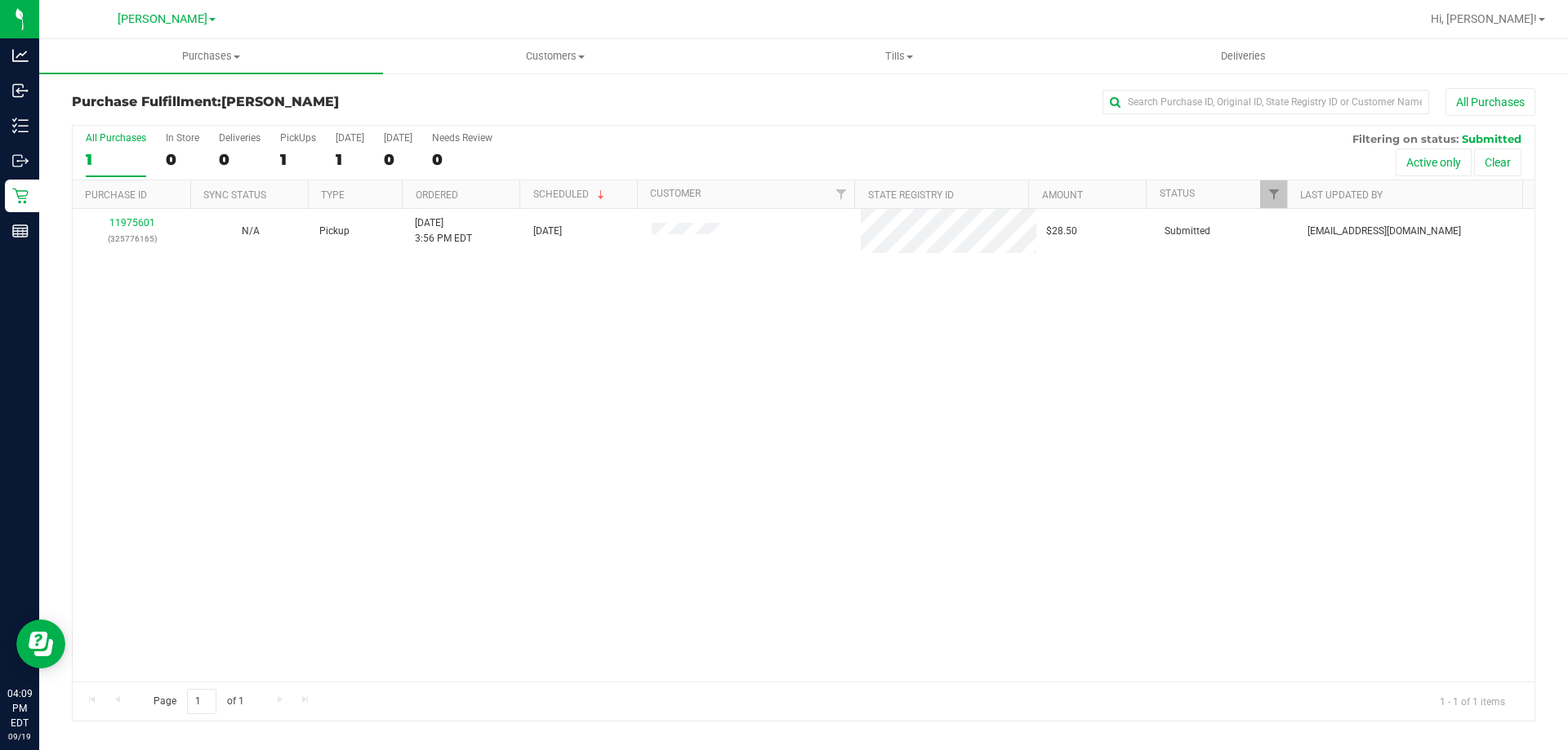
drag, startPoint x: 275, startPoint y: 474, endPoint x: 44, endPoint y: 276, distance: 304.2
click at [269, 460] on div "11975601 (325776165) N/A Pickup [DATE] 3:56 PM EDT 9/19/2025 $28.50 Submitted […" at bounding box center [803, 445] width 1461 height 472
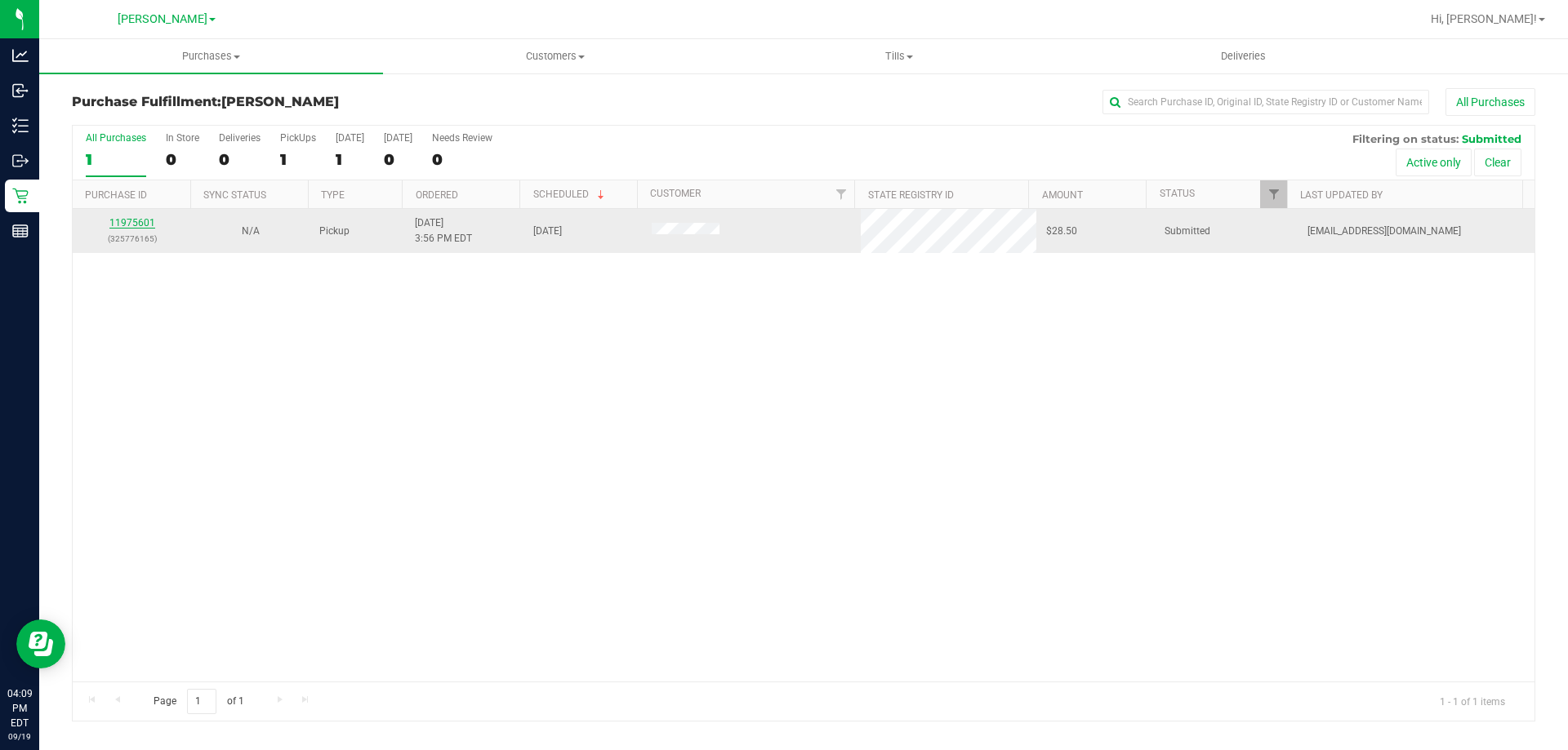
click at [129, 221] on link "11975601" at bounding box center [132, 223] width 45 height 12
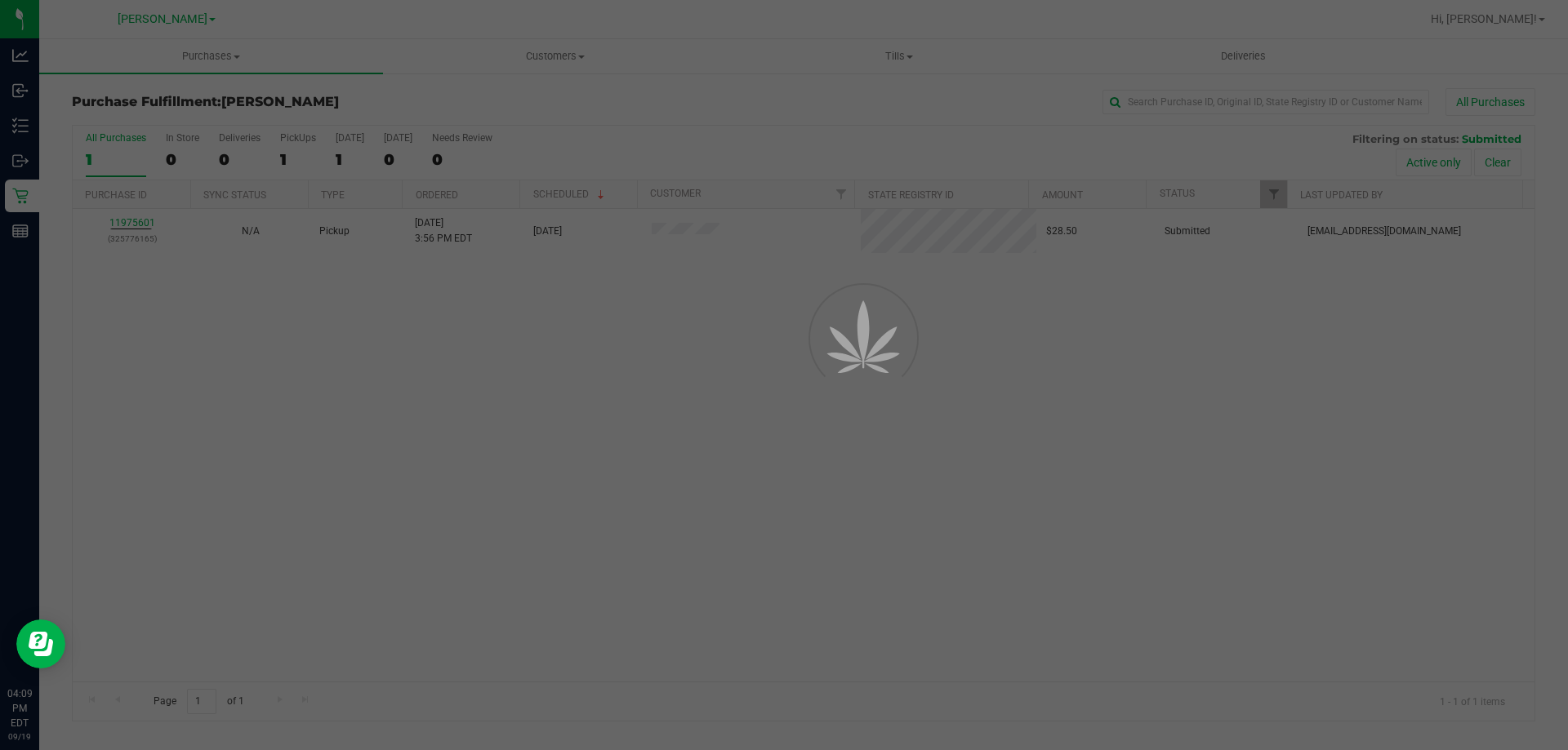
click at [939, 631] on div at bounding box center [784, 375] width 1568 height 750
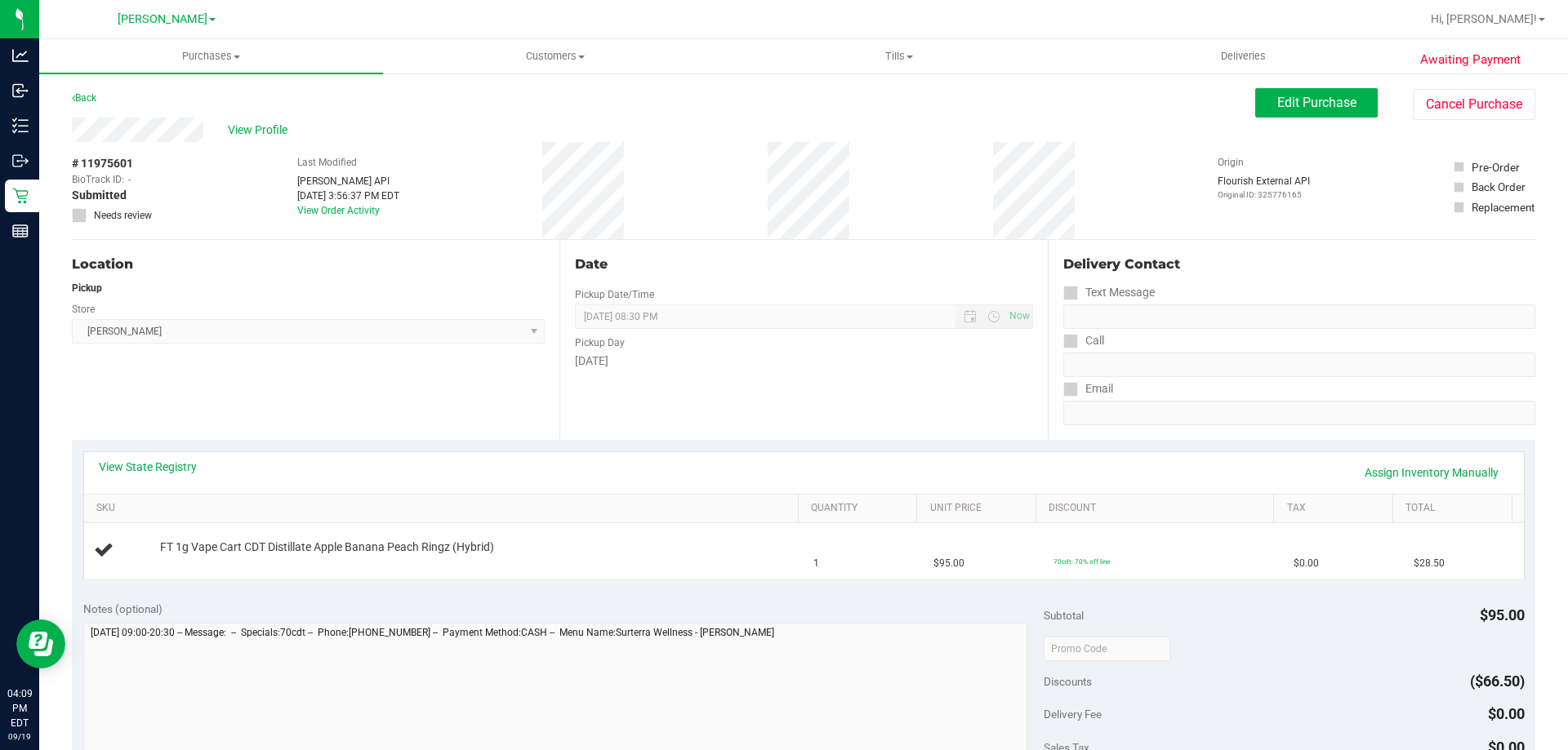
click at [223, 427] on div "Location Pickup Store [PERSON_NAME] Select Store [PERSON_NAME][GEOGRAPHIC_DATA]…" at bounding box center [316, 340] width 488 height 200
click at [179, 462] on link "View State Registry" at bounding box center [148, 466] width 98 height 16
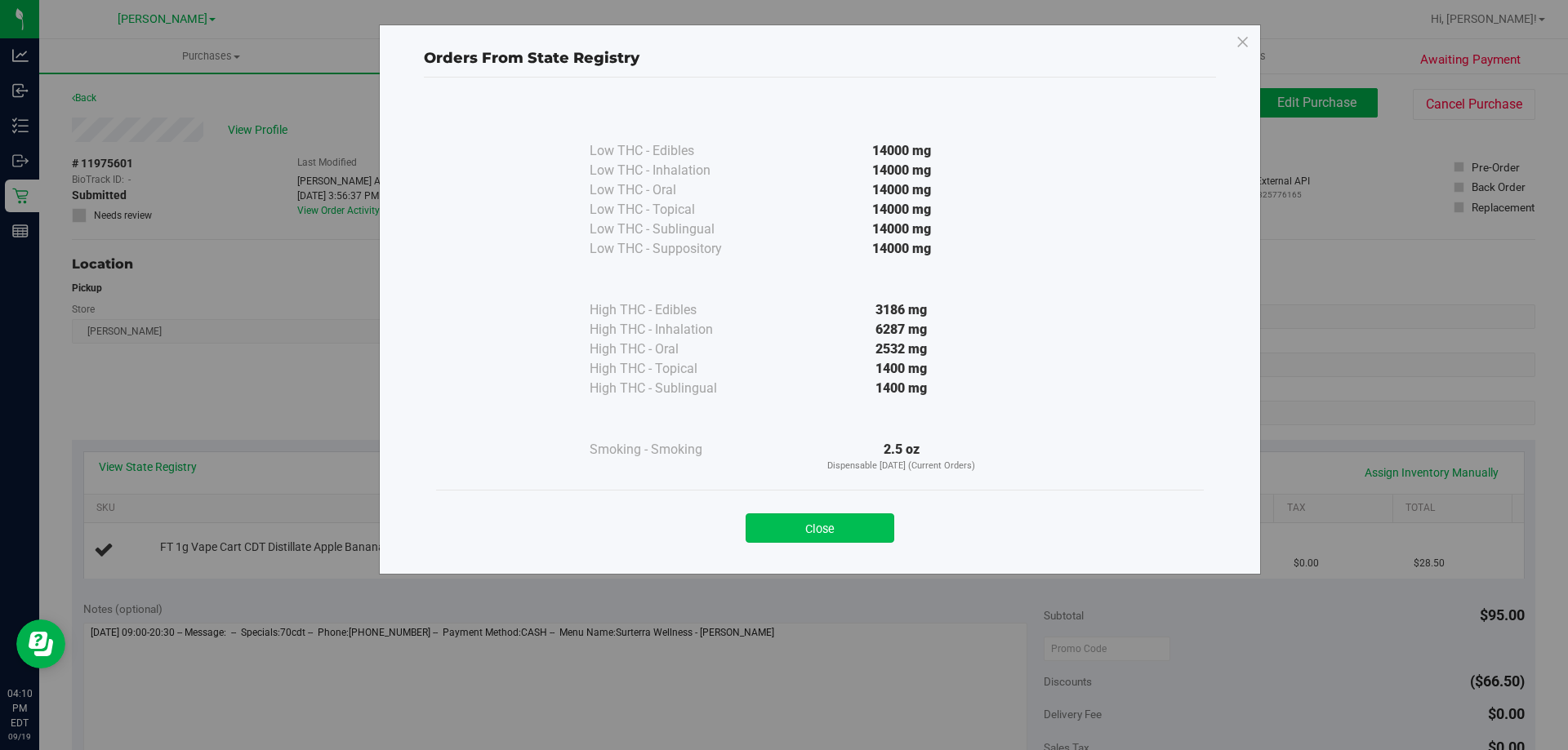
click at [846, 529] on button "Close" at bounding box center [819, 528] width 149 height 29
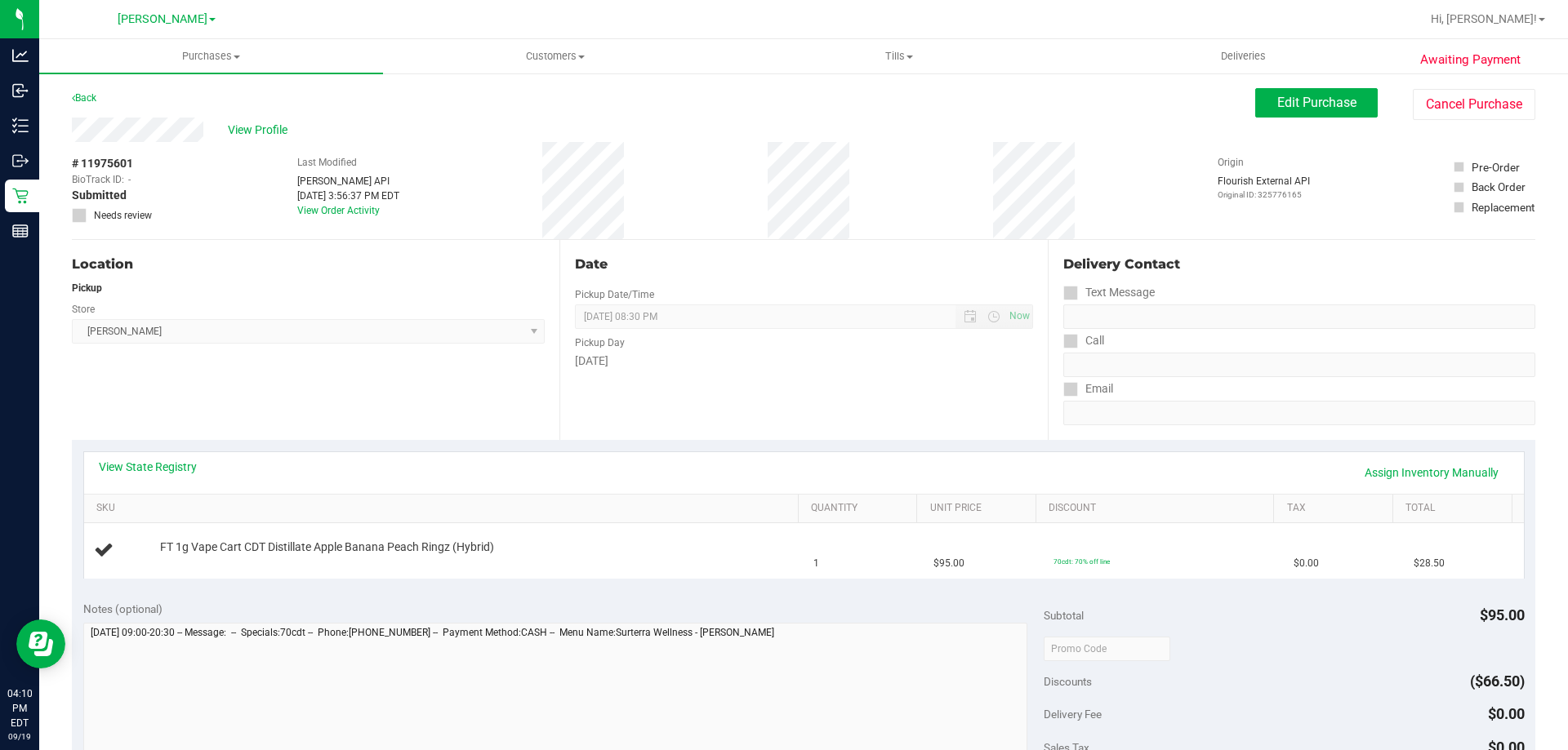
click at [349, 422] on div "Location Pickup Store [PERSON_NAME] Select Store [PERSON_NAME][GEOGRAPHIC_DATA]…" at bounding box center [316, 340] width 488 height 200
click at [1440, 472] on link "Assign Inventory Manually" at bounding box center [1431, 472] width 155 height 28
click at [195, 560] on link "Add Package" at bounding box center [190, 559] width 59 height 12
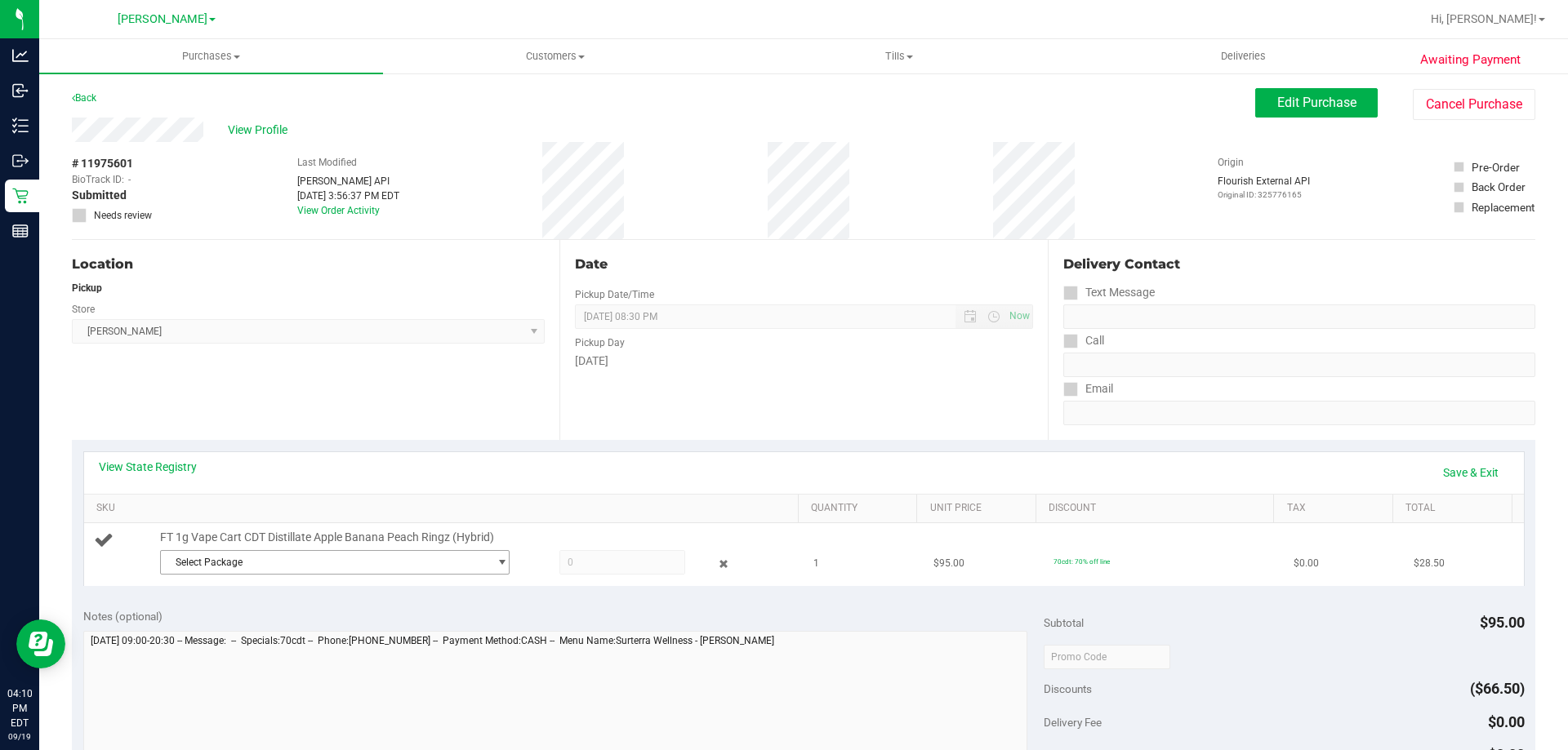
click at [255, 565] on span "Select Package" at bounding box center [325, 562] width 327 height 23
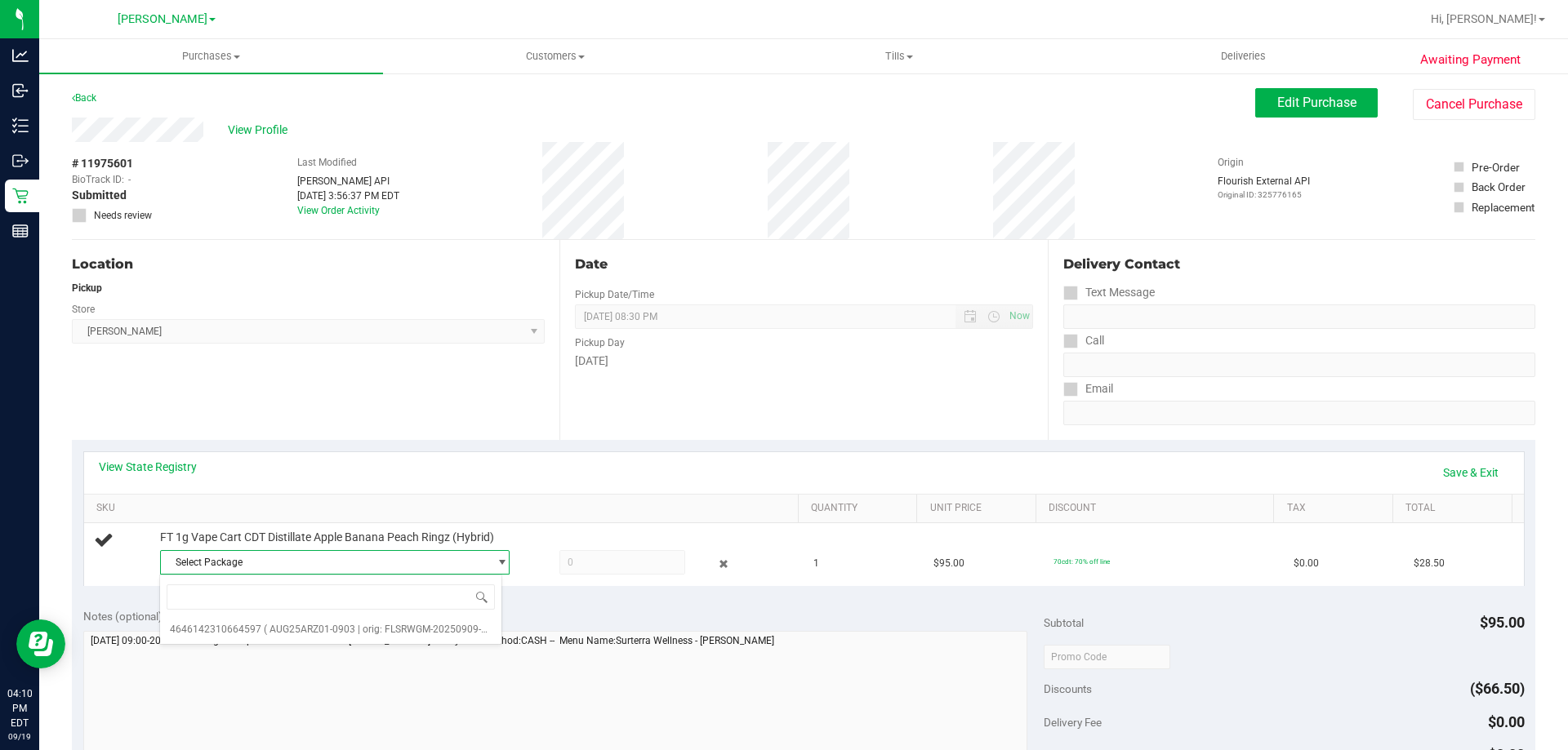
click at [436, 334] on span "[PERSON_NAME] Select Store [PERSON_NAME][GEOGRAPHIC_DATA] [PERSON_NAME][GEOGRAP…" at bounding box center [308, 331] width 473 height 24
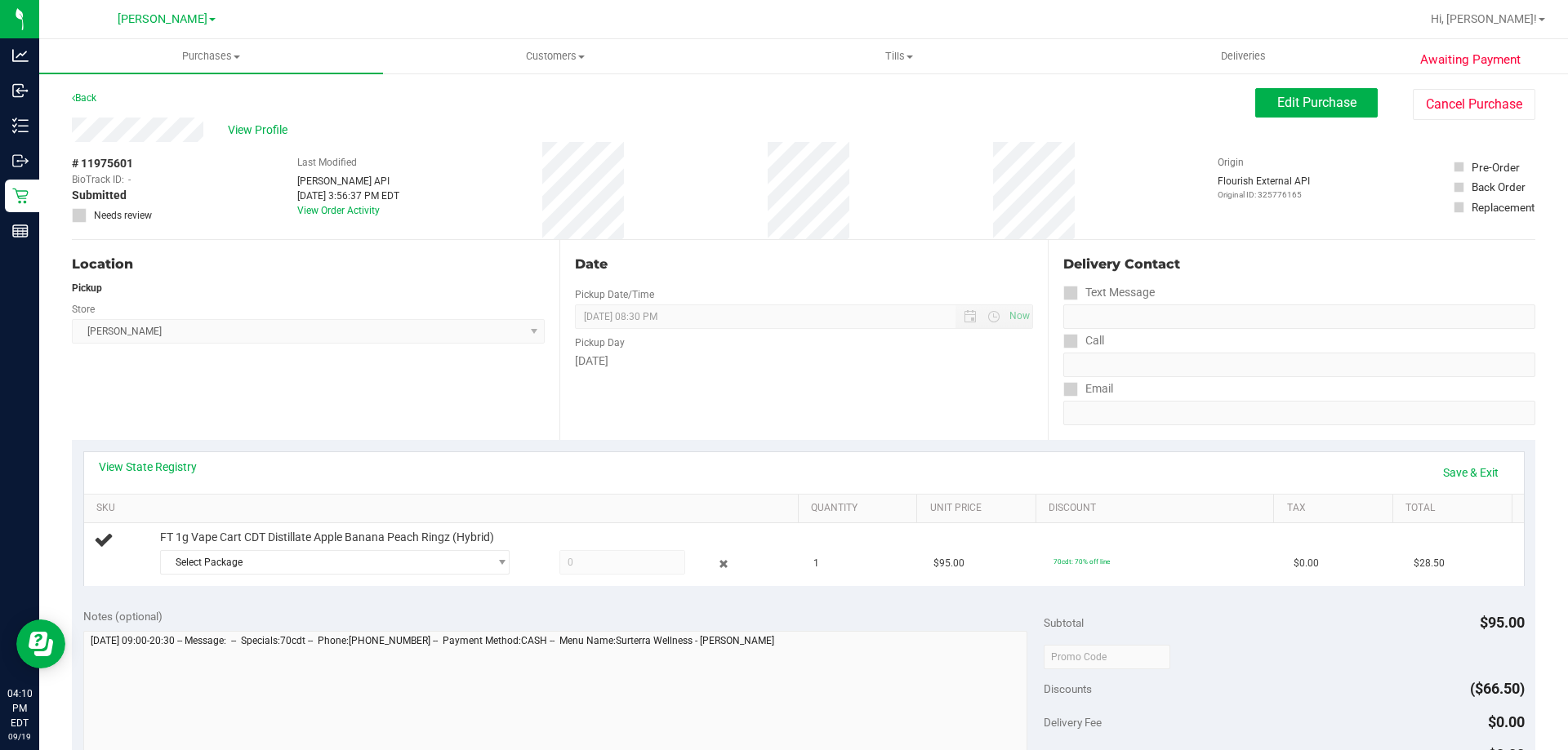
click at [646, 452] on div "View State Registry Save & Exit" at bounding box center [803, 473] width 1440 height 42
click at [877, 417] on div "Date Pickup Date/Time [DATE] Now [DATE] 08:30 PM Now Pickup Day [DATE]" at bounding box center [802, 340] width 488 height 200
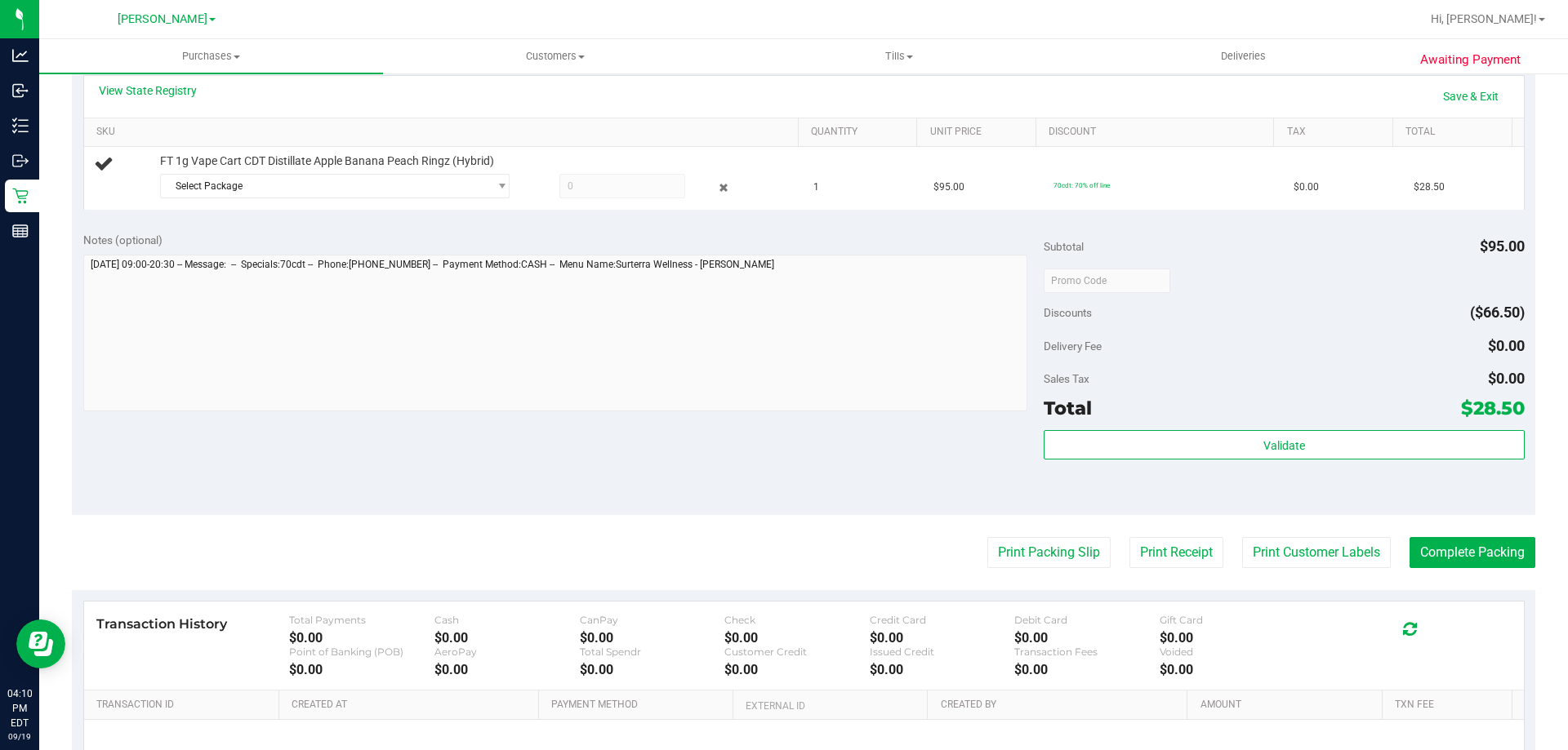
scroll to position [490, 0]
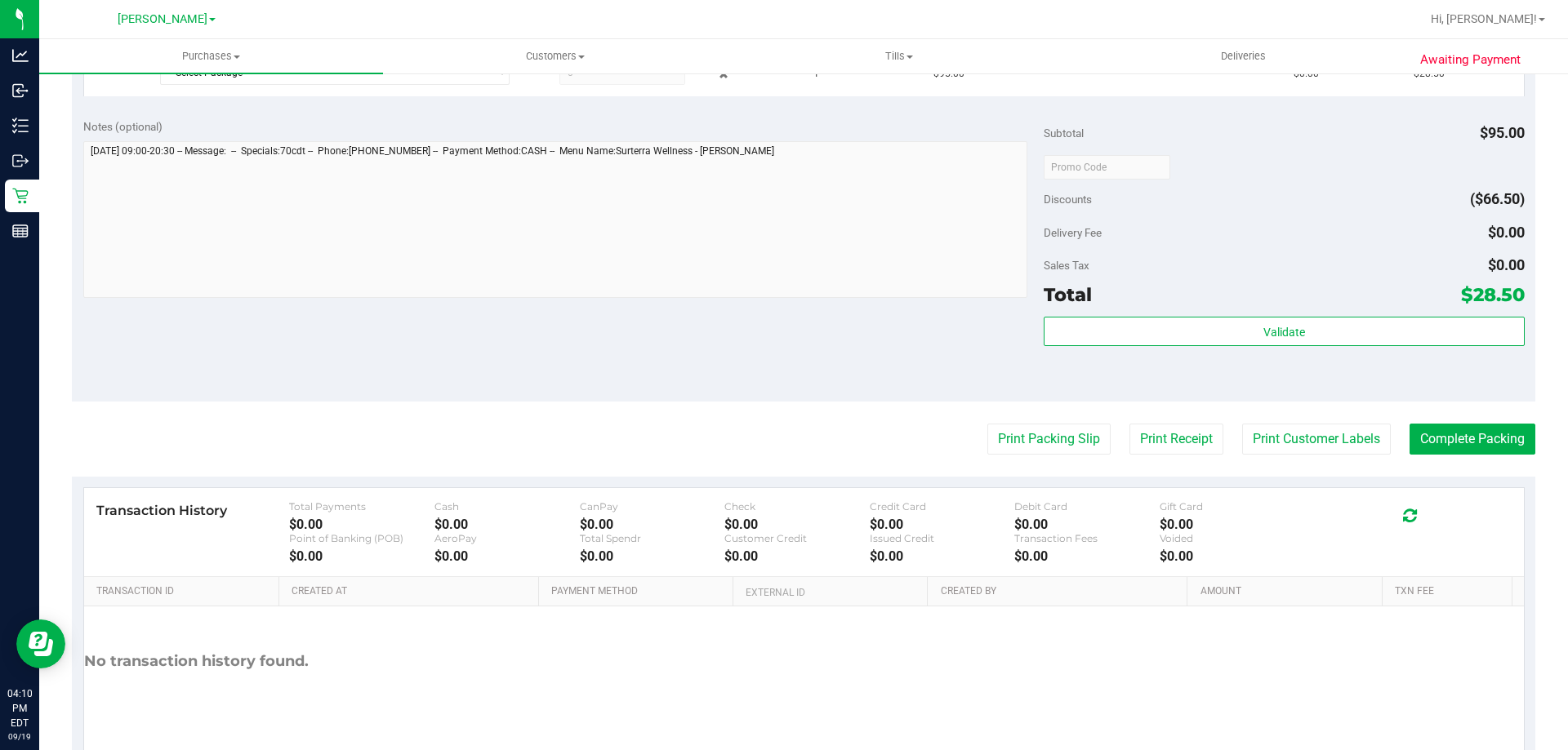
click at [928, 371] on div "Notes (optional) Subtotal $95.00 Discounts ($66.50) Delivery Fee $0.00 Sales Ta…" at bounding box center [803, 254] width 1463 height 294
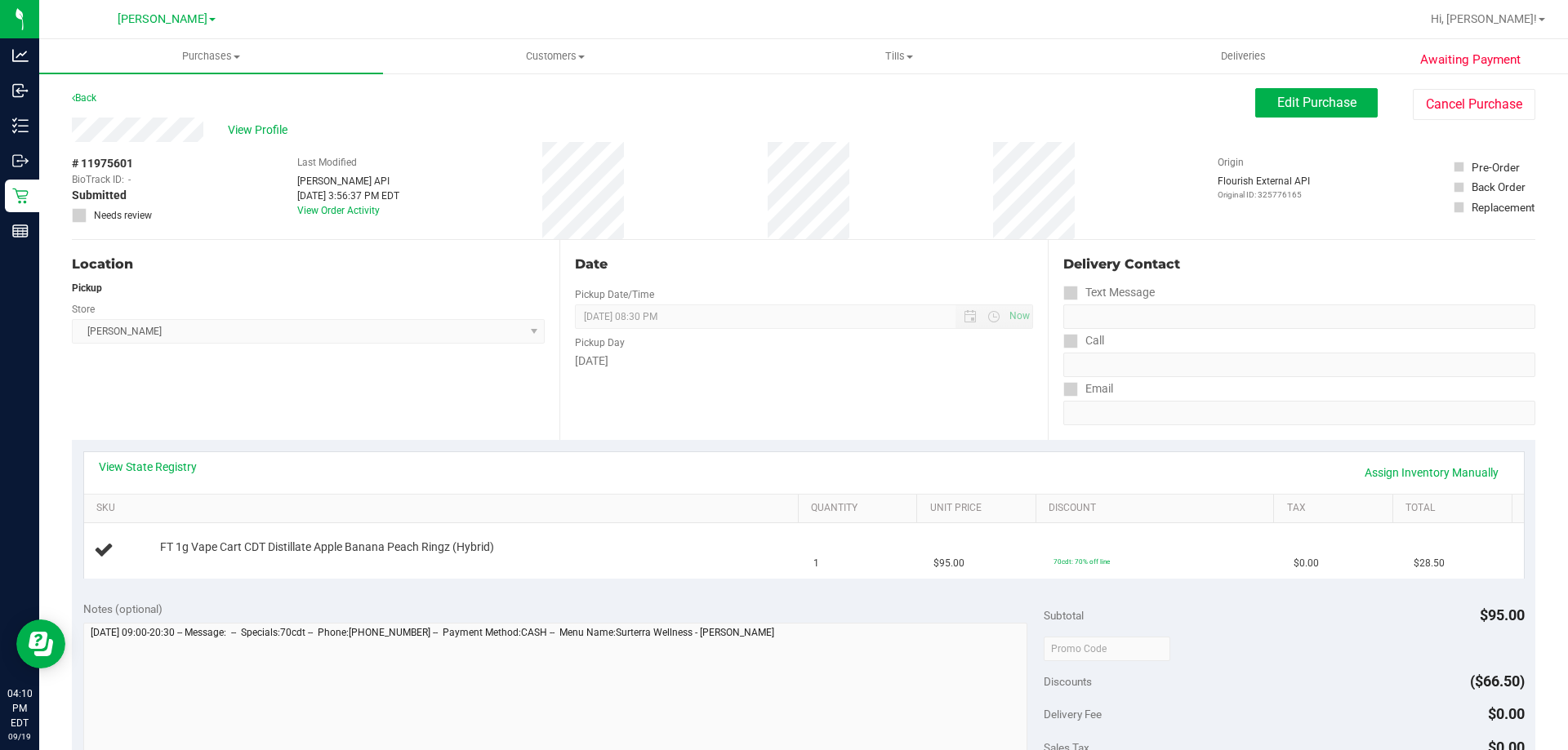
click at [330, 378] on div "Location Pickup Store [PERSON_NAME] Select Store [PERSON_NAME][GEOGRAPHIC_DATA]…" at bounding box center [316, 340] width 488 height 200
click at [333, 378] on div "Location Pickup Store [PERSON_NAME] Select Store [PERSON_NAME][GEOGRAPHIC_DATA]…" at bounding box center [316, 340] width 488 height 200
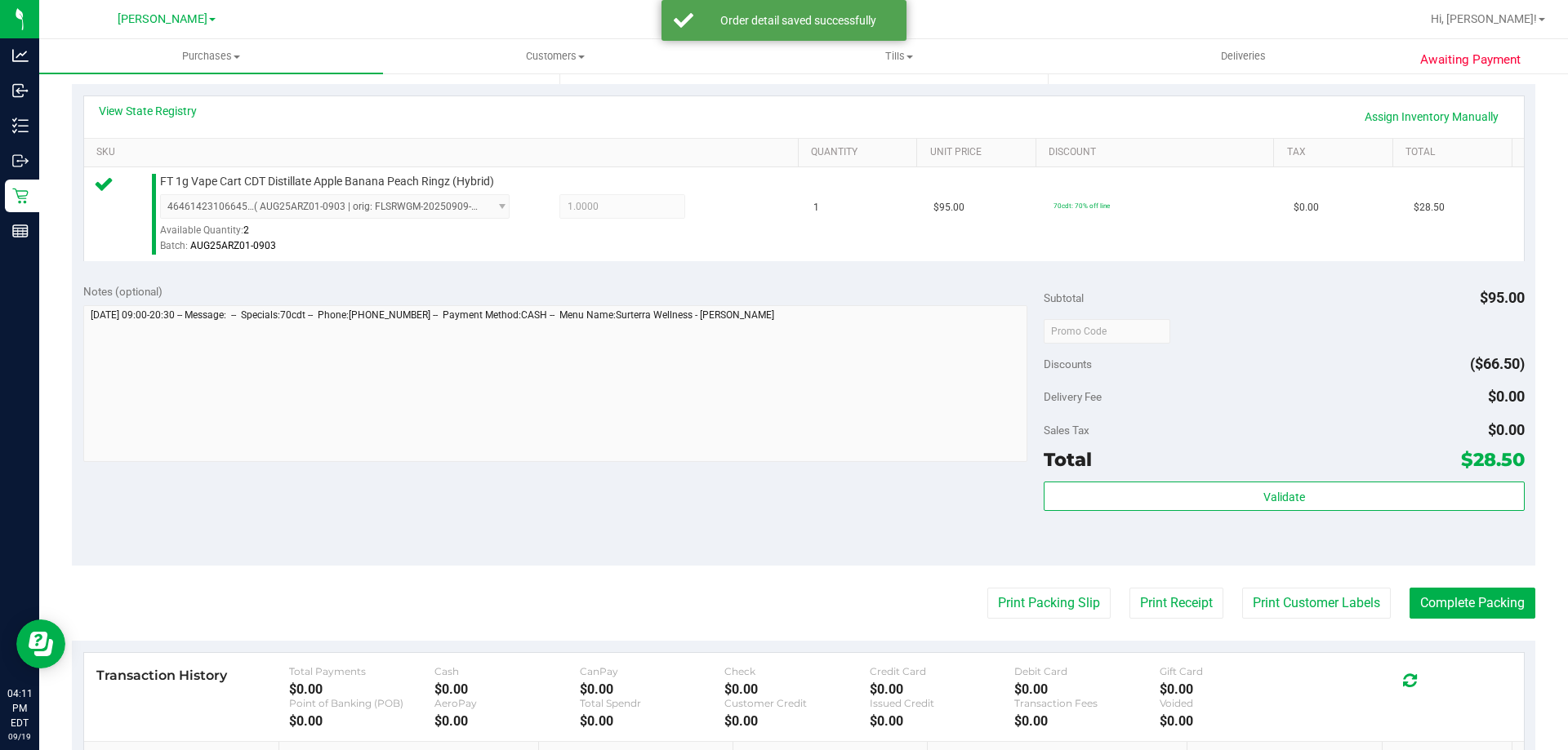
scroll to position [326, 0]
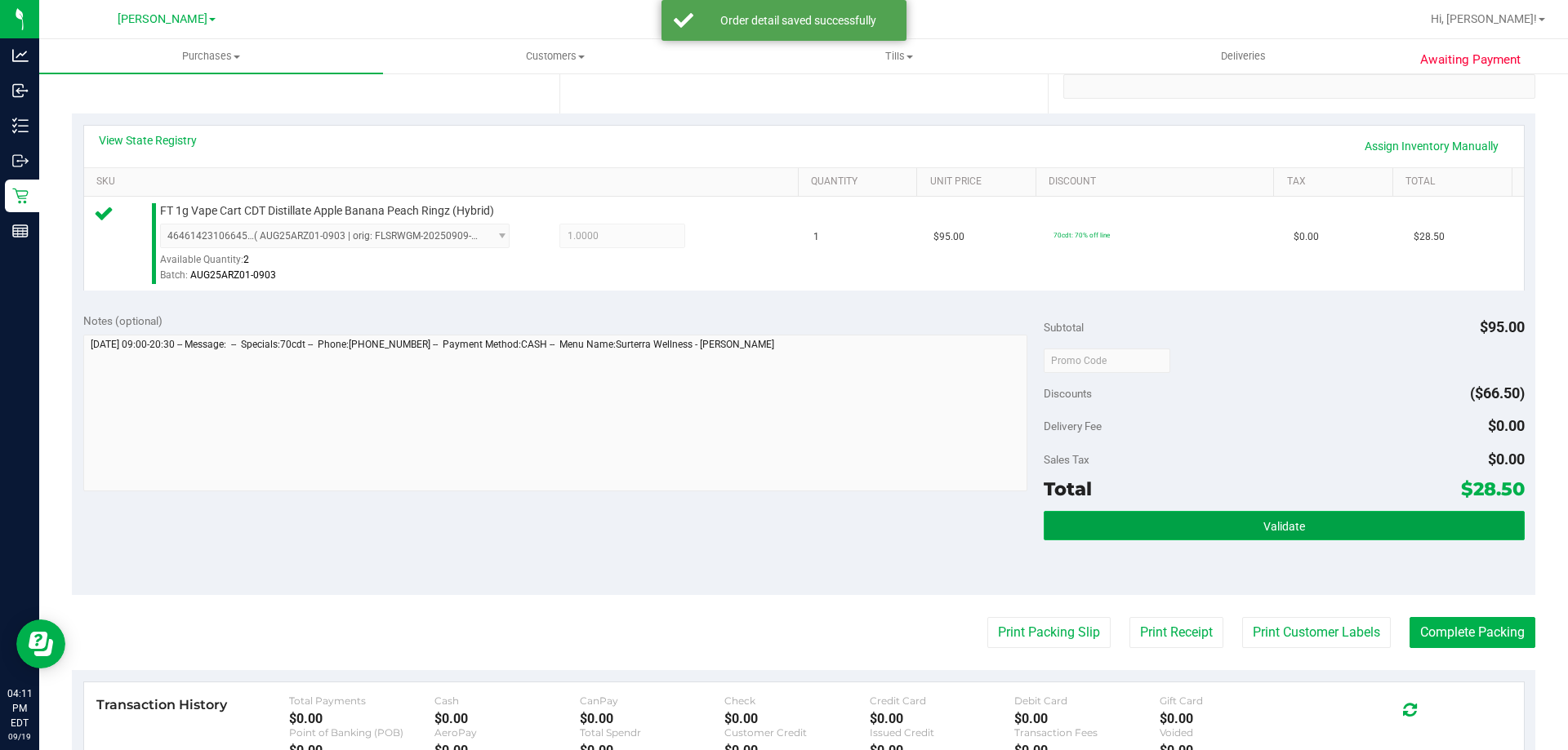
click at [1186, 531] on button "Validate" at bounding box center [1283, 525] width 480 height 29
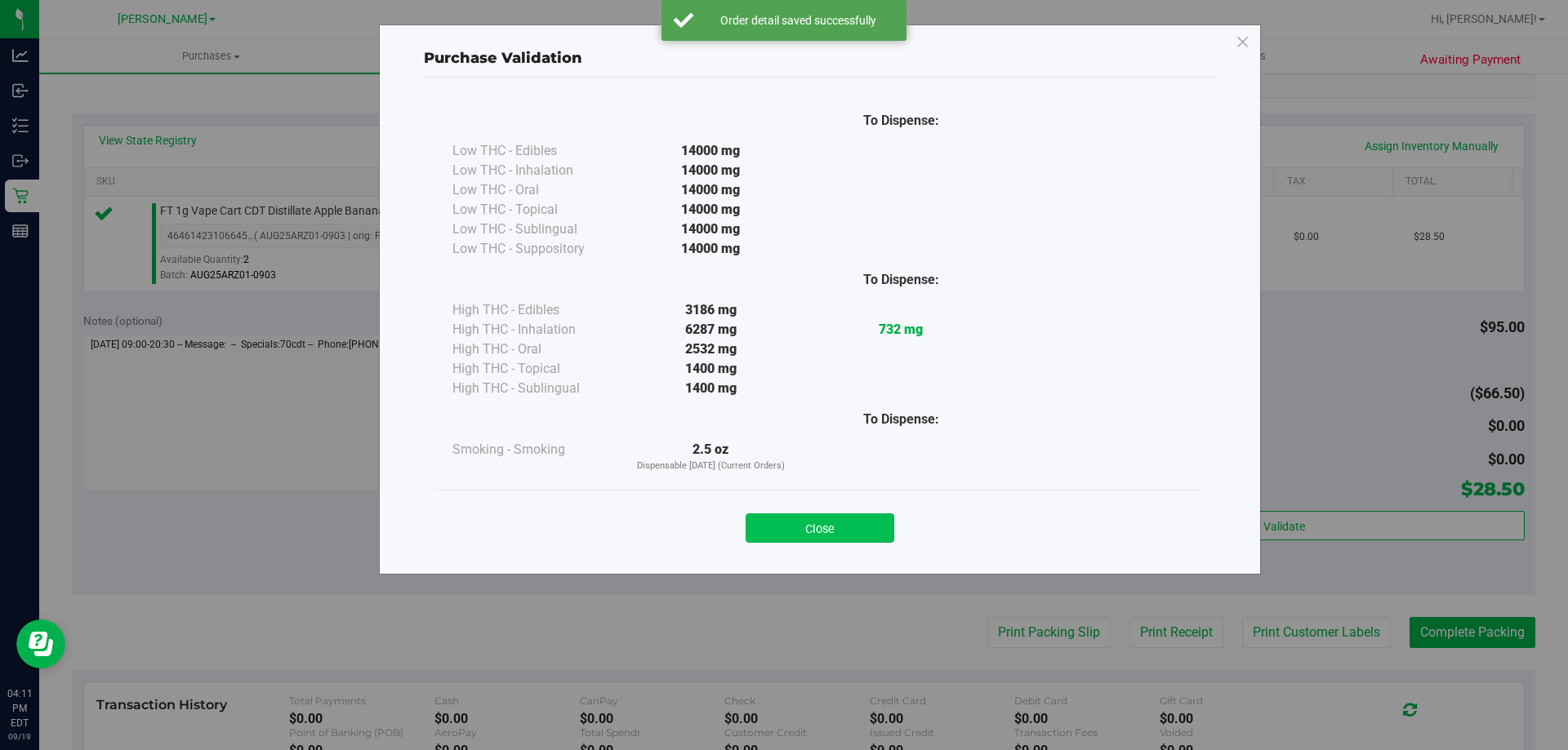
click at [793, 522] on button "Close" at bounding box center [819, 528] width 149 height 29
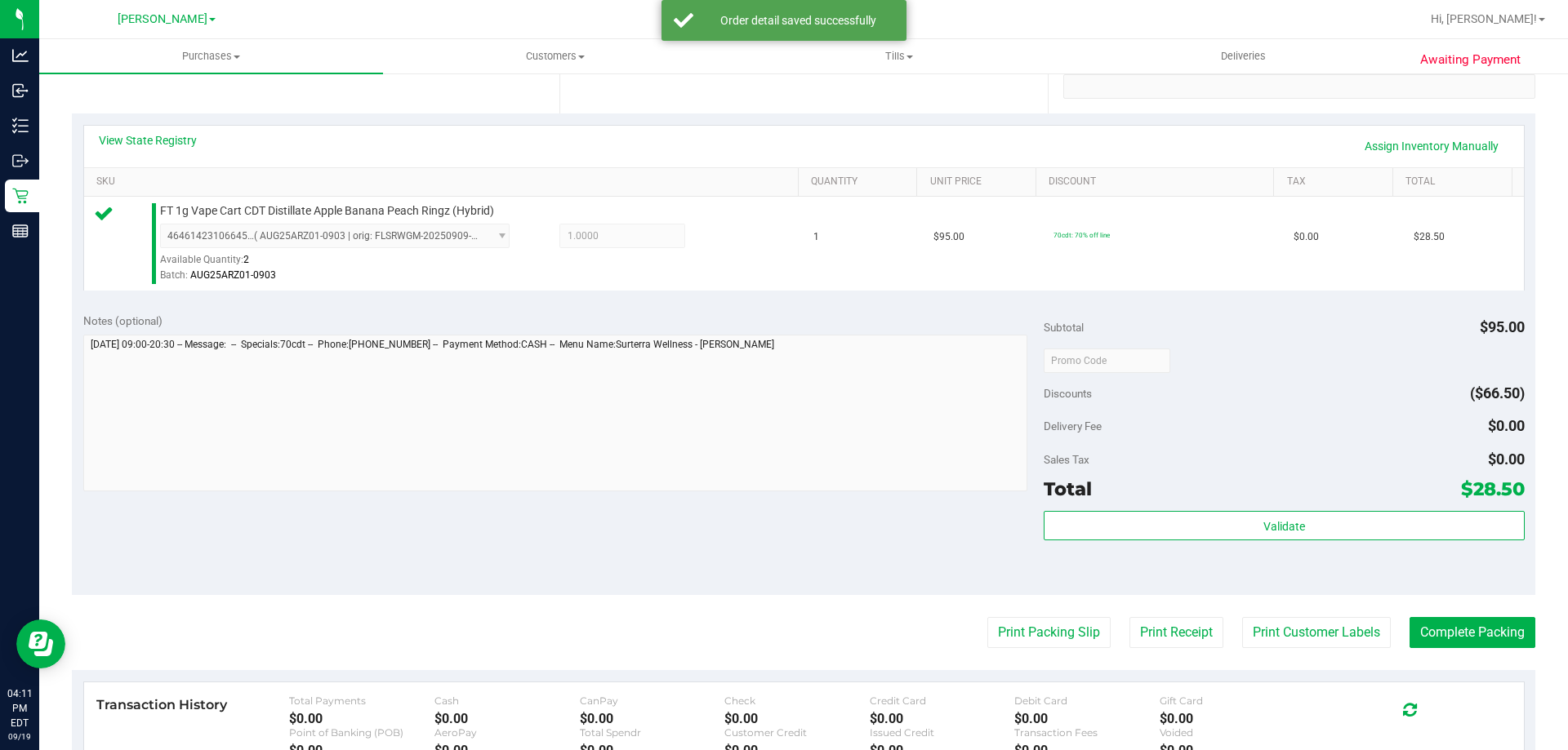
click at [781, 523] on div "Notes (optional) Subtotal $95.00 Discounts ($66.50) Delivery Fee $0.00 Sales Ta…" at bounding box center [803, 448] width 1463 height 294
click at [1027, 642] on button "Print Packing Slip" at bounding box center [1048, 632] width 123 height 31
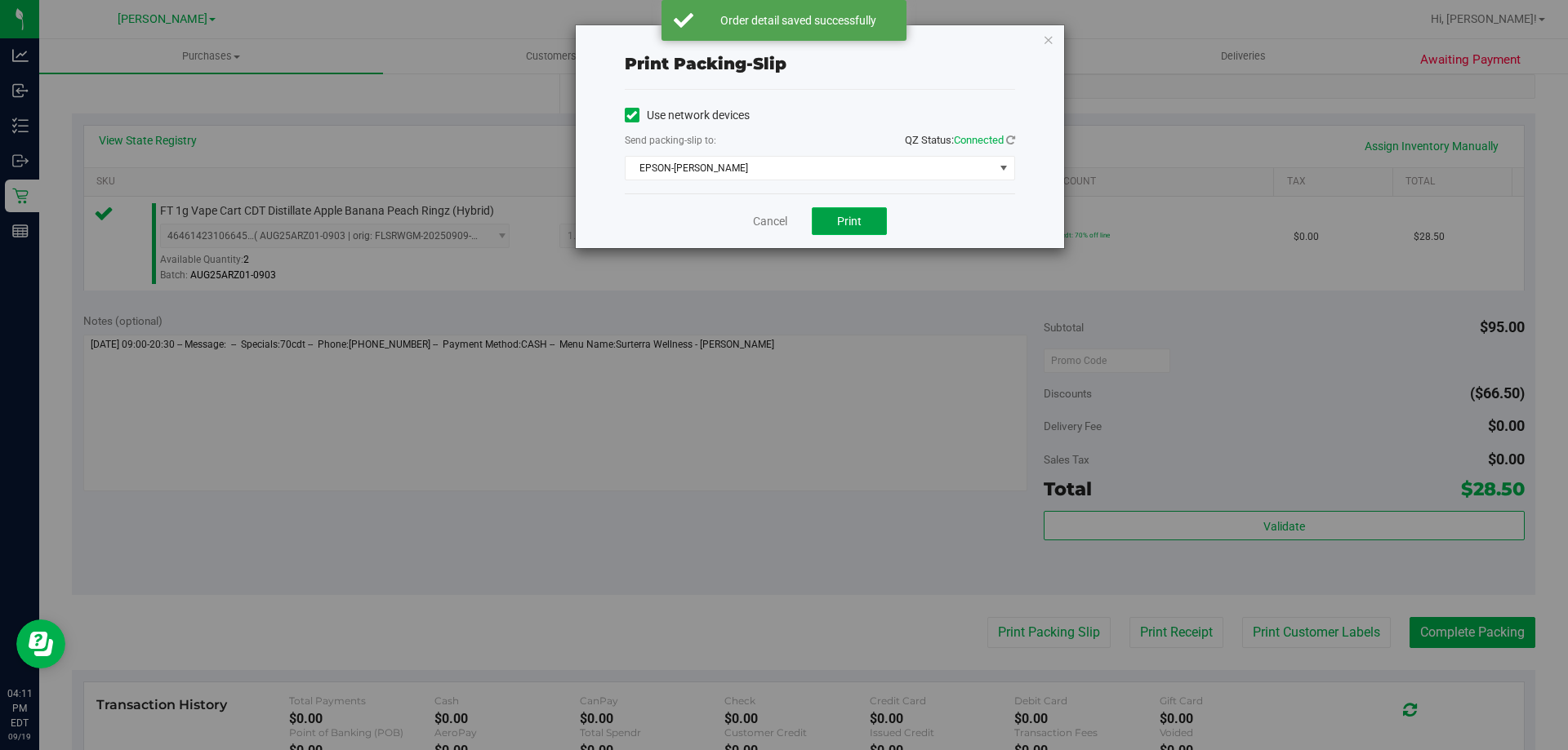
click at [853, 221] on span "Print" at bounding box center [849, 221] width 24 height 13
click at [756, 221] on link "Cancel" at bounding box center [770, 221] width 34 height 17
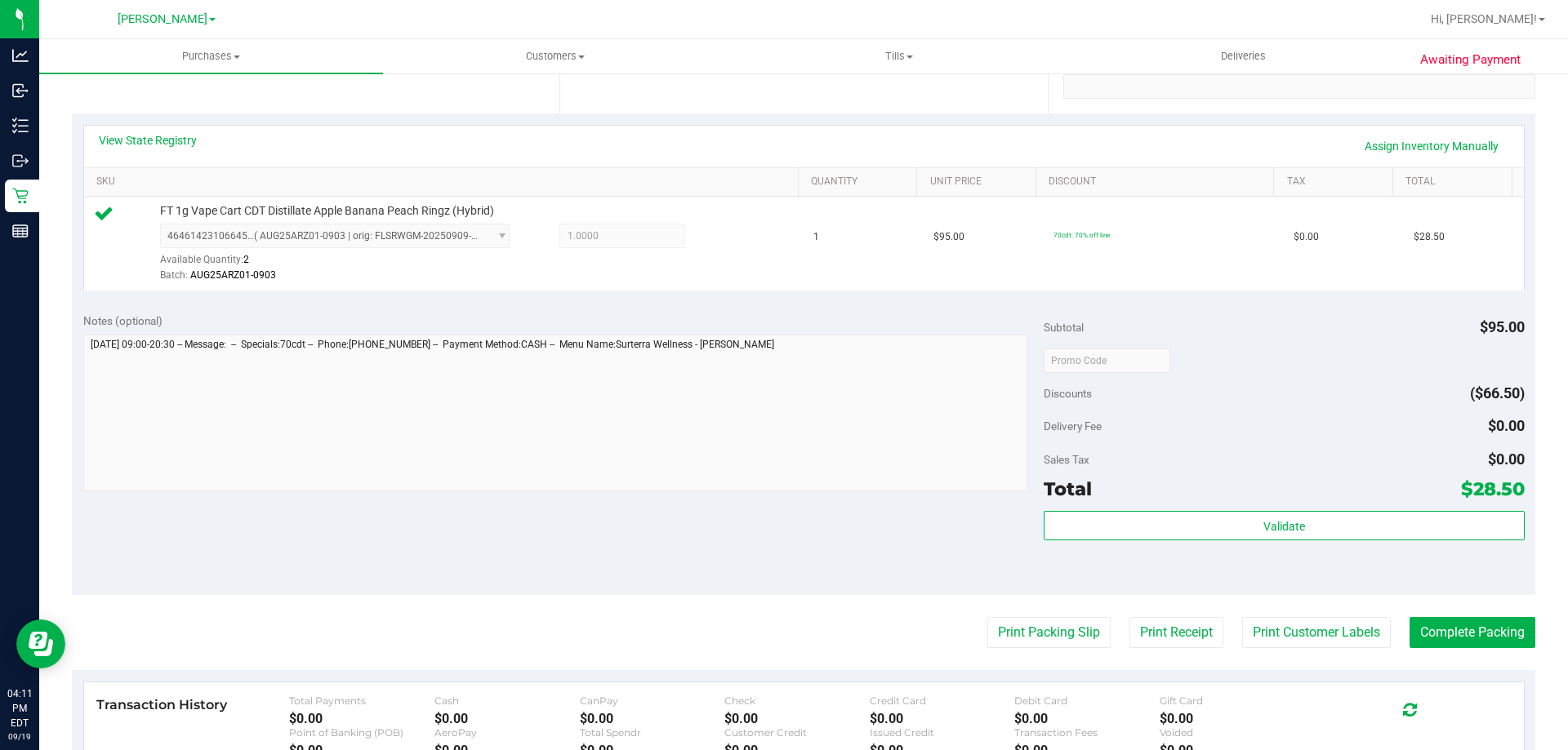
click at [640, 534] on div "Notes (optional) Subtotal $95.00 Discounts ($66.50) Delivery Fee $0.00 Sales Ta…" at bounding box center [803, 448] width 1463 height 294
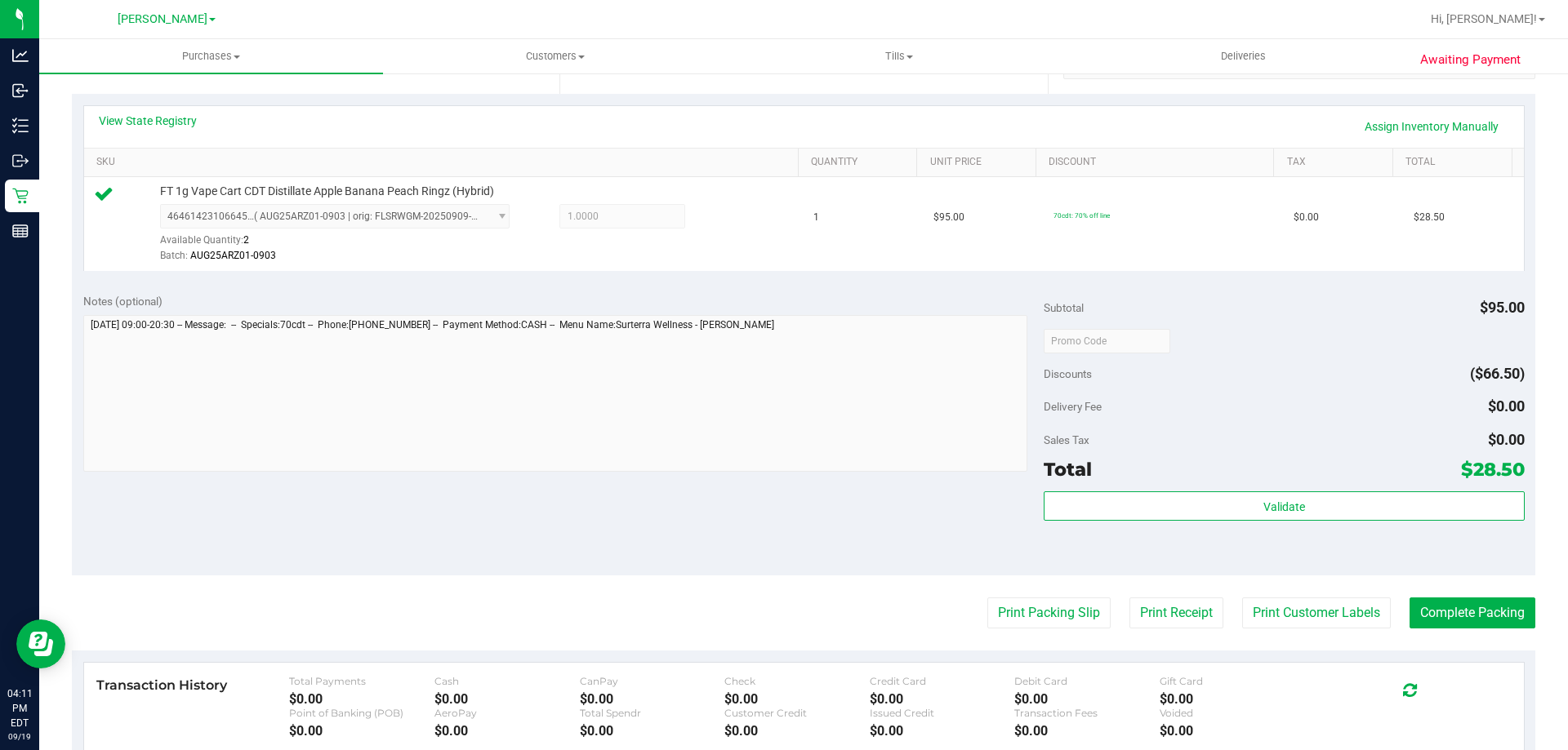
scroll to position [571, 0]
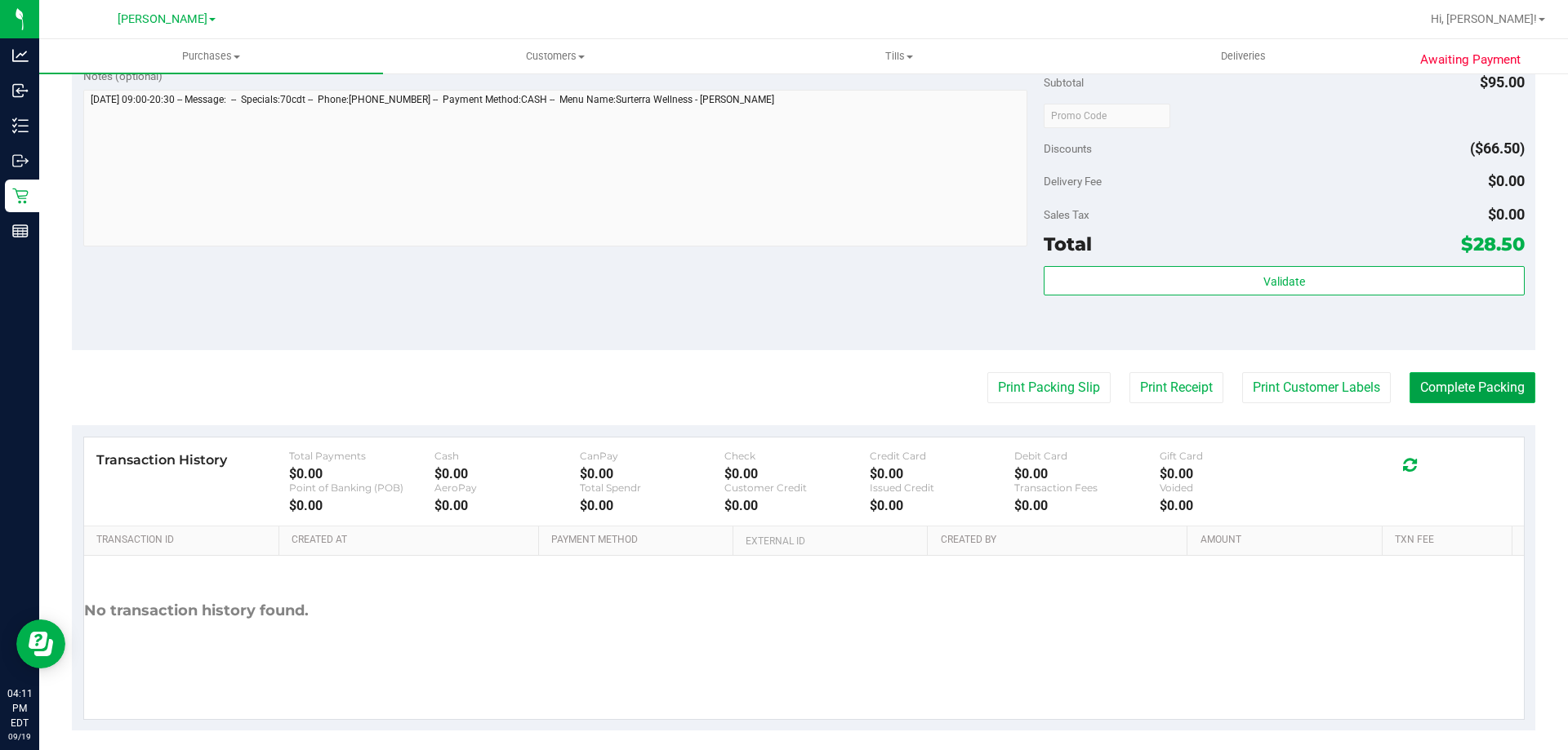
click at [1467, 387] on button "Complete Packing" at bounding box center [1472, 388] width 126 height 31
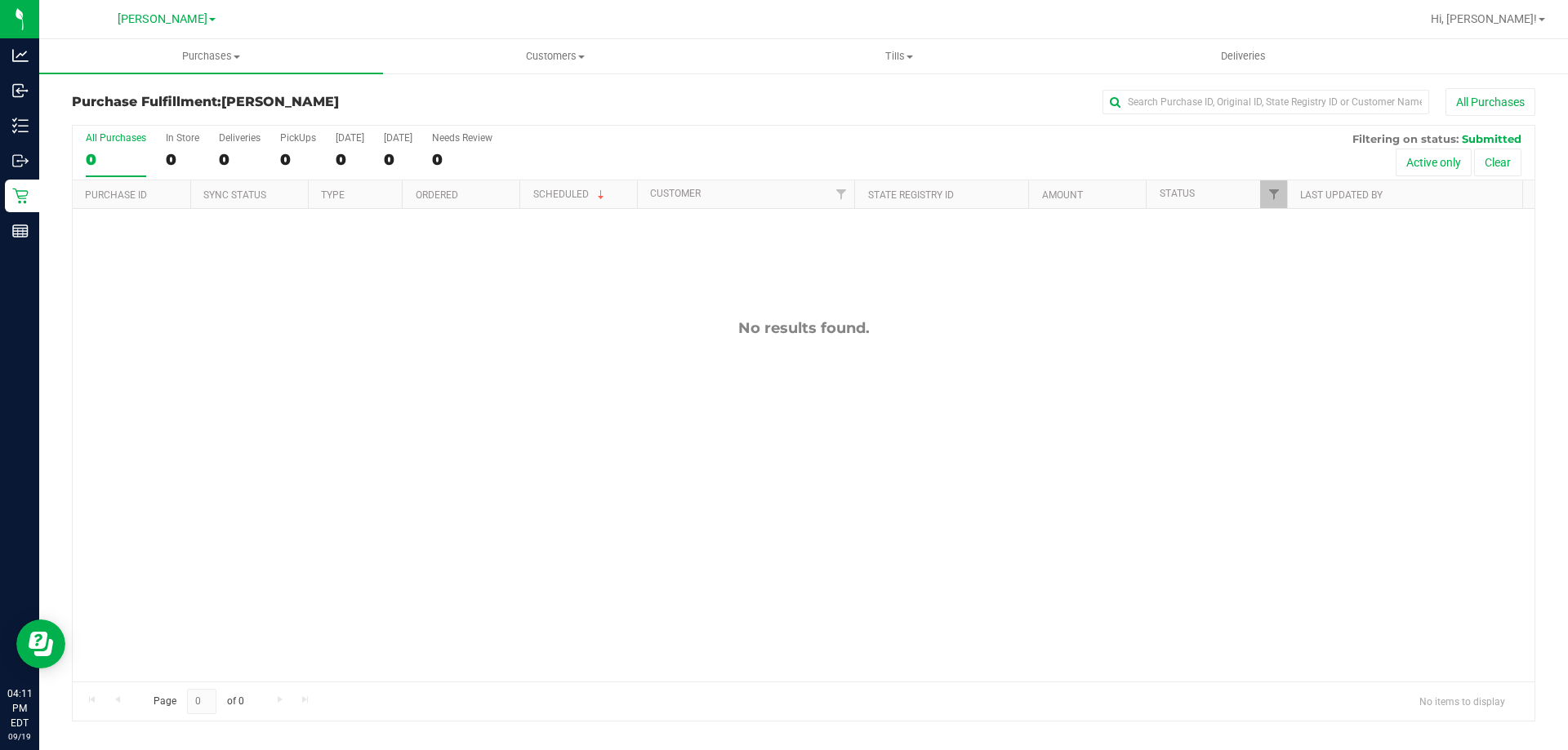
click at [1267, 449] on div "No results found." at bounding box center [803, 500] width 1461 height 583
